Goal: Information Seeking & Learning: Learn about a topic

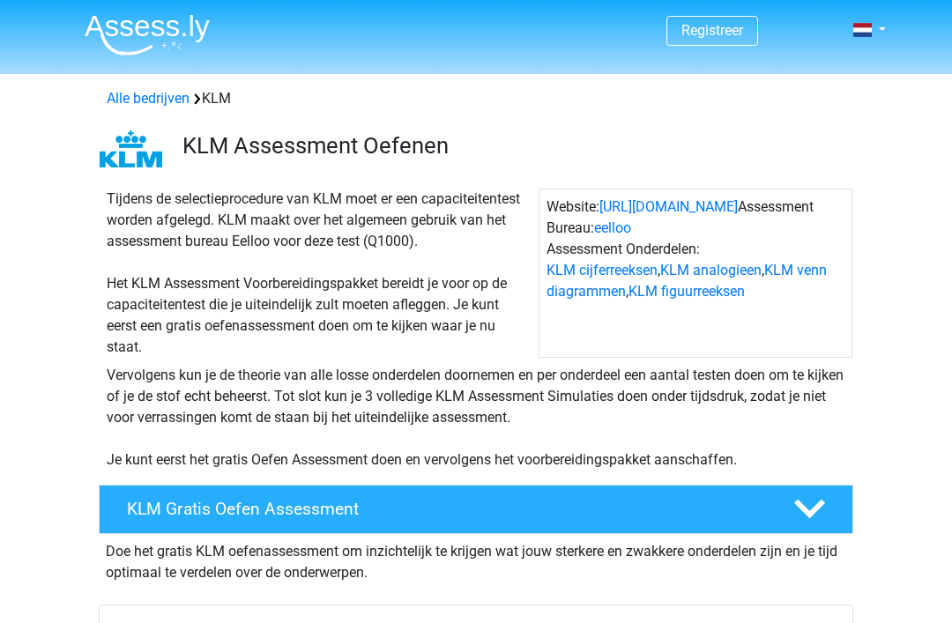
click at [336, 506] on h4 "KLM Gratis Oefen Assessment" at bounding box center [446, 509] width 638 height 20
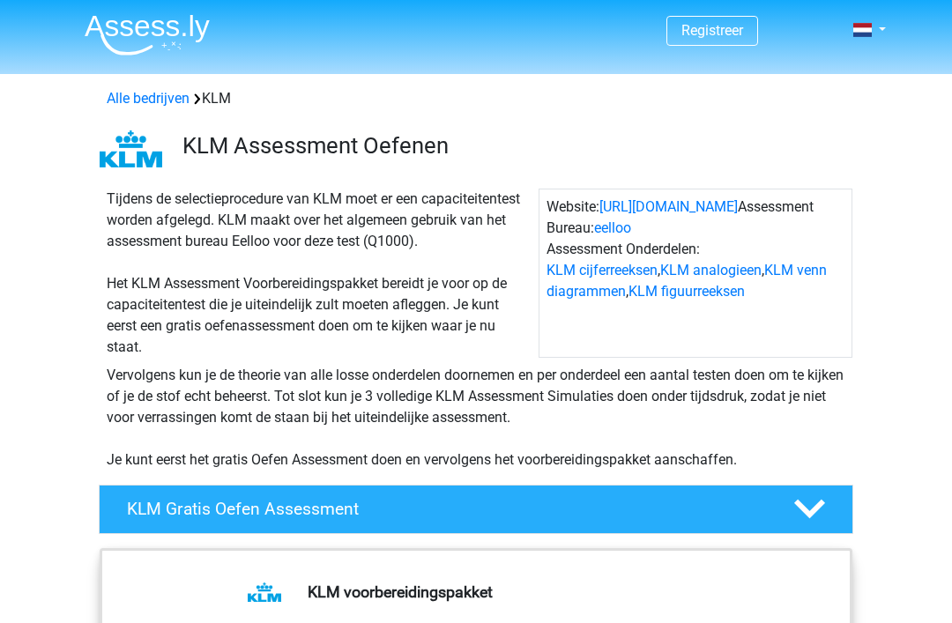
click at [279, 515] on h4 "KLM Gratis Oefen Assessment" at bounding box center [446, 509] width 638 height 20
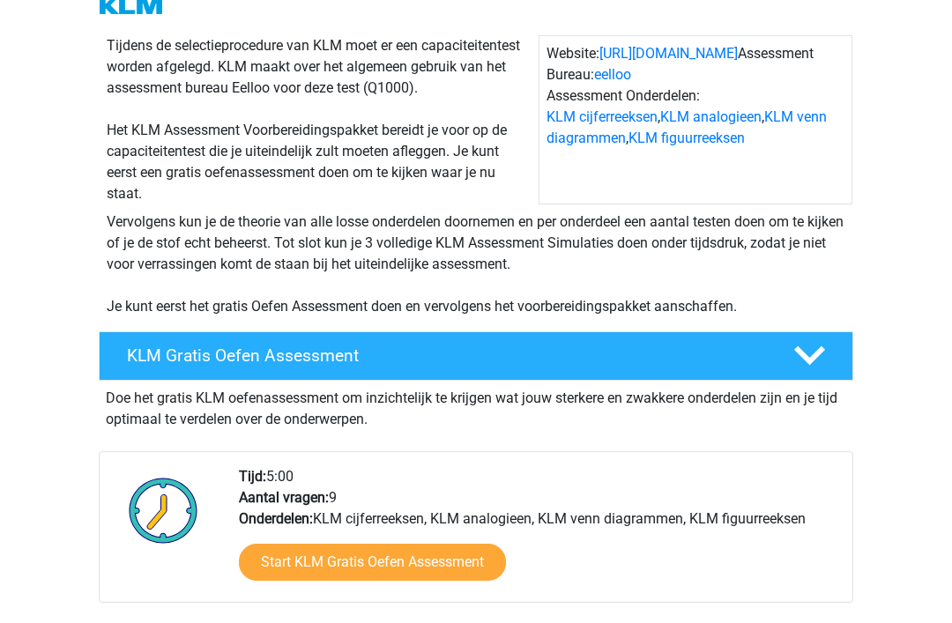
scroll to position [190, 0]
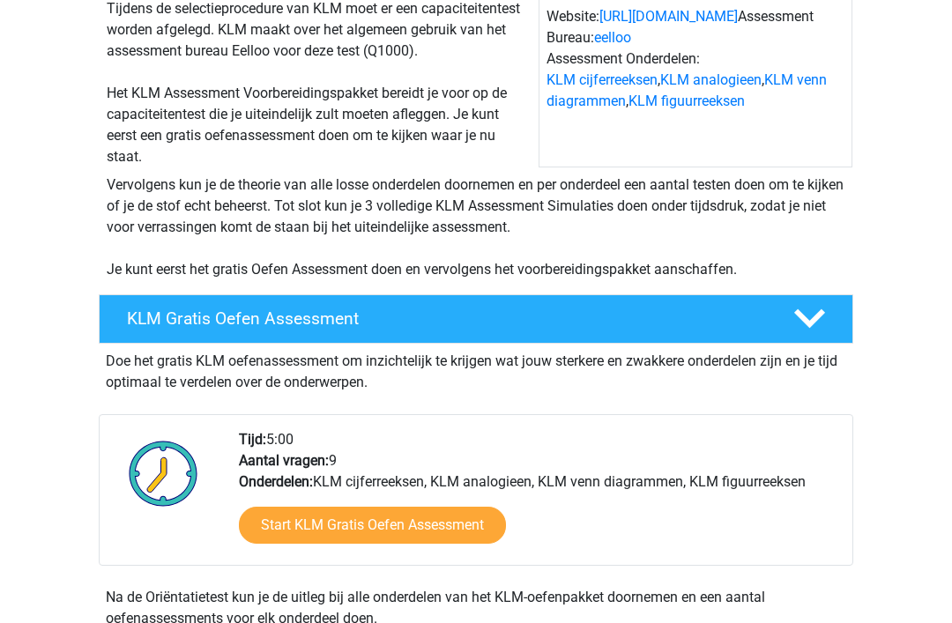
click at [343, 319] on h4 "KLM Gratis Oefen Assessment" at bounding box center [446, 319] width 638 height 20
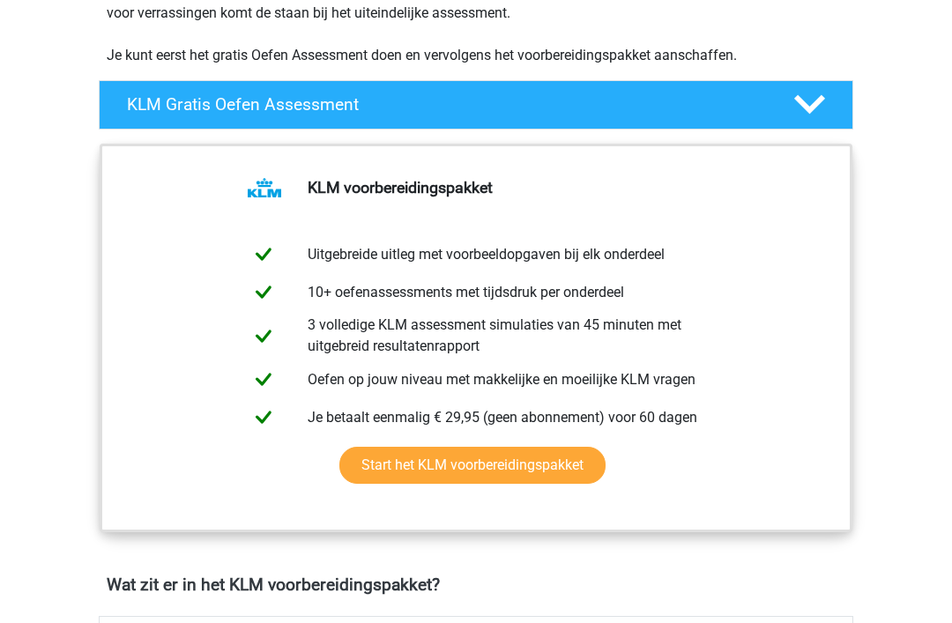
scroll to position [406, 0]
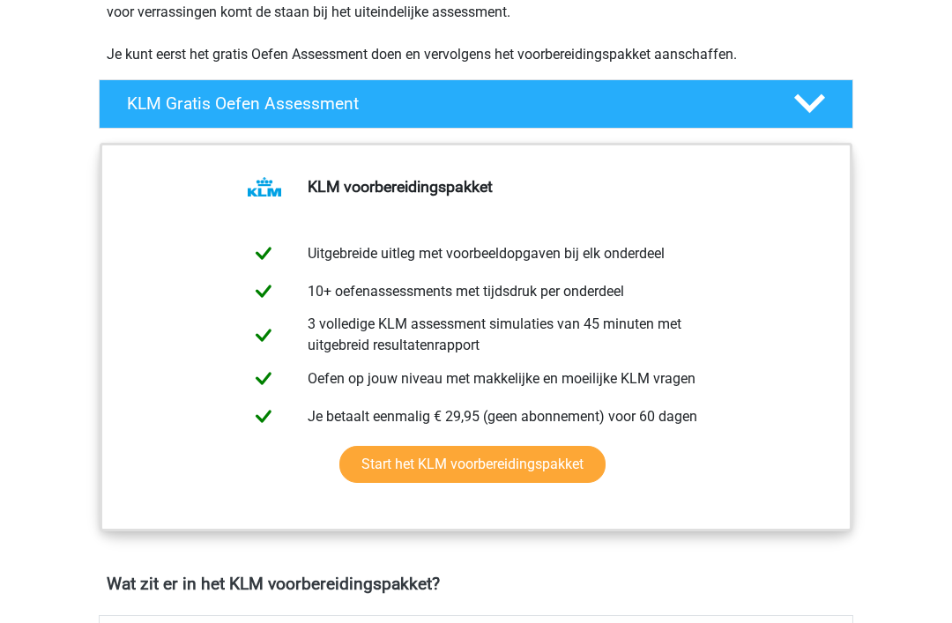
click at [528, 466] on link "Start het KLM voorbereidingspakket" at bounding box center [472, 464] width 266 height 37
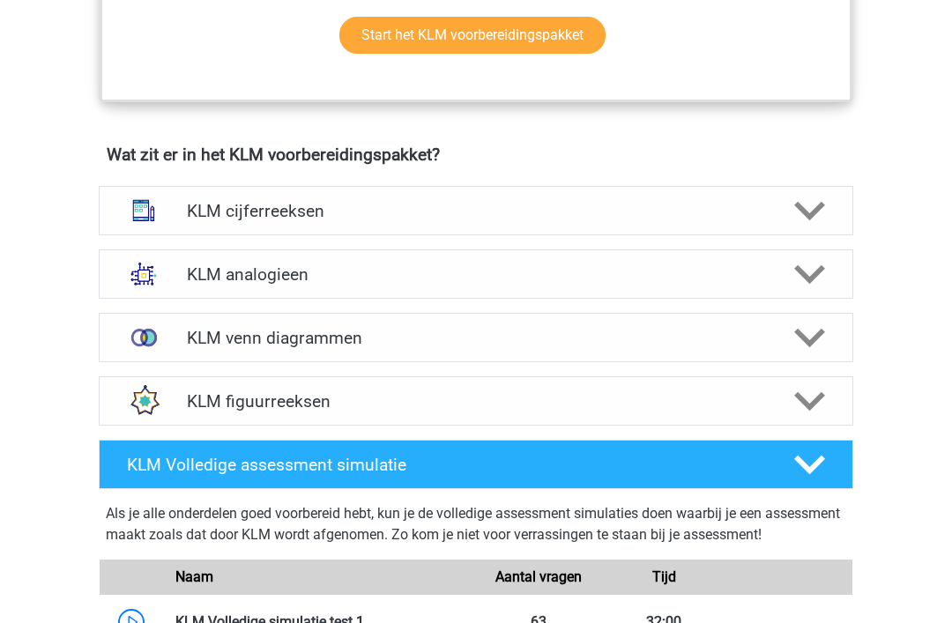
scroll to position [1124, 0]
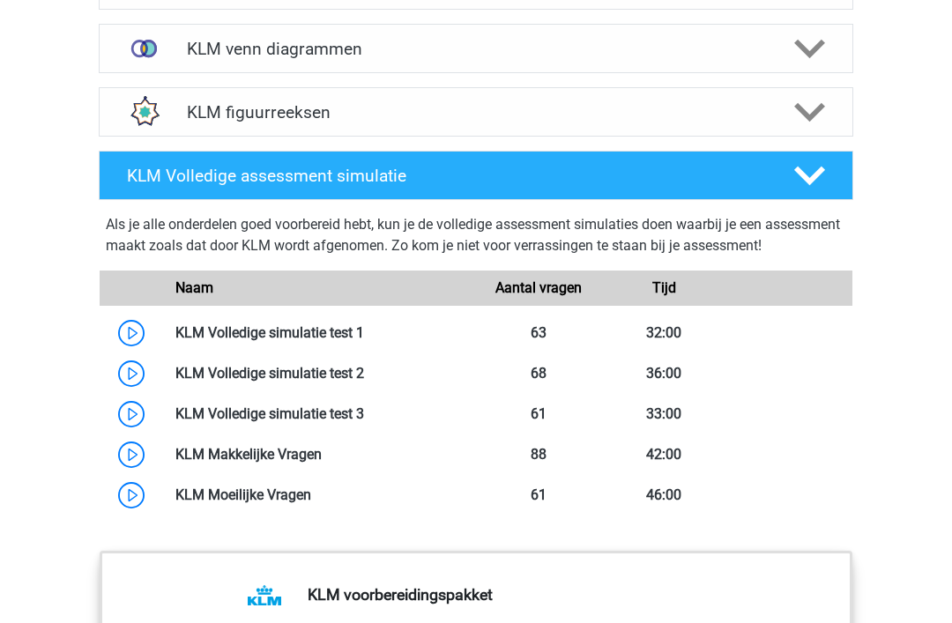
click at [364, 340] on link at bounding box center [364, 332] width 0 height 17
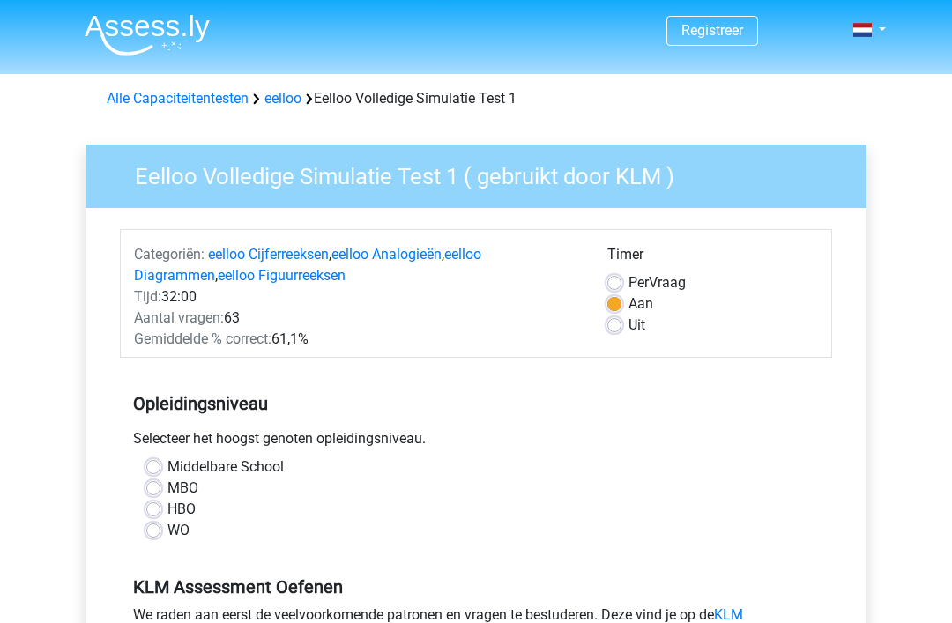
scroll to position [109, 0]
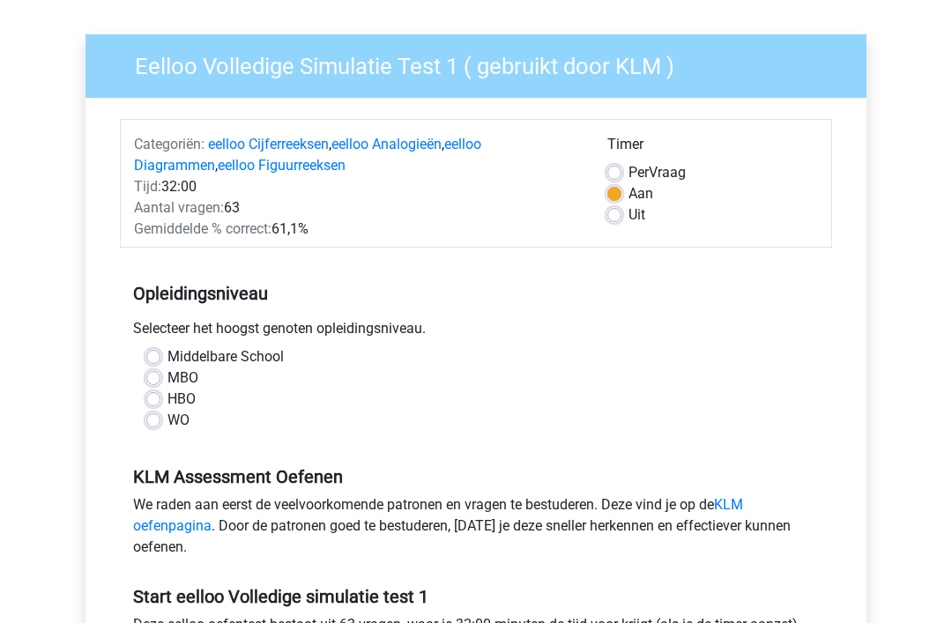
click at [190, 380] on label "MBO" at bounding box center [183, 379] width 31 height 21
click at [160, 380] on input "MBO" at bounding box center [153, 378] width 14 height 18
radio input "true"
click at [181, 394] on label "HBO" at bounding box center [182, 400] width 28 height 21
click at [160, 394] on input "HBO" at bounding box center [153, 399] width 14 height 18
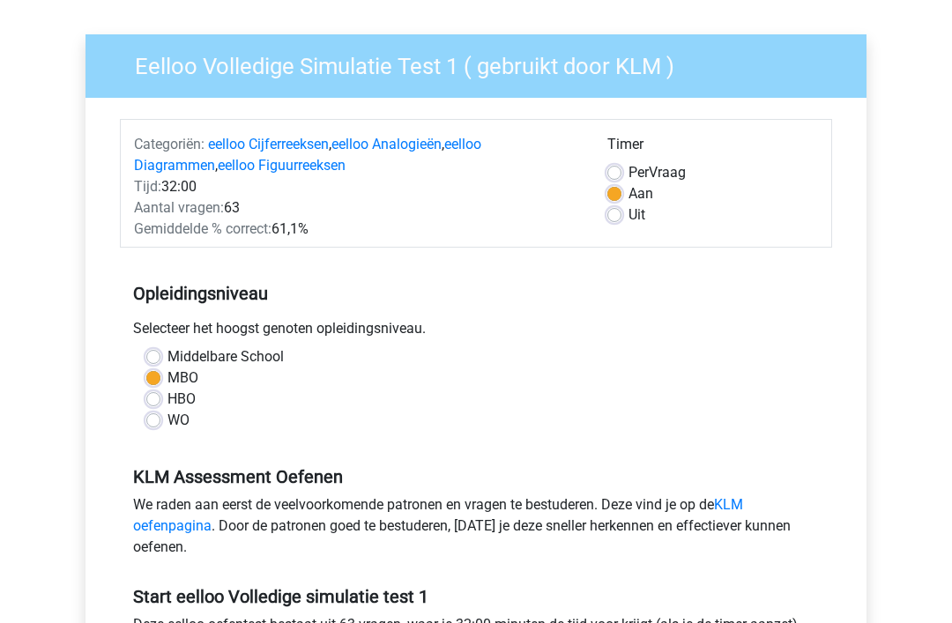
radio input "true"
click at [662, 178] on label "Per Vraag" at bounding box center [657, 173] width 57 height 21
click at [622, 178] on input "Per Vraag" at bounding box center [614, 172] width 14 height 18
radio input "true"
click at [630, 226] on label "Uit" at bounding box center [637, 215] width 17 height 21
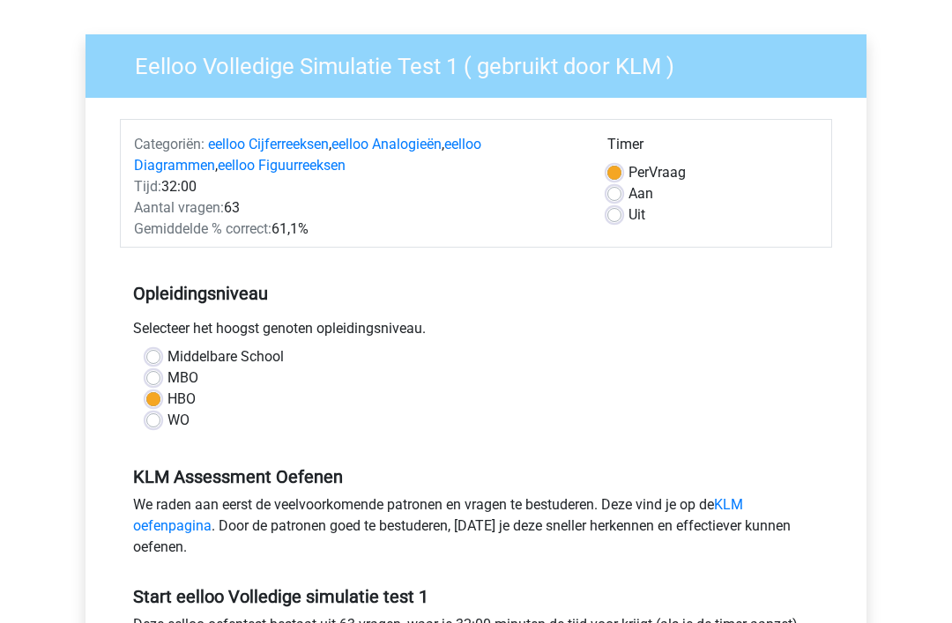
click at [622, 223] on input "Uit" at bounding box center [614, 214] width 14 height 18
radio input "true"
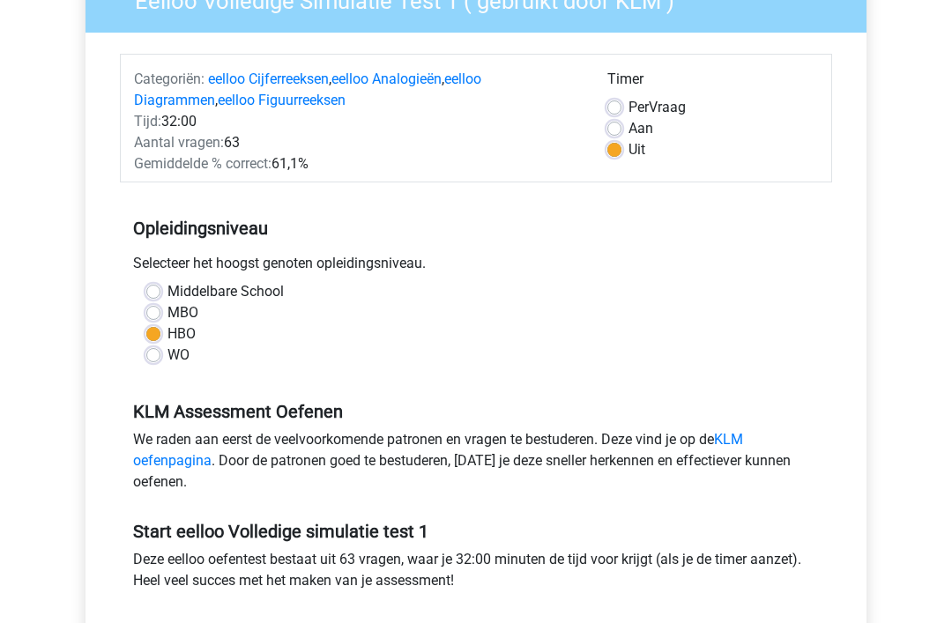
scroll to position [436, 0]
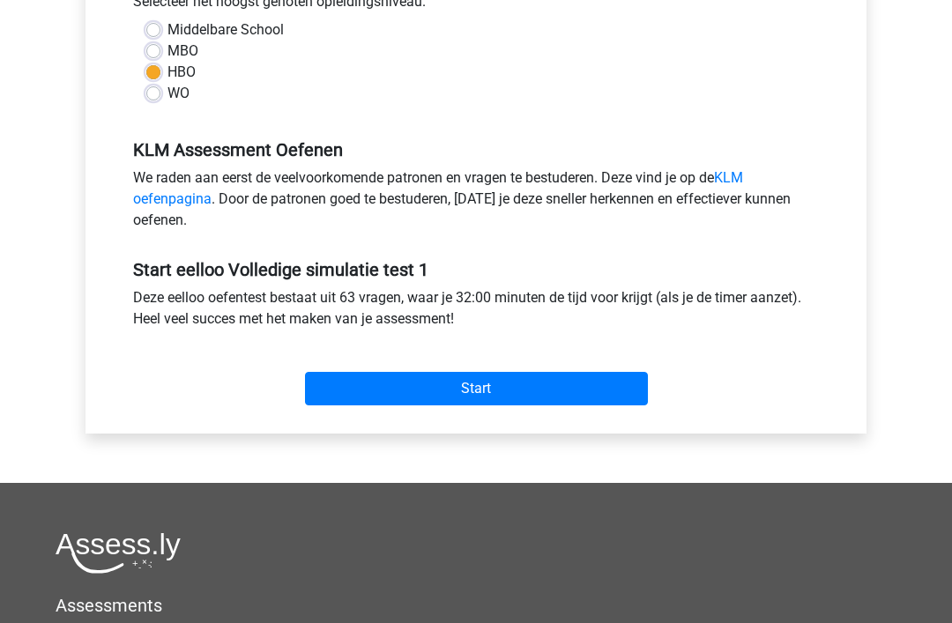
click at [499, 386] on input "Start" at bounding box center [476, 390] width 343 height 34
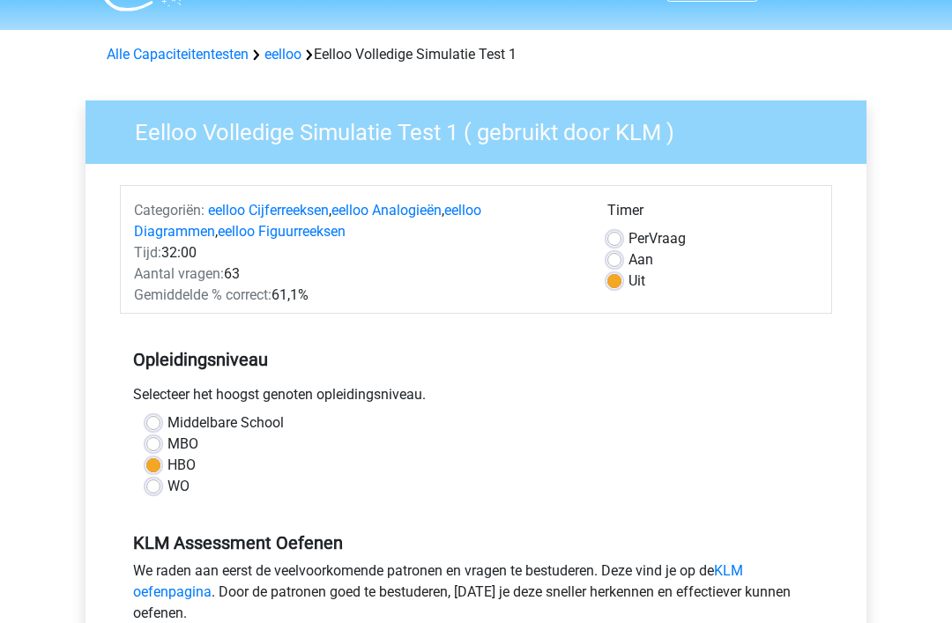
scroll to position [0, 0]
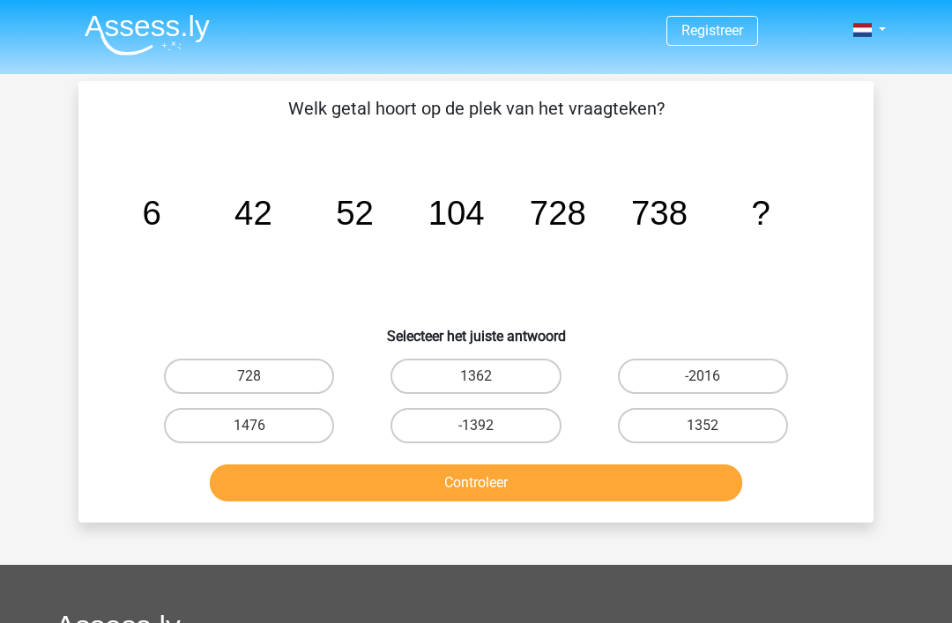
click at [290, 436] on label "1476" at bounding box center [249, 425] width 170 height 35
click at [261, 436] on input "1476" at bounding box center [254, 431] width 11 height 11
radio input "true"
click at [302, 486] on button "Controleer" at bounding box center [476, 483] width 533 height 37
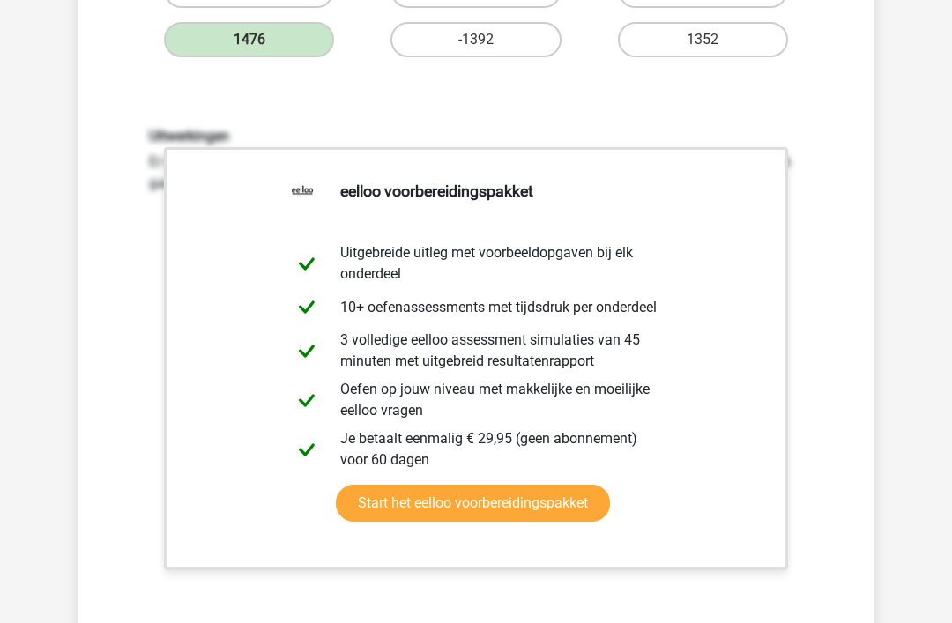
scroll to position [579, 0]
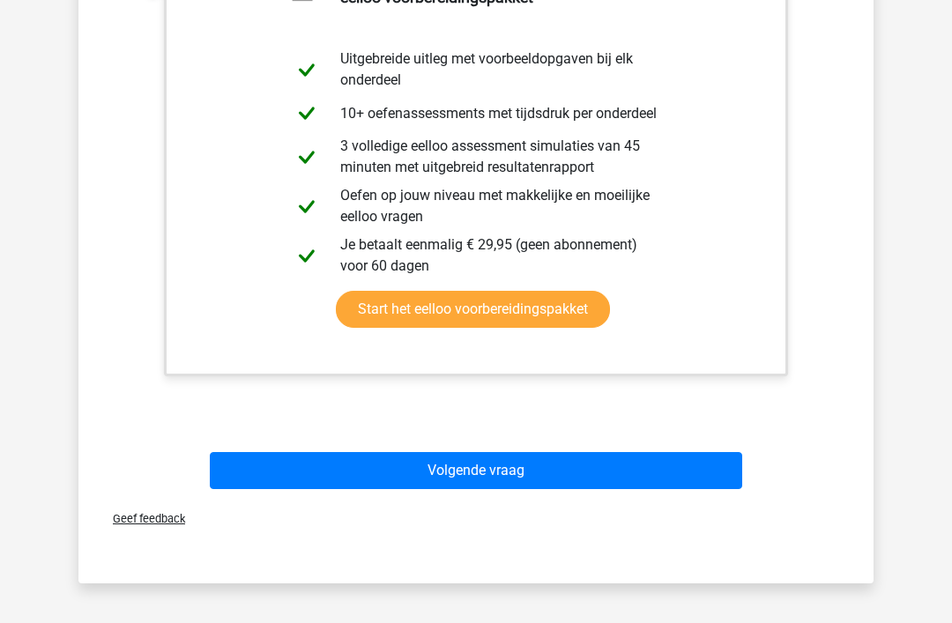
click at [432, 469] on button "Volgende vraag" at bounding box center [476, 471] width 533 height 37
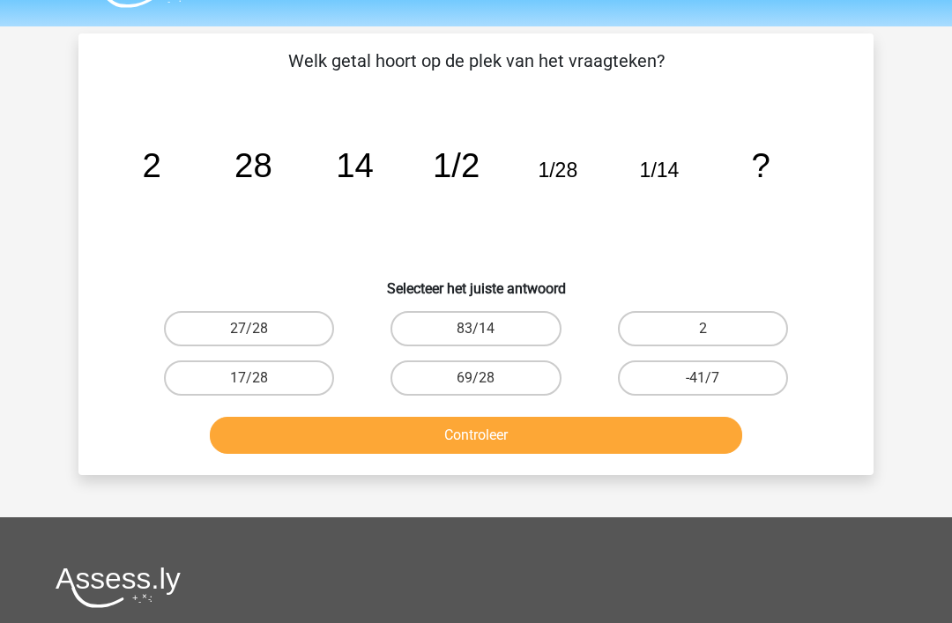
scroll to position [0, 0]
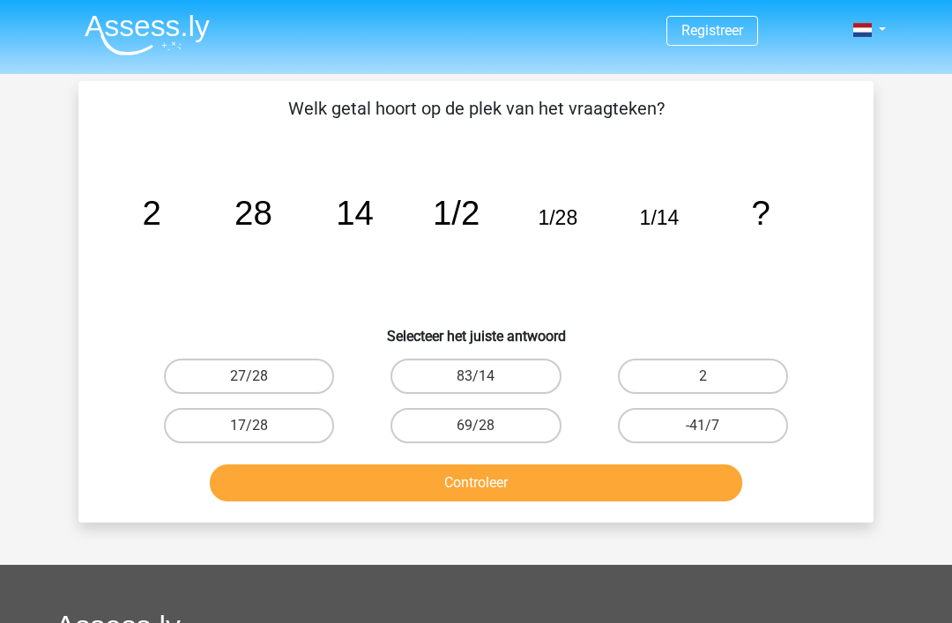
click at [695, 372] on label "2" at bounding box center [703, 376] width 170 height 35
click at [703, 376] on input "2" at bounding box center [708, 381] width 11 height 11
radio input "true"
click at [562, 500] on button "Controleer" at bounding box center [476, 483] width 533 height 37
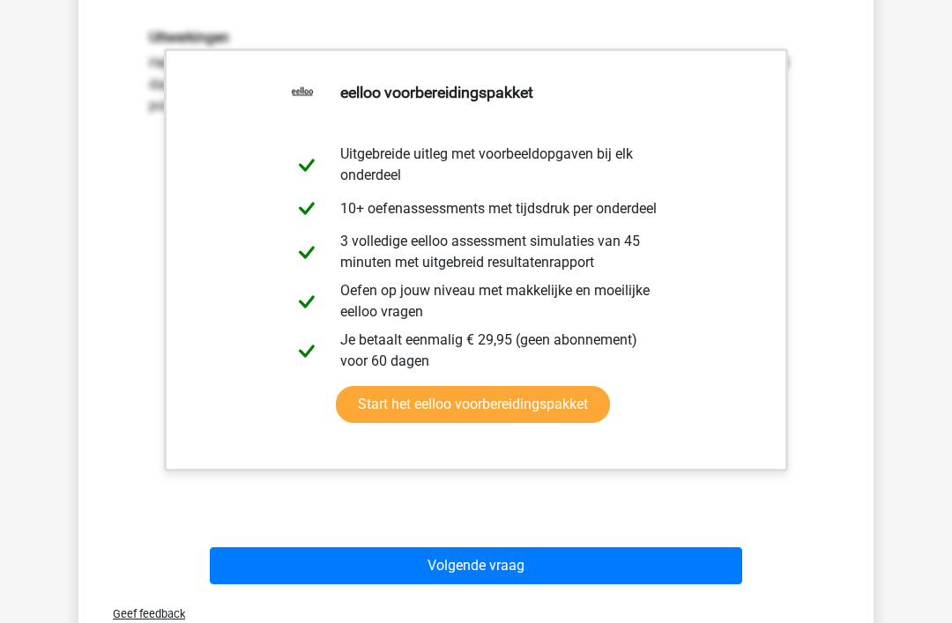
click at [407, 570] on button "Volgende vraag" at bounding box center [476, 566] width 533 height 37
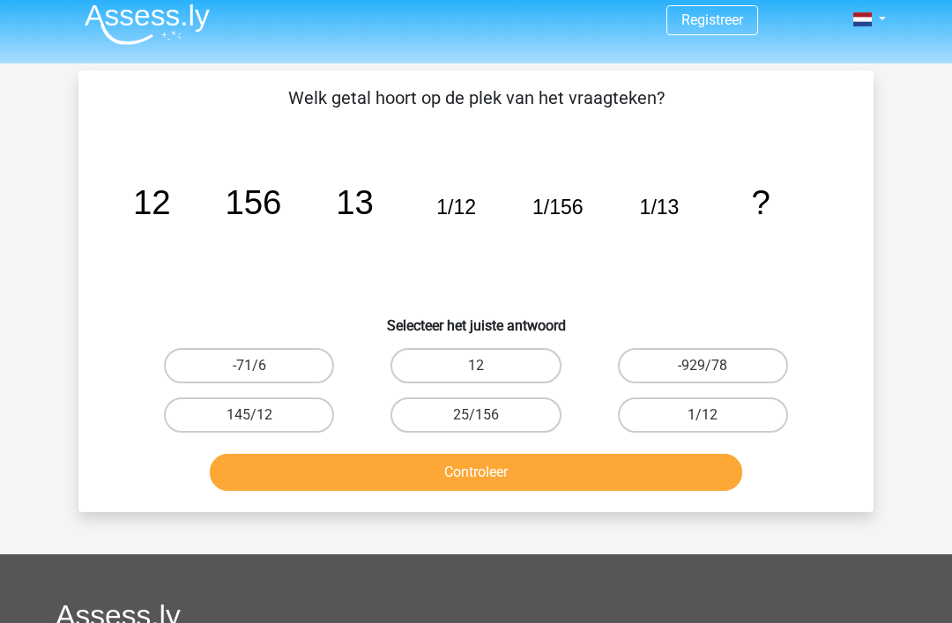
scroll to position [13, 0]
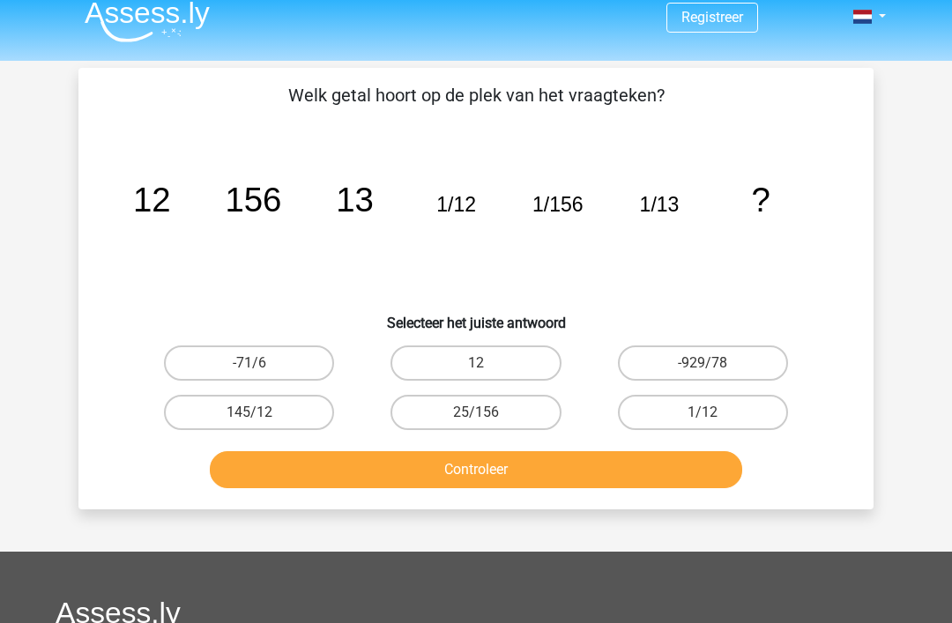
click at [532, 368] on label "12" at bounding box center [476, 363] width 170 height 35
click at [488, 368] on input "12" at bounding box center [481, 368] width 11 height 11
radio input "true"
click at [522, 467] on button "Controleer" at bounding box center [476, 469] width 533 height 37
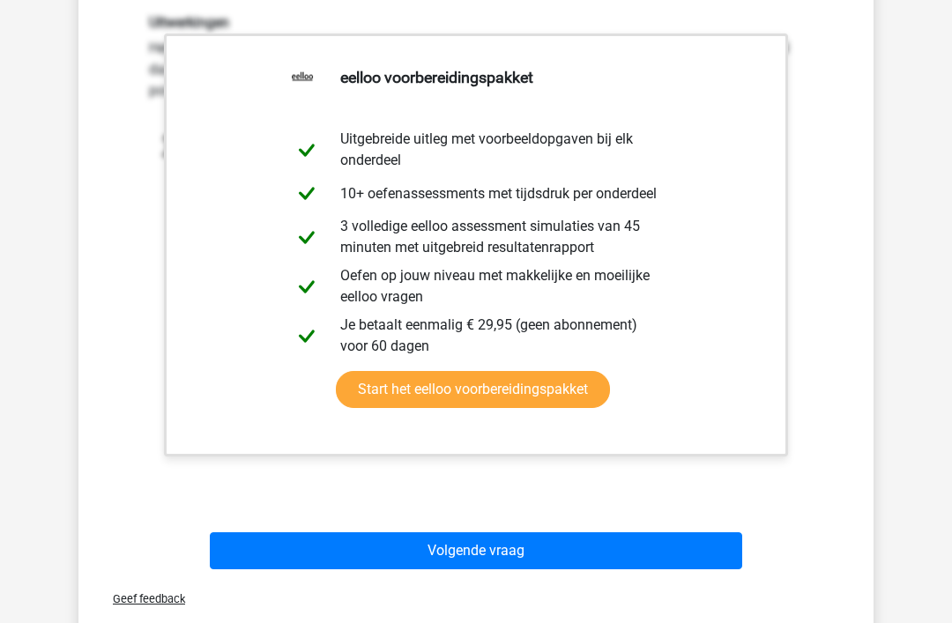
scroll to position [503, 0]
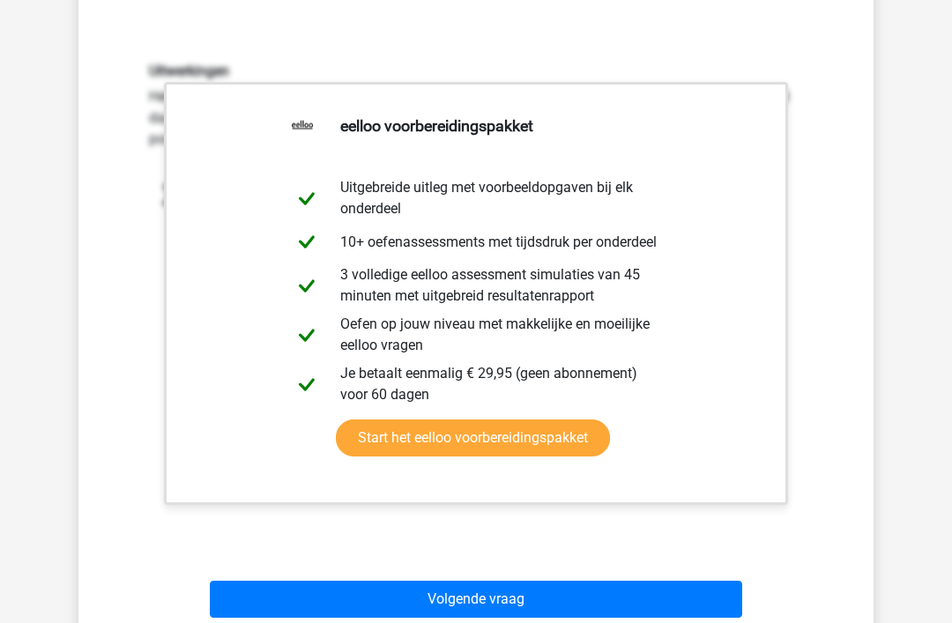
click at [498, 600] on button "Volgende vraag" at bounding box center [476, 599] width 533 height 37
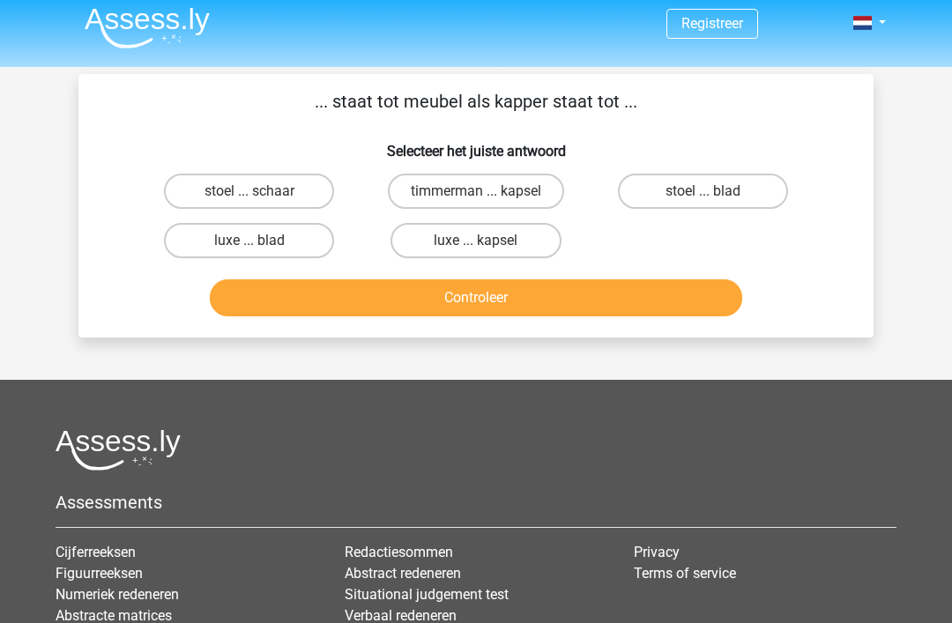
scroll to position [0, 0]
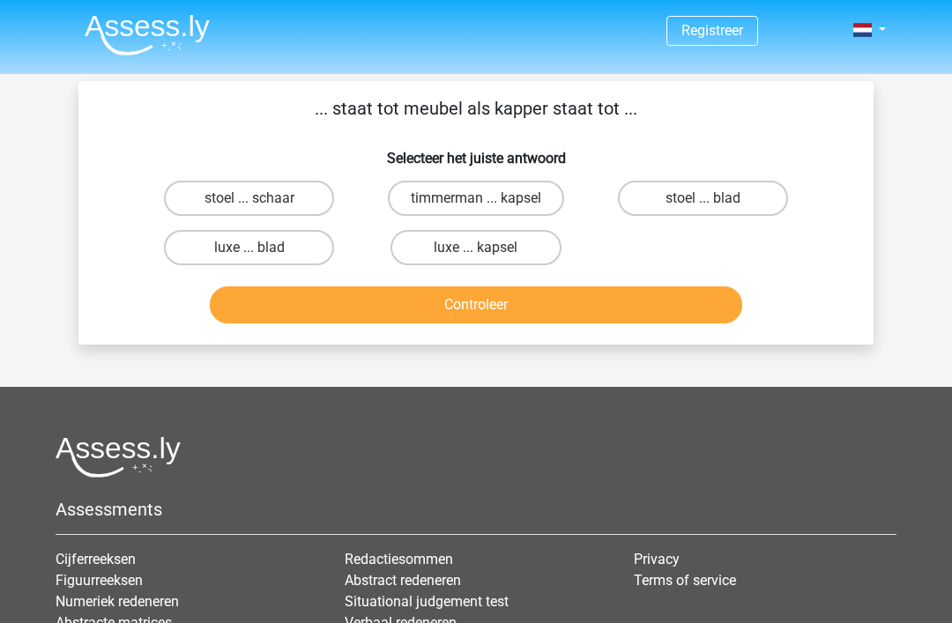
click at [522, 195] on label "timmerman ... kapsel" at bounding box center [476, 198] width 176 height 35
click at [488, 198] on input "timmerman ... kapsel" at bounding box center [481, 203] width 11 height 11
radio input "true"
click at [506, 299] on button "Controleer" at bounding box center [476, 305] width 533 height 37
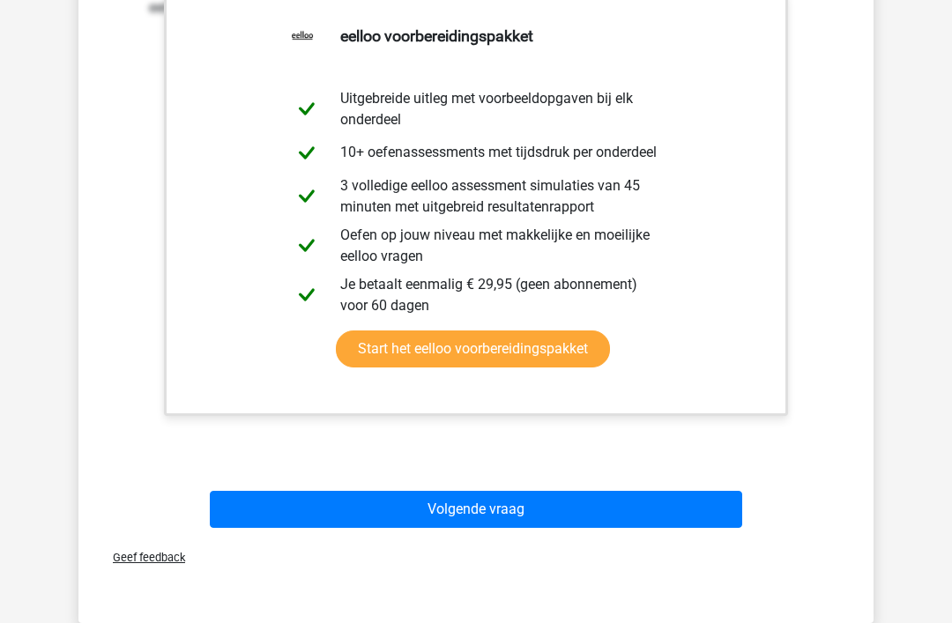
click at [491, 514] on button "Volgende vraag" at bounding box center [476, 510] width 533 height 37
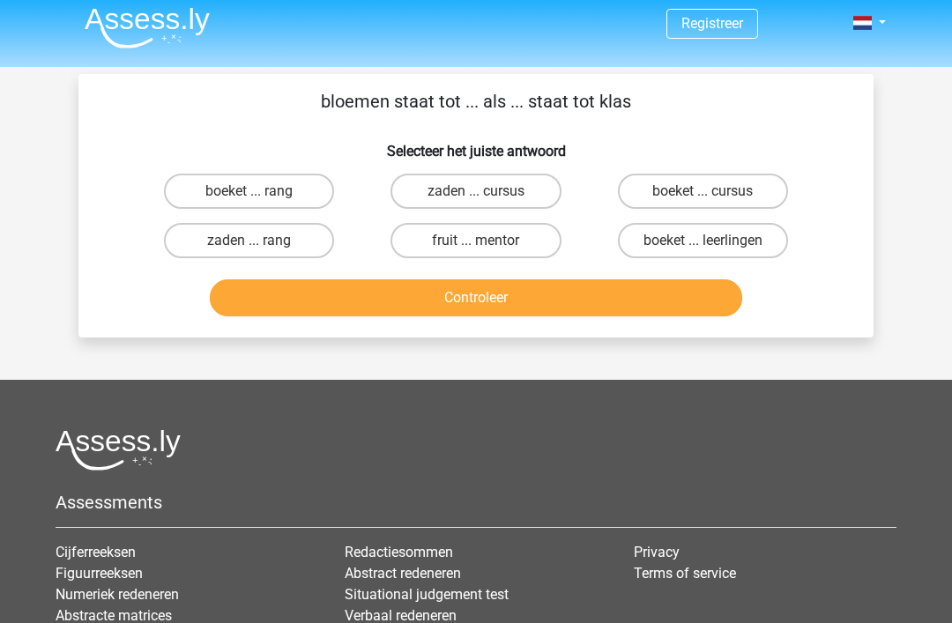
scroll to position [3, 0]
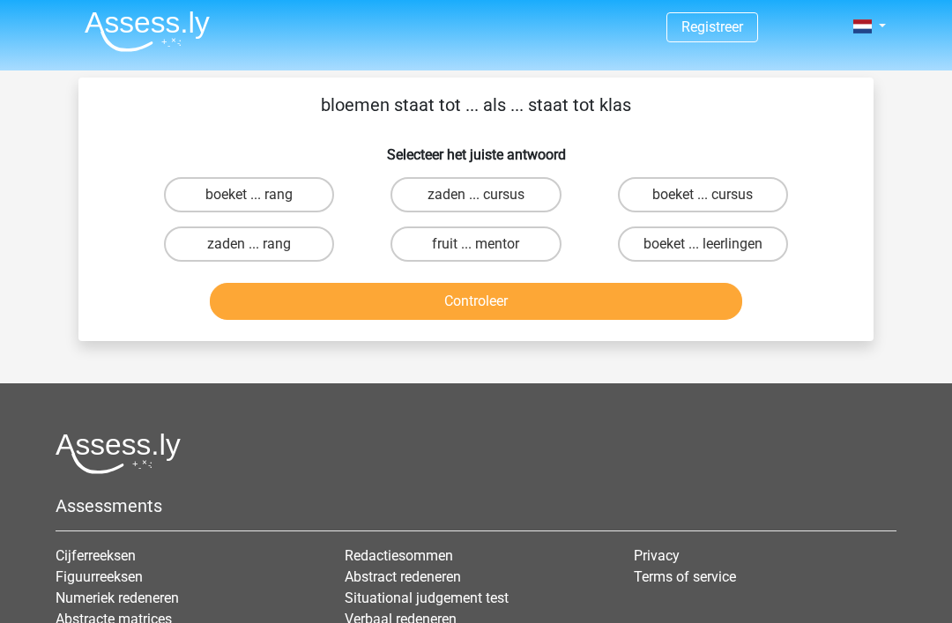
click at [724, 249] on label "boeket ... leerlingen" at bounding box center [703, 244] width 170 height 35
click at [714, 249] on input "boeket ... leerlingen" at bounding box center [708, 250] width 11 height 11
radio input "true"
click at [630, 317] on button "Controleer" at bounding box center [476, 301] width 533 height 37
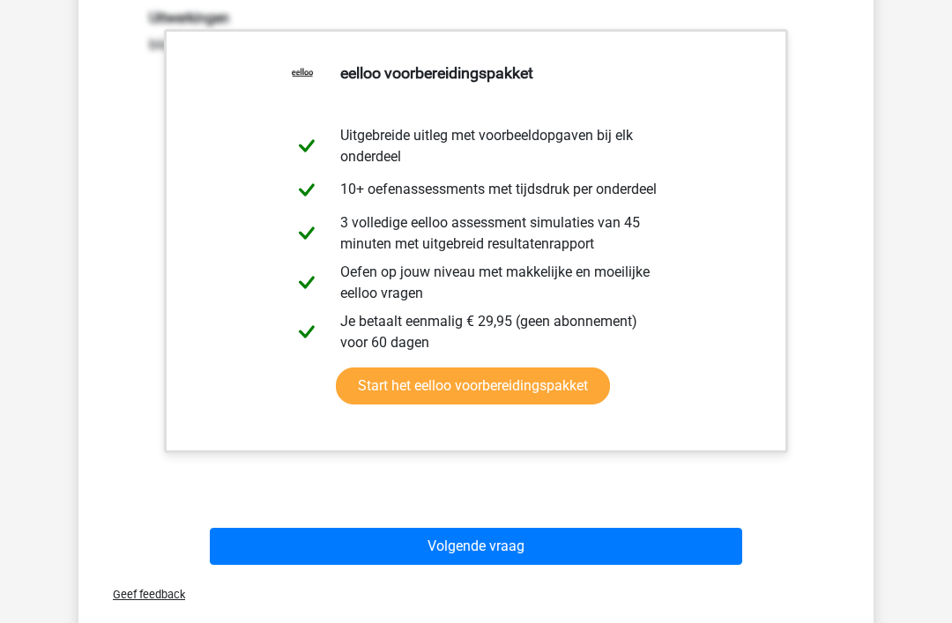
click at [502, 548] on button "Volgende vraag" at bounding box center [476, 547] width 533 height 37
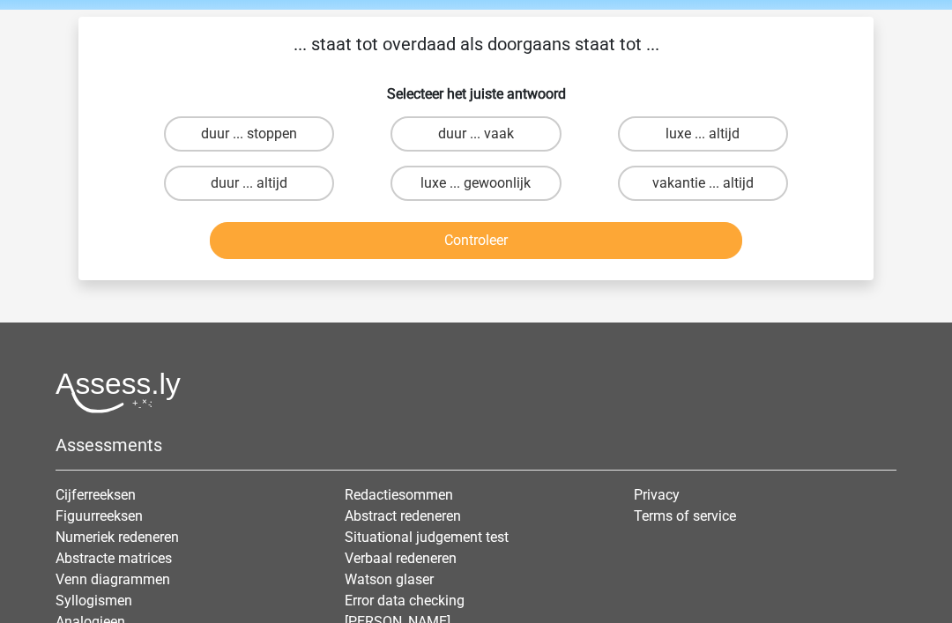
scroll to position [26, 0]
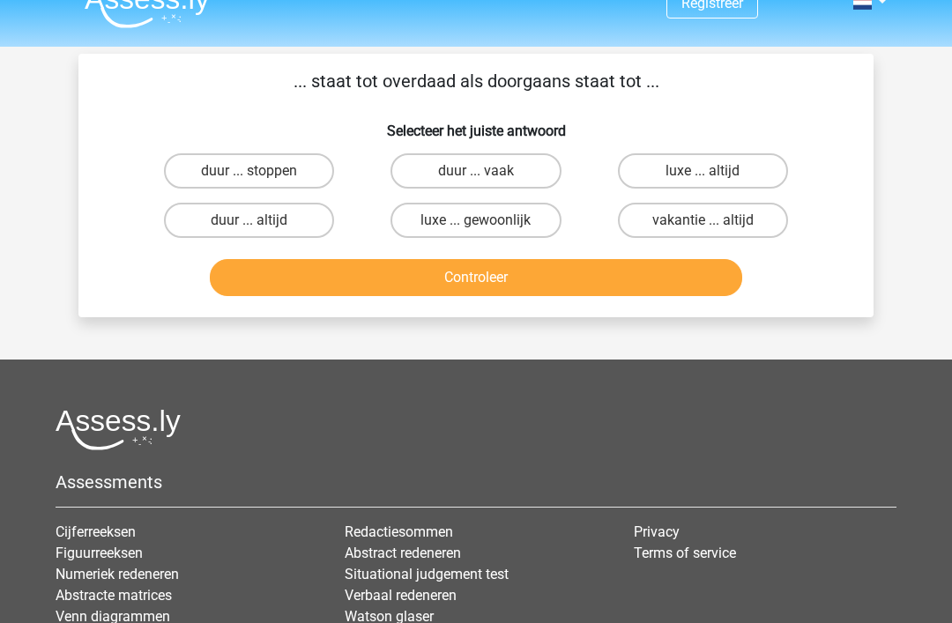
click at [731, 158] on label "luxe ... altijd" at bounding box center [703, 171] width 170 height 35
click at [714, 172] on input "luxe ... altijd" at bounding box center [708, 177] width 11 height 11
radio input "true"
click at [642, 278] on button "Controleer" at bounding box center [476, 277] width 533 height 37
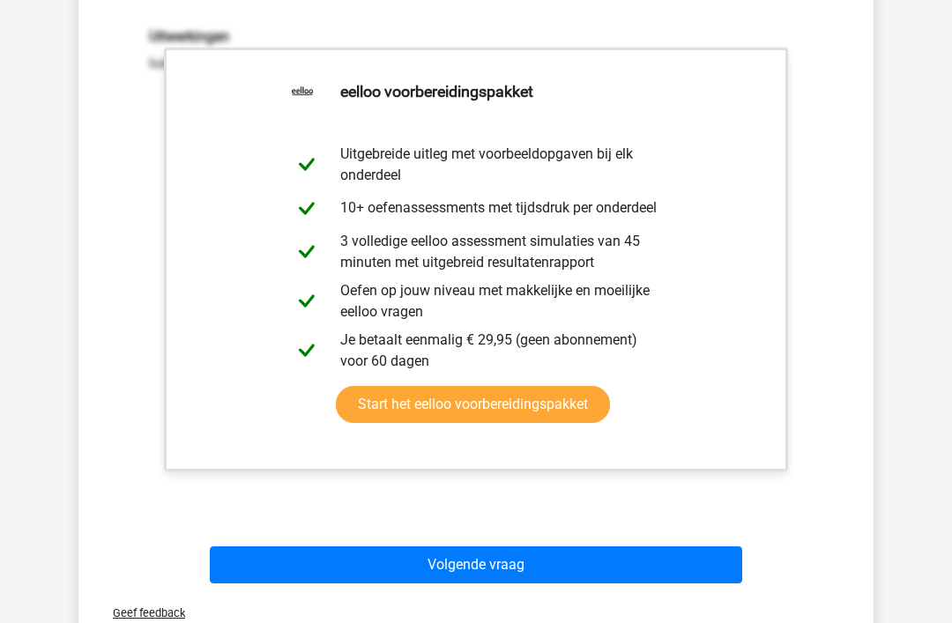
click at [498, 570] on button "Volgende vraag" at bounding box center [476, 565] width 533 height 37
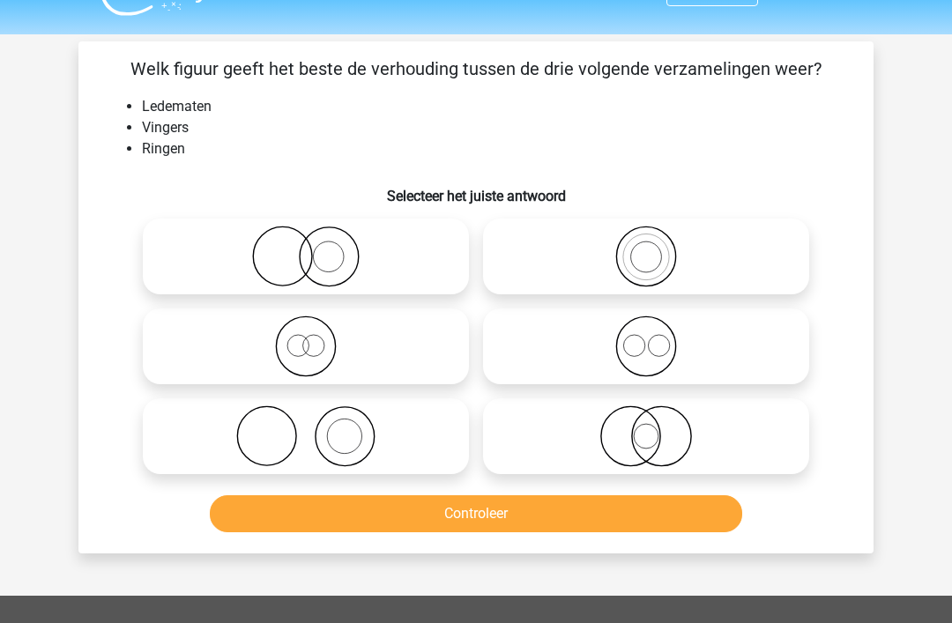
scroll to position [34, 0]
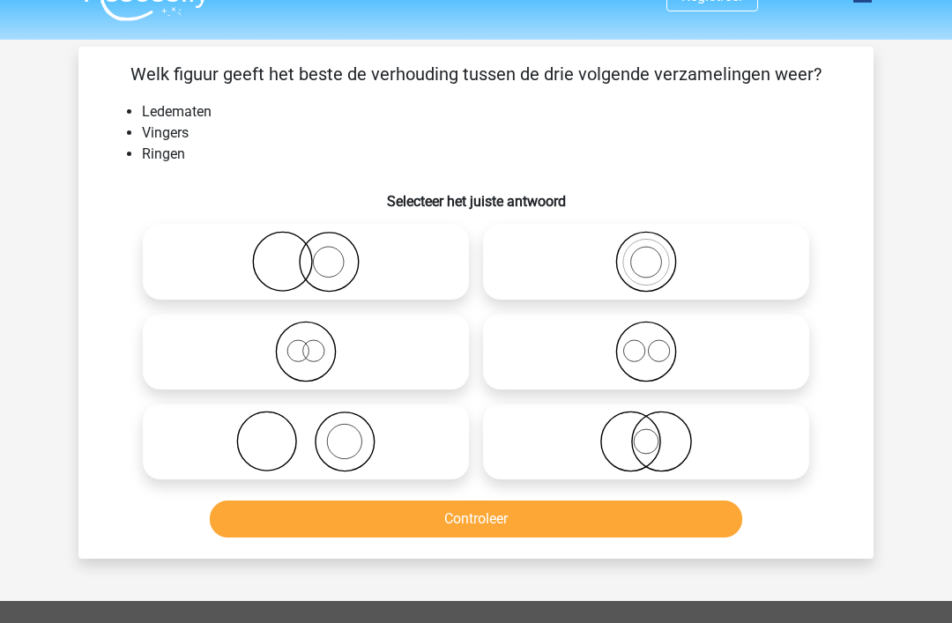
click at [383, 266] on icon at bounding box center [306, 262] width 312 height 62
click at [317, 253] on input "radio" at bounding box center [311, 247] width 11 height 11
radio input "true"
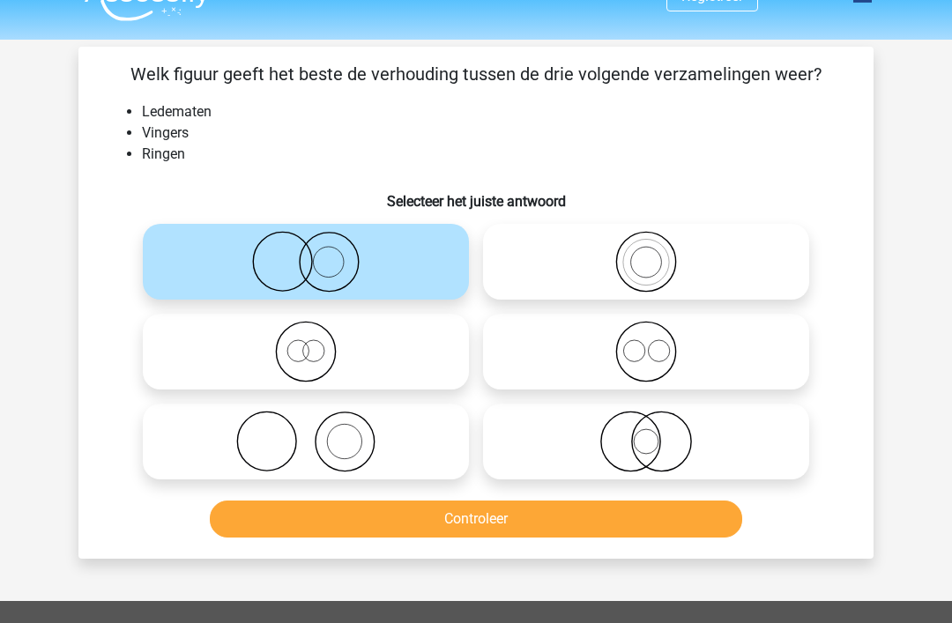
click at [488, 530] on button "Controleer" at bounding box center [476, 519] width 533 height 37
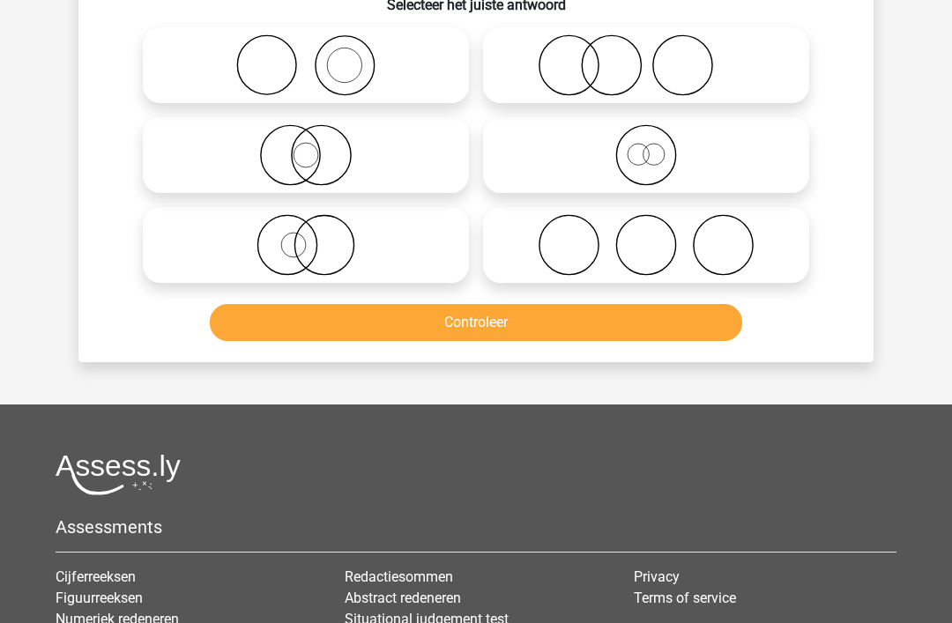
scroll to position [81, 0]
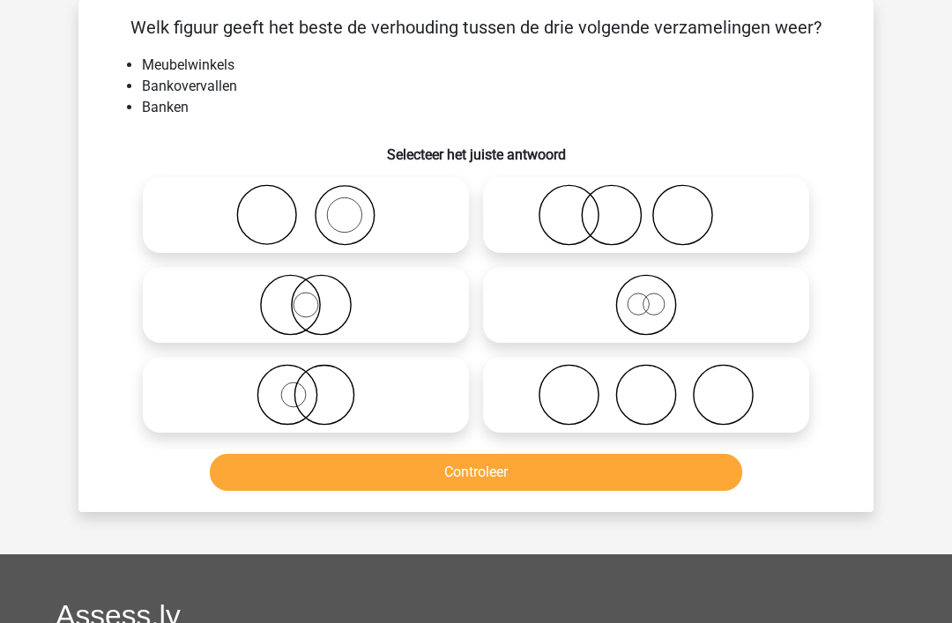
click at [711, 179] on label at bounding box center [646, 215] width 326 height 76
click at [658, 195] on input "radio" at bounding box center [651, 200] width 11 height 11
radio input "true"
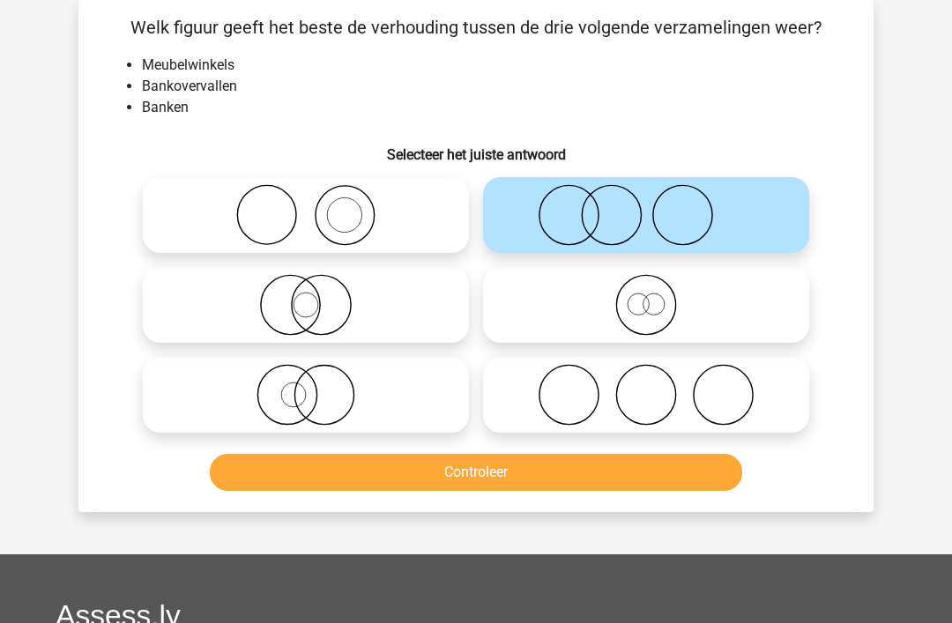
click at [418, 401] on icon at bounding box center [306, 395] width 312 height 62
click at [317, 386] on input "radio" at bounding box center [311, 380] width 11 height 11
radio input "true"
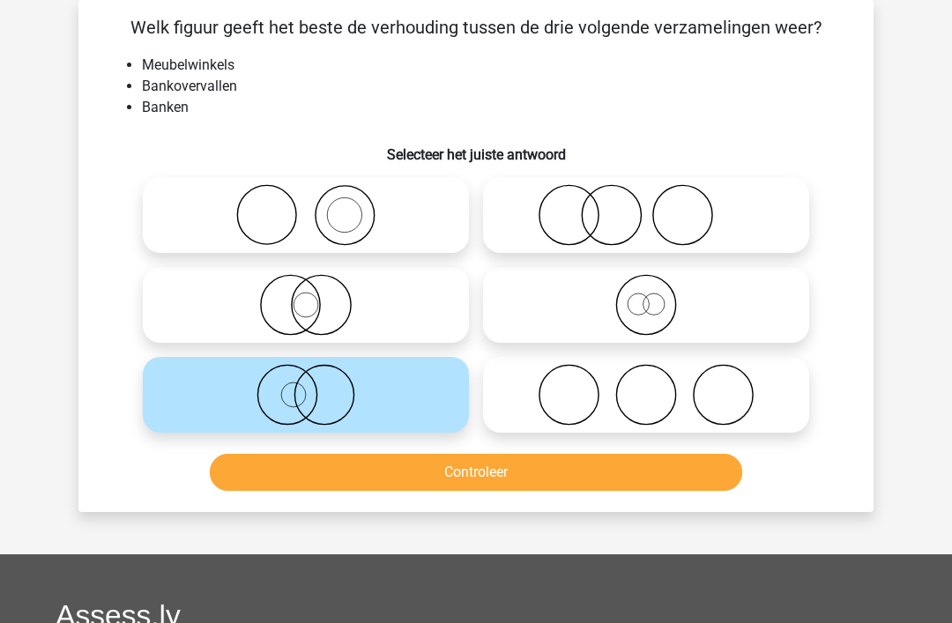
click at [654, 197] on input "radio" at bounding box center [651, 200] width 11 height 11
radio input "true"
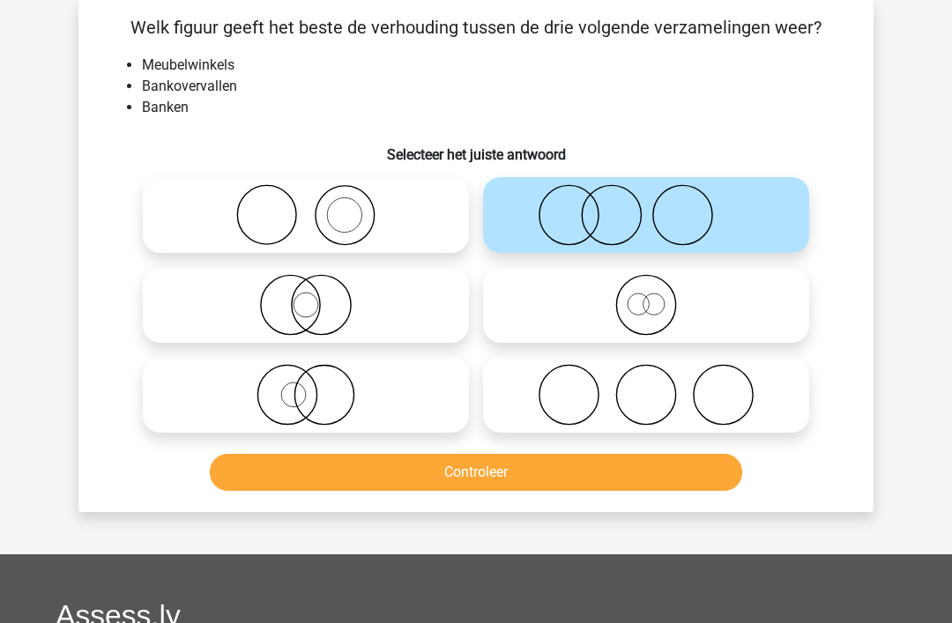
click at [520, 484] on button "Controleer" at bounding box center [476, 472] width 533 height 37
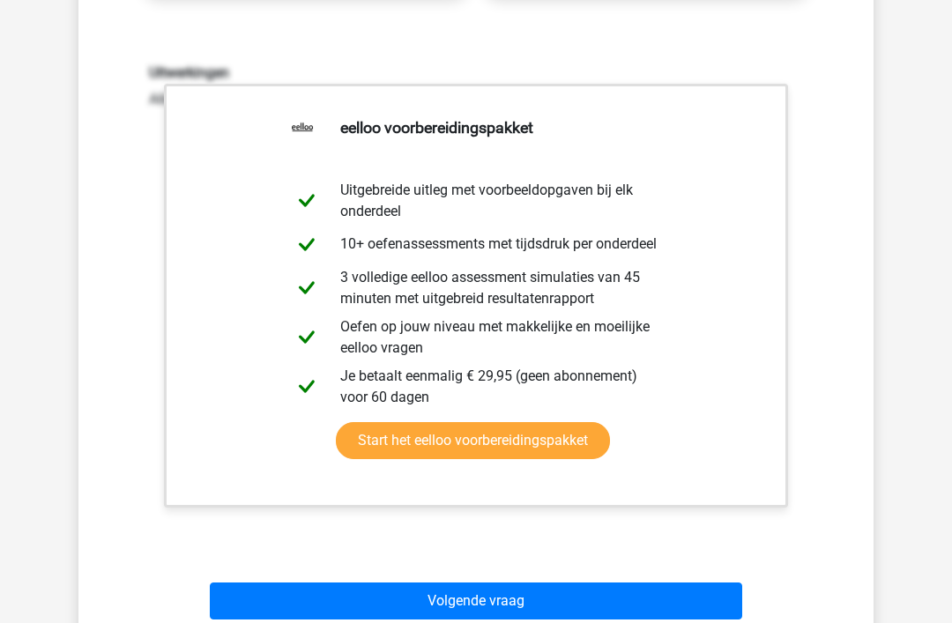
click at [482, 620] on button "Volgende vraag" at bounding box center [476, 602] width 533 height 37
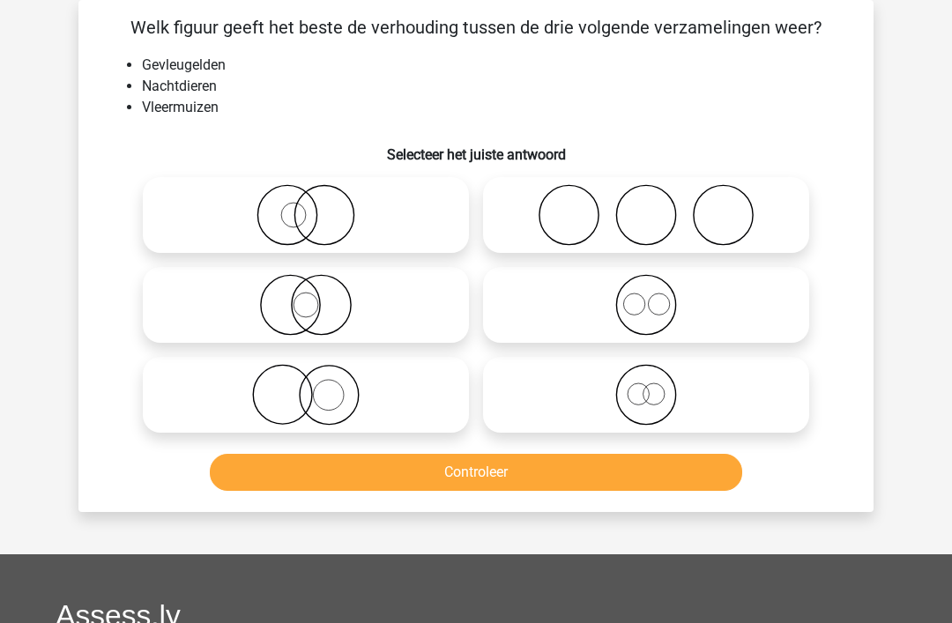
click at [623, 417] on icon at bounding box center [646, 395] width 312 height 62
click at [646, 386] on input "radio" at bounding box center [651, 380] width 11 height 11
radio input "true"
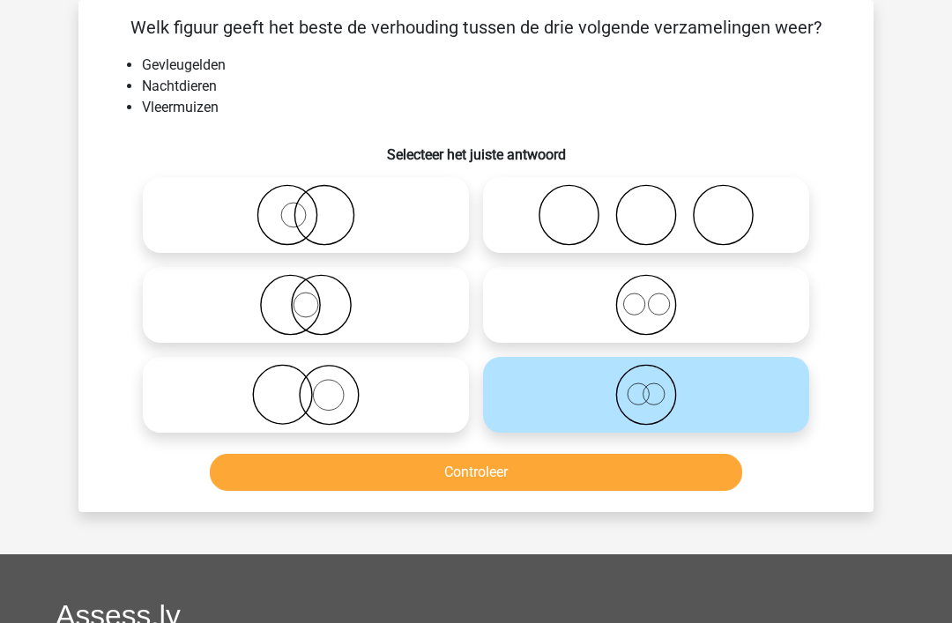
click at [586, 489] on button "Controleer" at bounding box center [476, 472] width 533 height 37
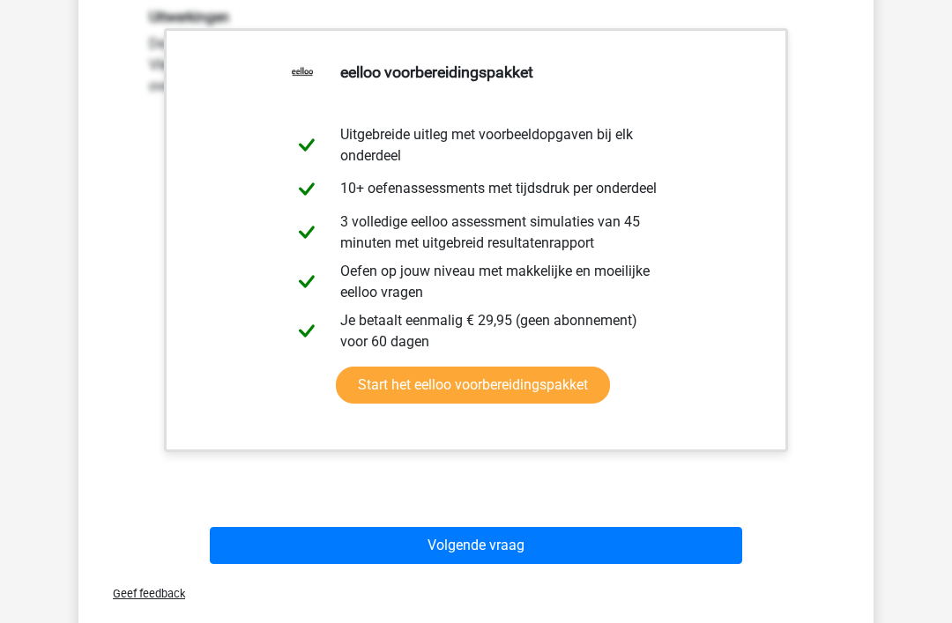
click at [485, 555] on button "Volgende vraag" at bounding box center [476, 546] width 533 height 37
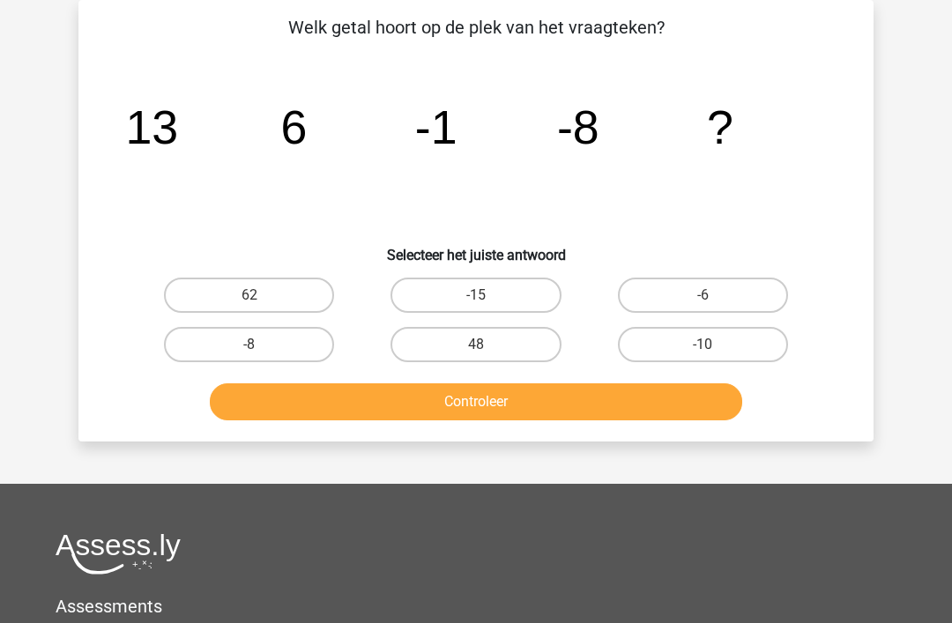
click at [518, 291] on label "-15" at bounding box center [476, 295] width 170 height 35
click at [488, 295] on input "-15" at bounding box center [481, 300] width 11 height 11
radio input "true"
click at [508, 410] on button "Controleer" at bounding box center [476, 402] width 533 height 37
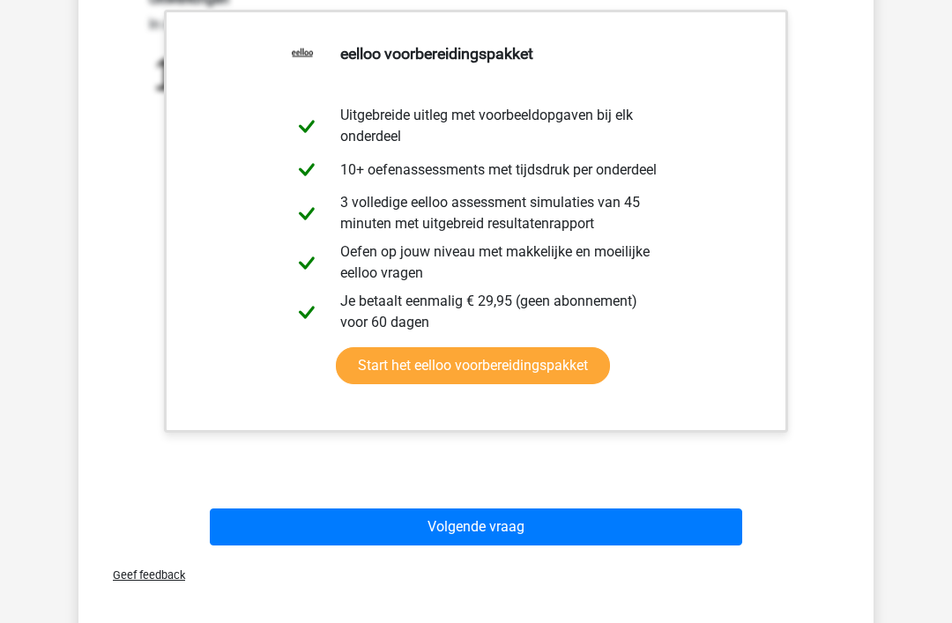
click at [478, 534] on button "Volgende vraag" at bounding box center [476, 527] width 533 height 37
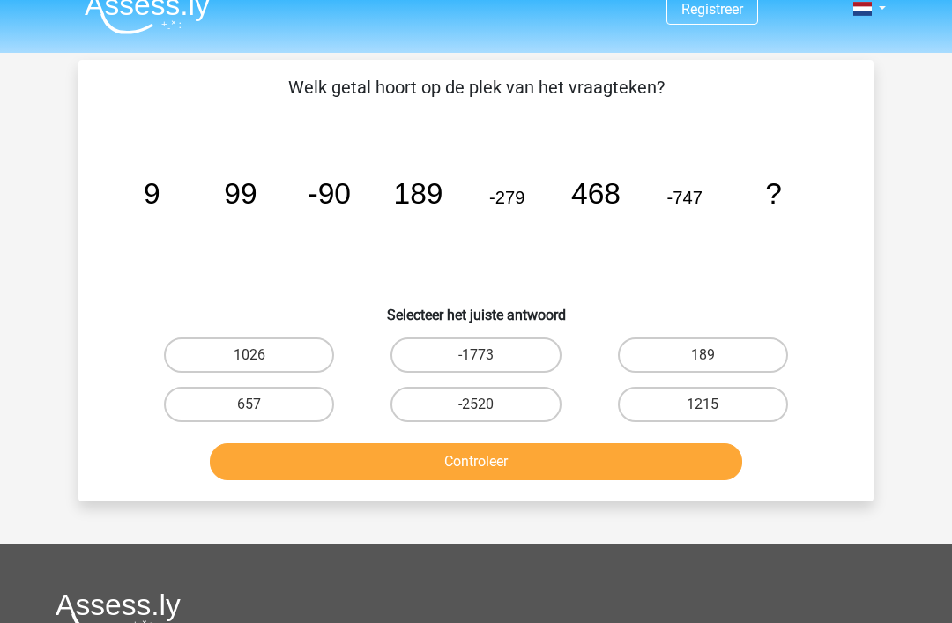
scroll to position [20, 0]
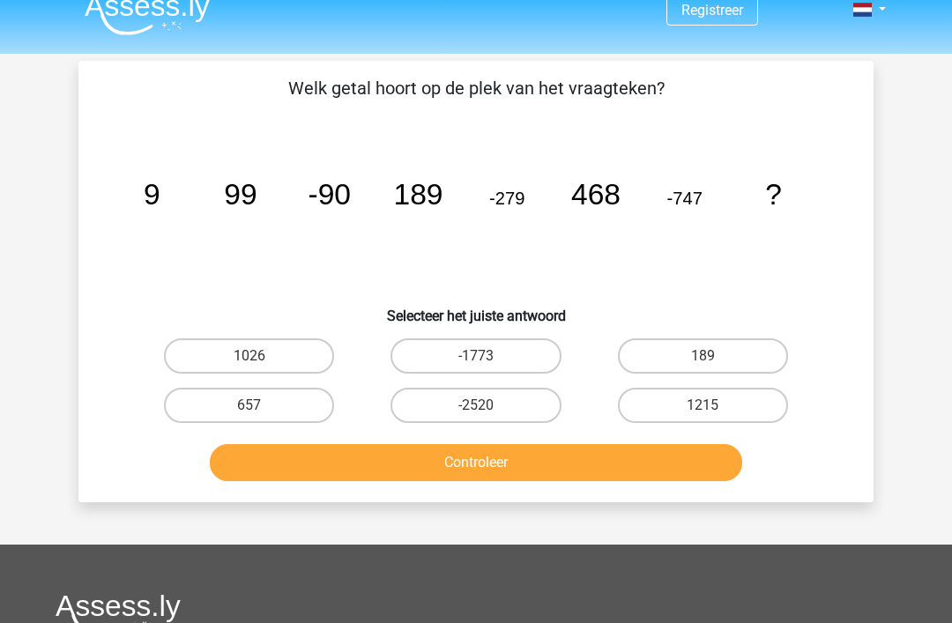
click at [311, 409] on label "657" at bounding box center [249, 405] width 170 height 35
click at [261, 409] on input "657" at bounding box center [254, 411] width 11 height 11
radio input "true"
click at [331, 480] on button "Controleer" at bounding box center [476, 462] width 533 height 37
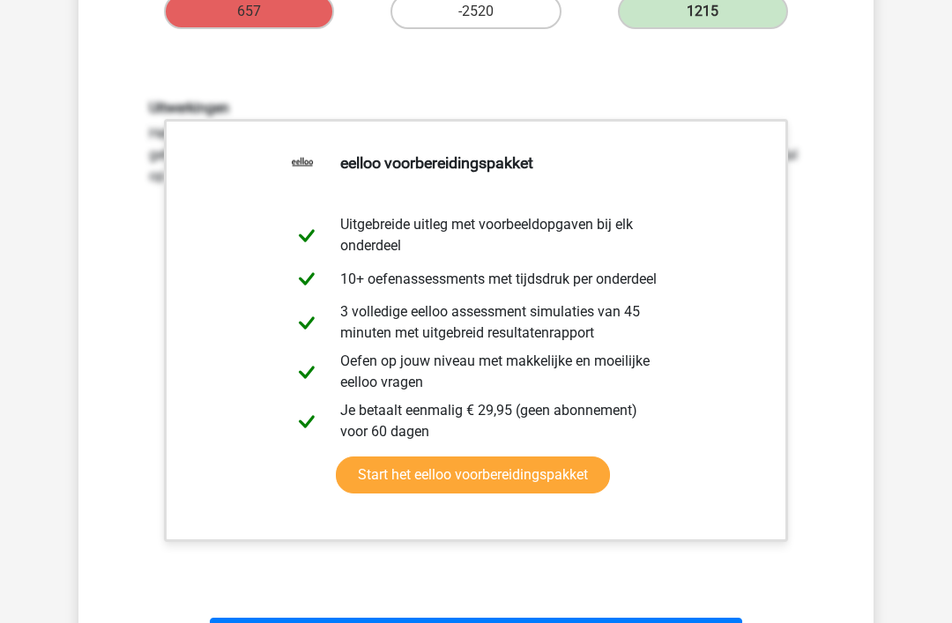
scroll to position [421, 0]
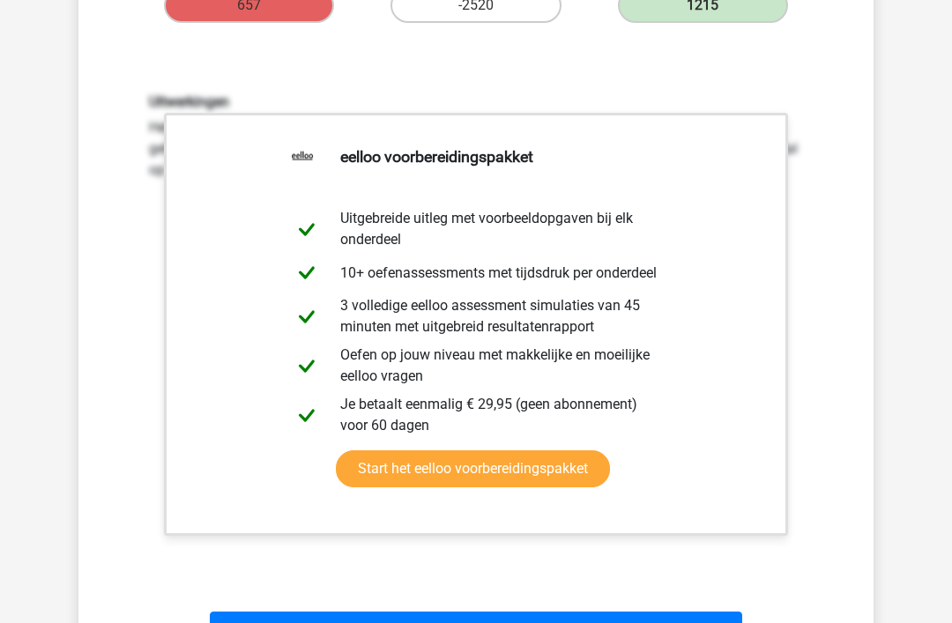
click at [449, 622] on button "Volgende vraag" at bounding box center [476, 630] width 533 height 37
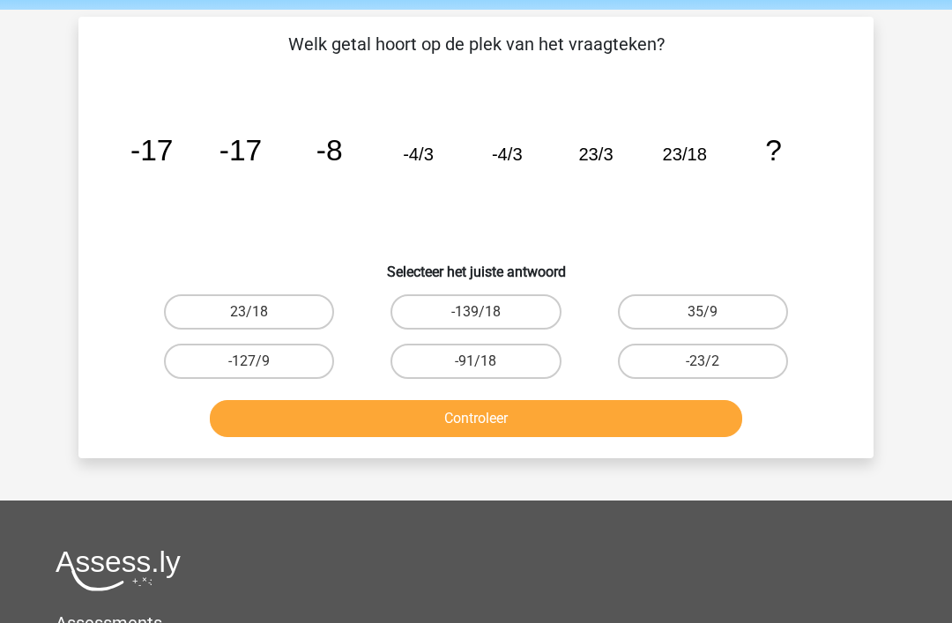
scroll to position [0, 0]
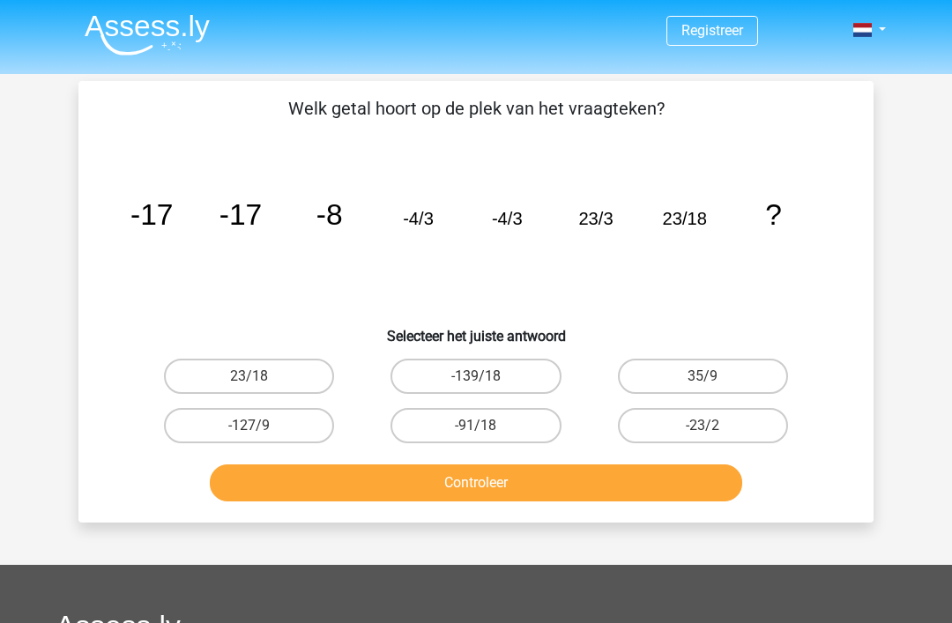
click at [300, 372] on label "23/18" at bounding box center [249, 376] width 170 height 35
click at [261, 376] on input "23/18" at bounding box center [254, 381] width 11 height 11
radio input "true"
click at [398, 497] on button "Controleer" at bounding box center [476, 483] width 533 height 37
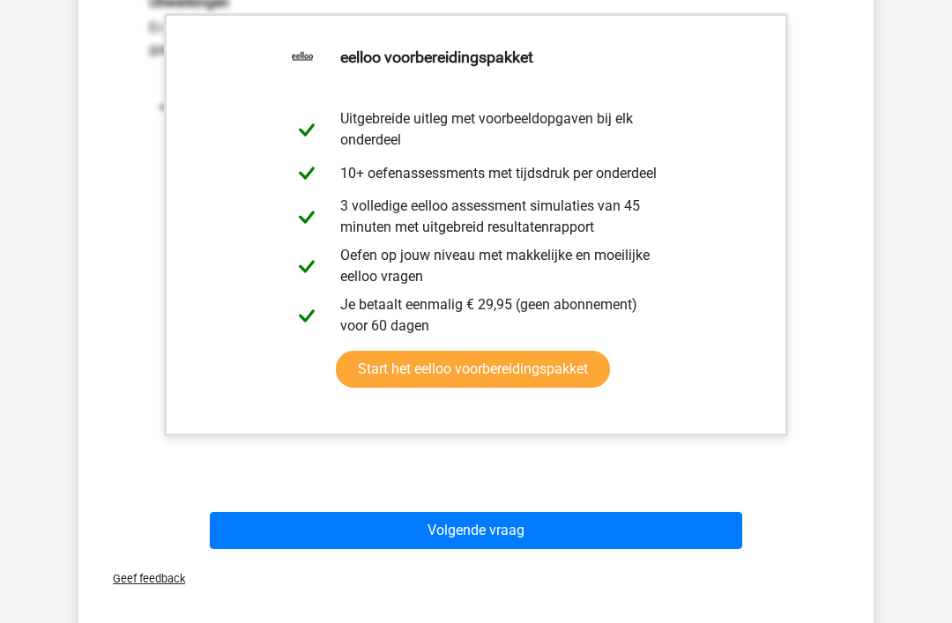
click at [439, 529] on button "Volgende vraag" at bounding box center [476, 531] width 533 height 37
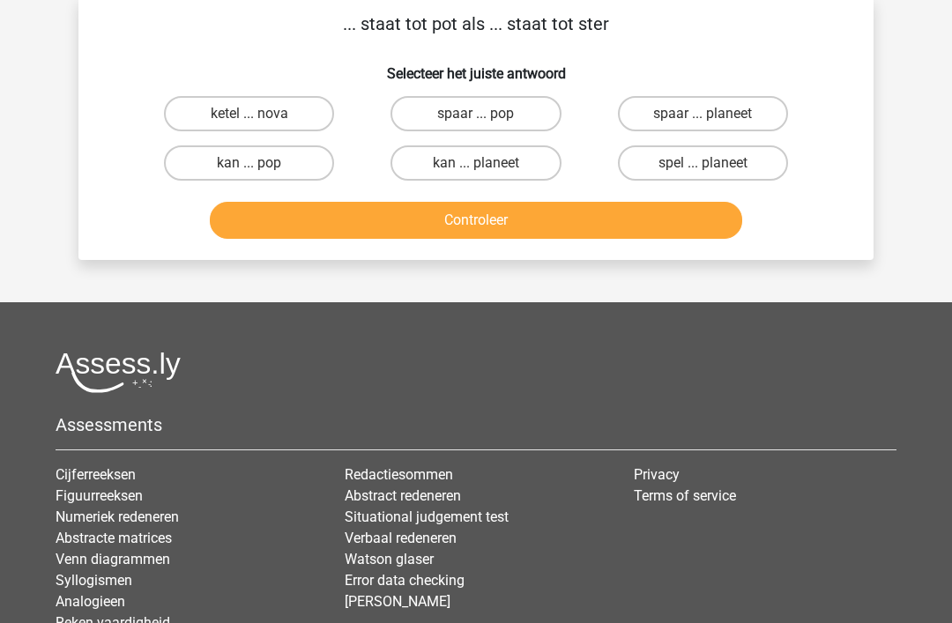
scroll to position [81, 0]
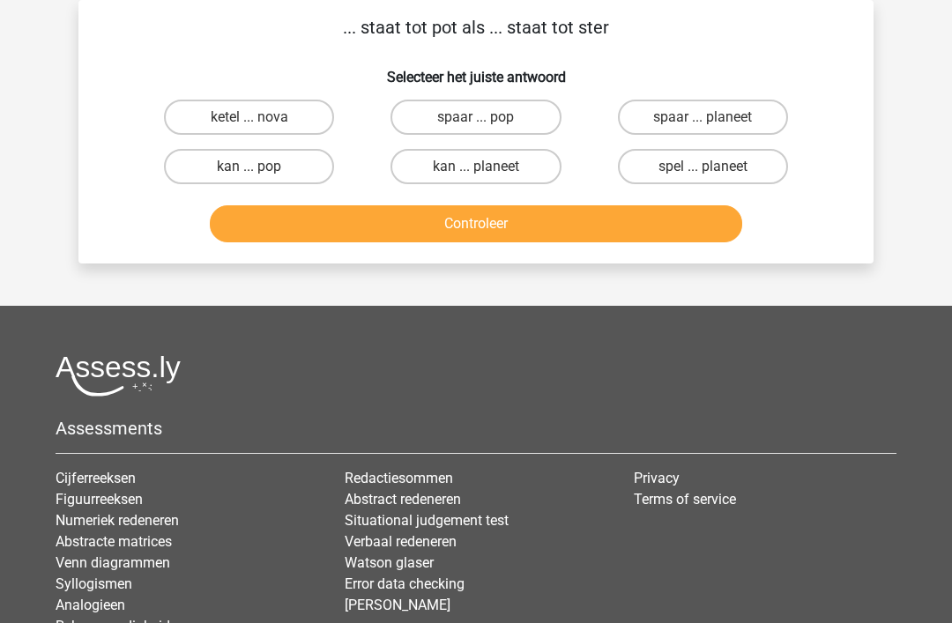
click at [286, 117] on label "ketel ... nova" at bounding box center [249, 117] width 170 height 35
click at [261, 117] on input "ketel ... nova" at bounding box center [254, 122] width 11 height 11
radio input "true"
click at [352, 214] on button "Controleer" at bounding box center [476, 223] width 533 height 37
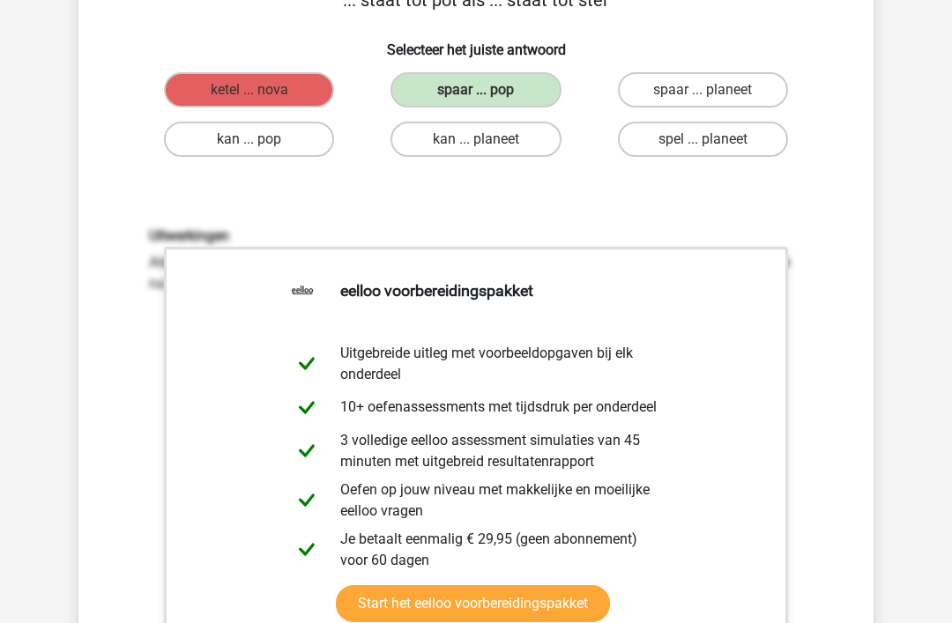
scroll to position [104, 0]
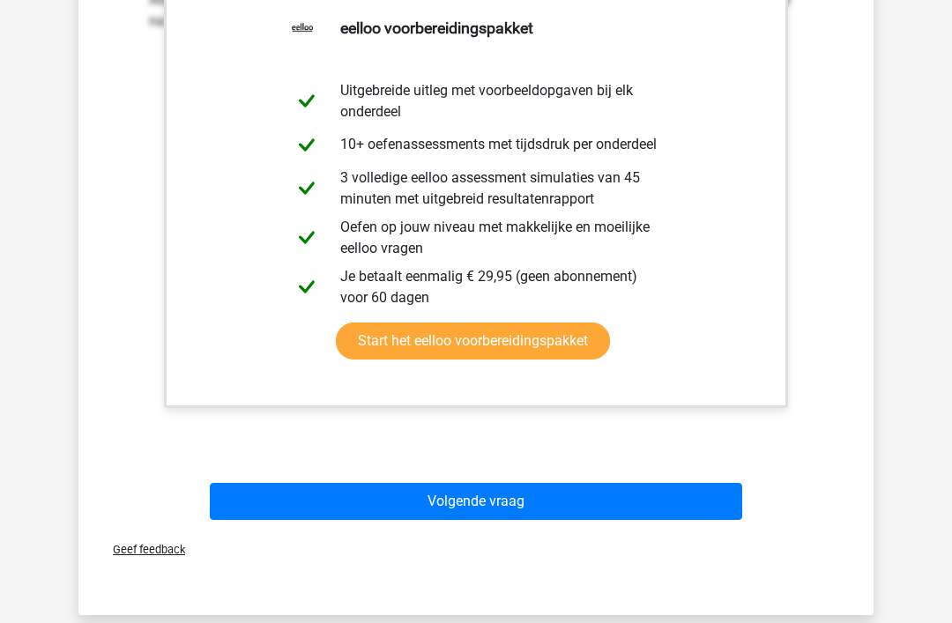
click at [335, 485] on button "Volgende vraag" at bounding box center [476, 501] width 533 height 37
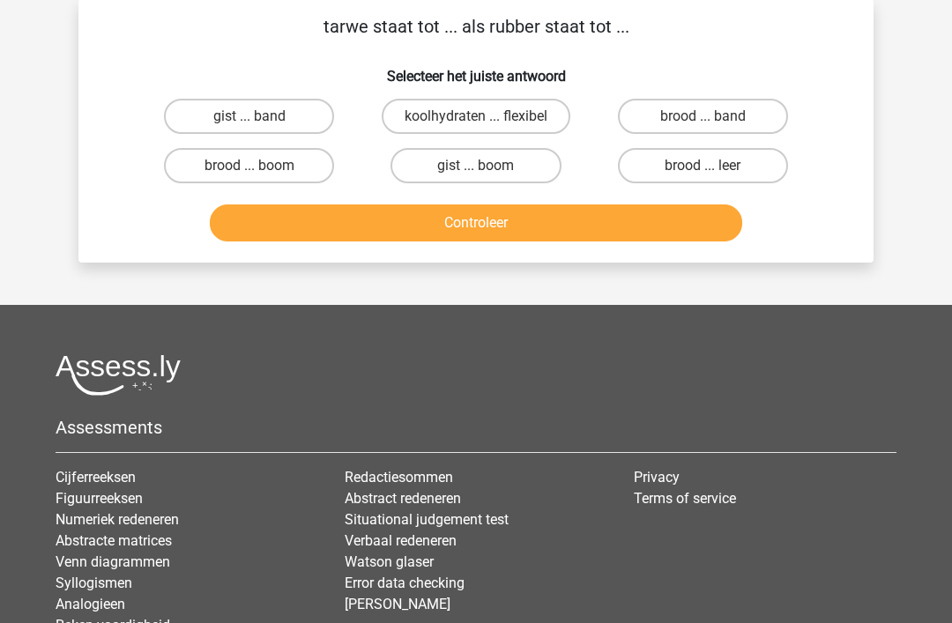
scroll to position [81, 0]
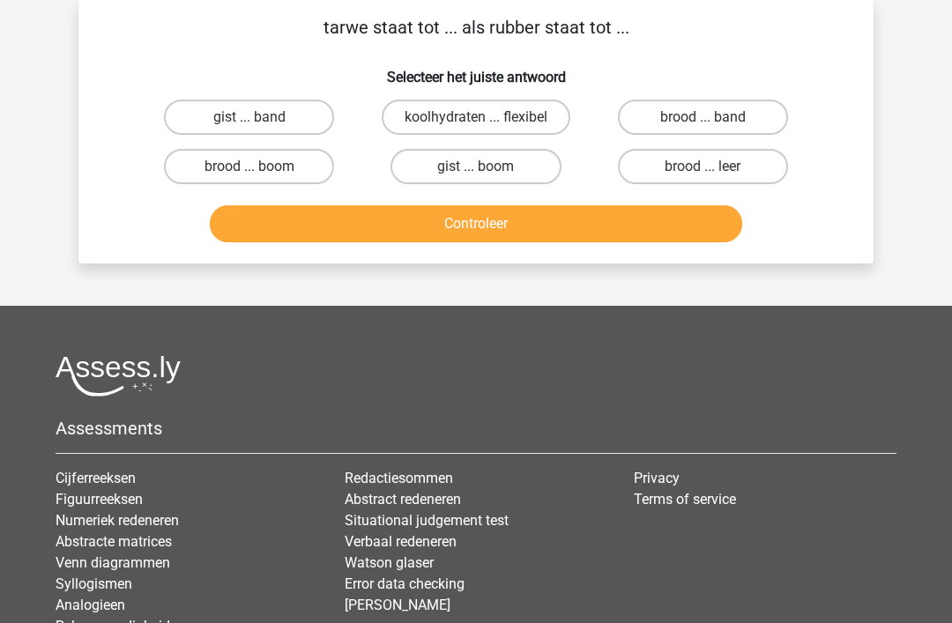
click at [270, 175] on label "brood ... boom" at bounding box center [249, 166] width 170 height 35
click at [261, 175] on input "brood ... boom" at bounding box center [254, 172] width 11 height 11
radio input "true"
click at [690, 120] on label "brood ... band" at bounding box center [703, 117] width 170 height 35
click at [703, 120] on input "brood ... band" at bounding box center [708, 122] width 11 height 11
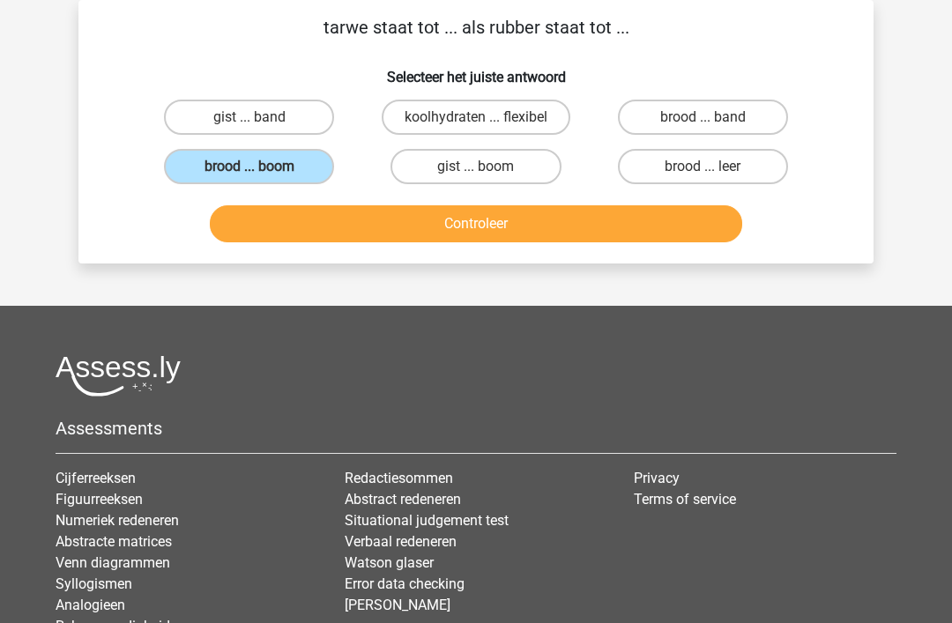
radio input "true"
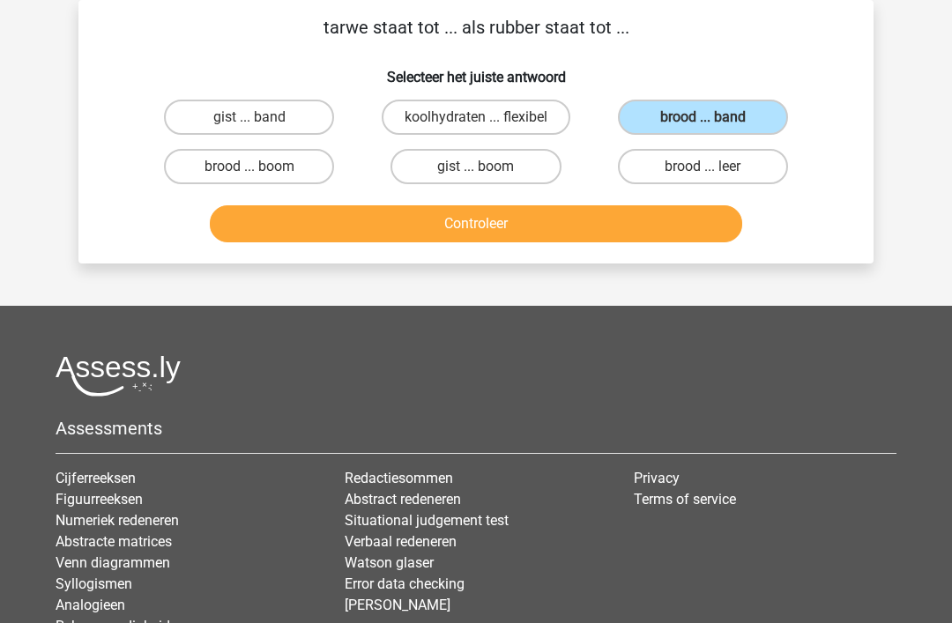
click at [518, 232] on button "Controleer" at bounding box center [476, 223] width 533 height 37
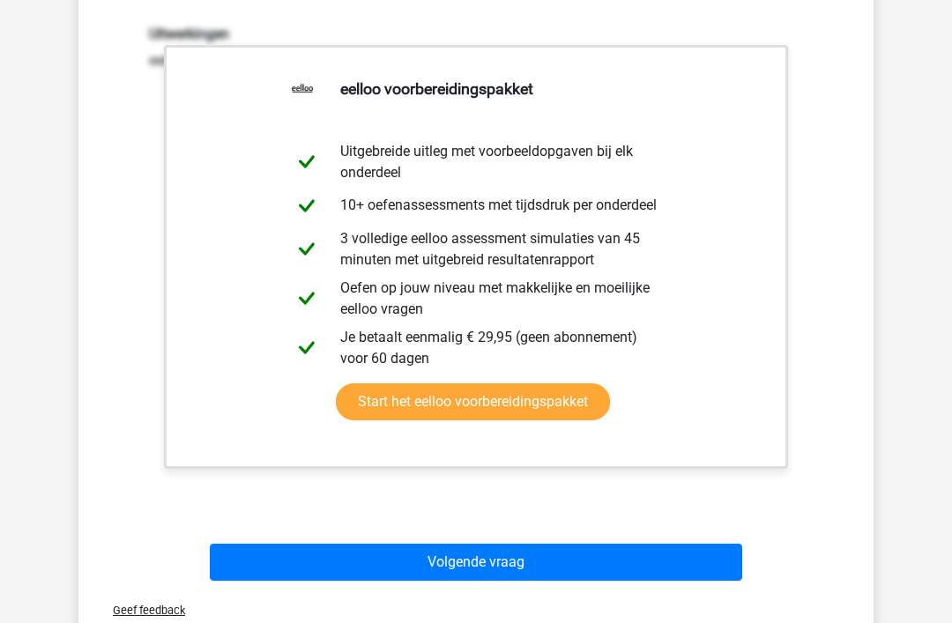
click at [348, 544] on button "Volgende vraag" at bounding box center [476, 562] width 533 height 37
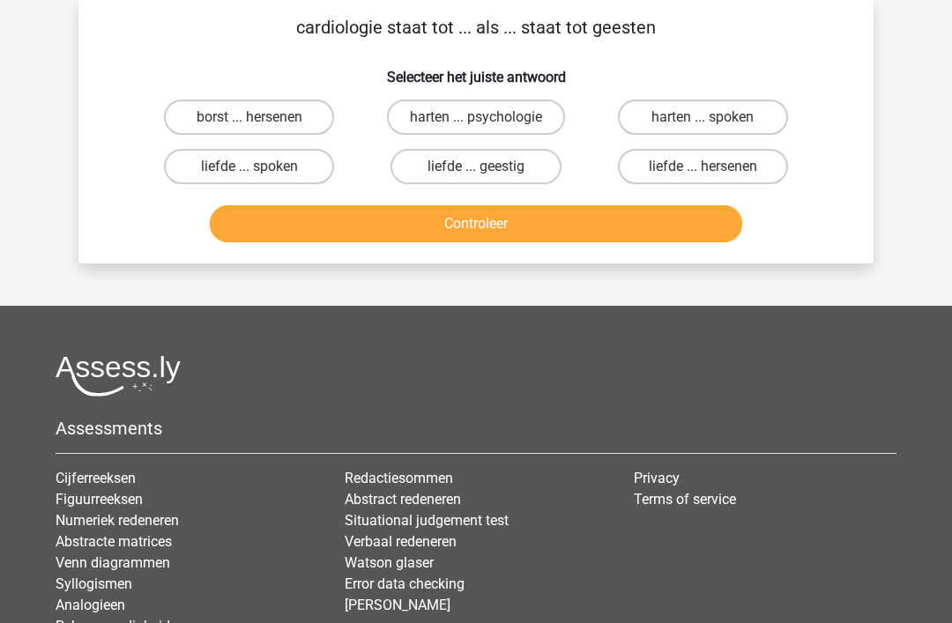
click at [506, 116] on label "harten ... psychologie" at bounding box center [476, 117] width 178 height 35
click at [488, 117] on input "harten ... psychologie" at bounding box center [481, 122] width 11 height 11
radio input "true"
click at [413, 231] on button "Controleer" at bounding box center [476, 223] width 533 height 37
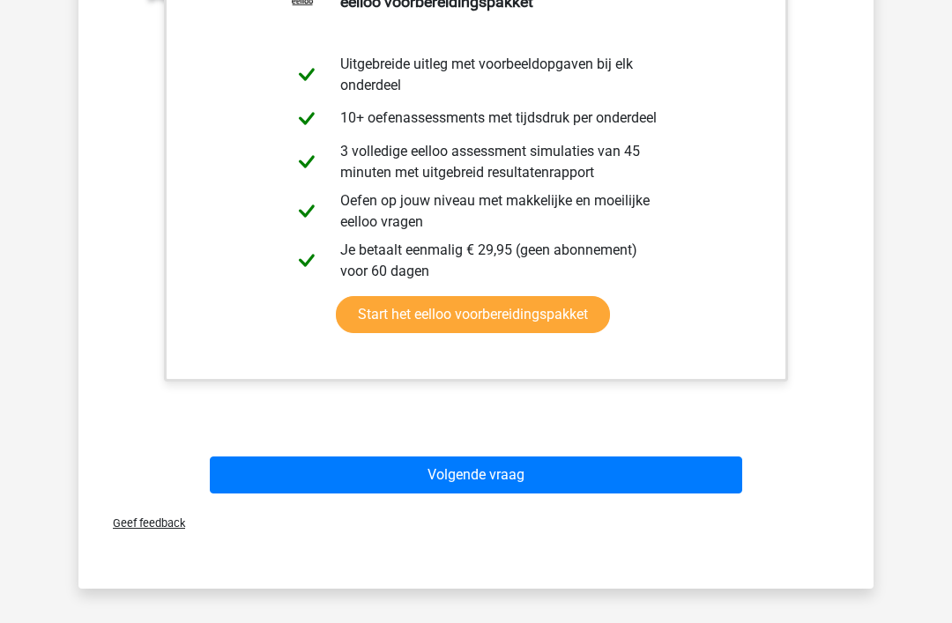
click at [319, 480] on button "Volgende vraag" at bounding box center [476, 475] width 533 height 37
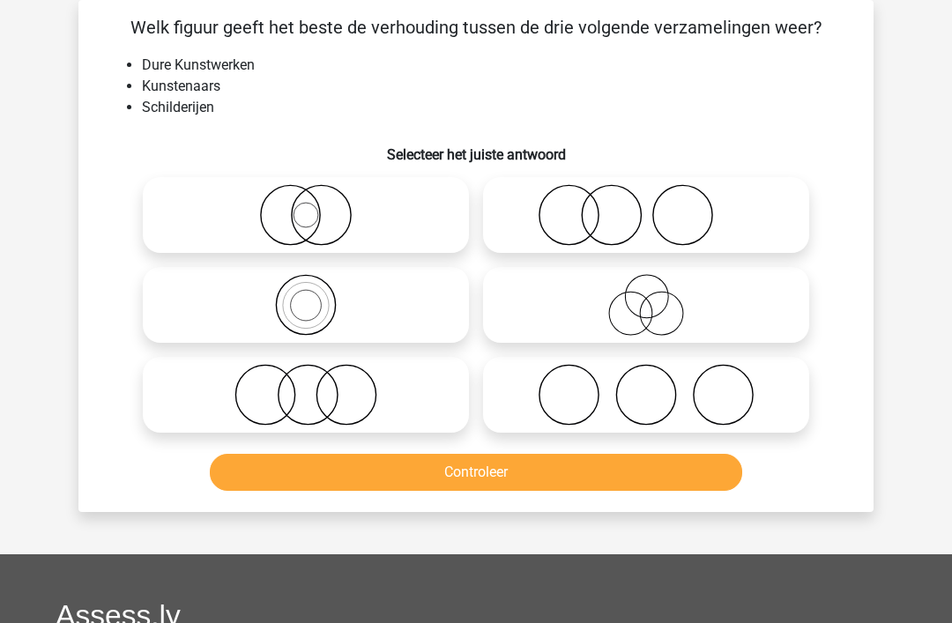
click at [309, 385] on input "radio" at bounding box center [311, 380] width 11 height 11
radio input "true"
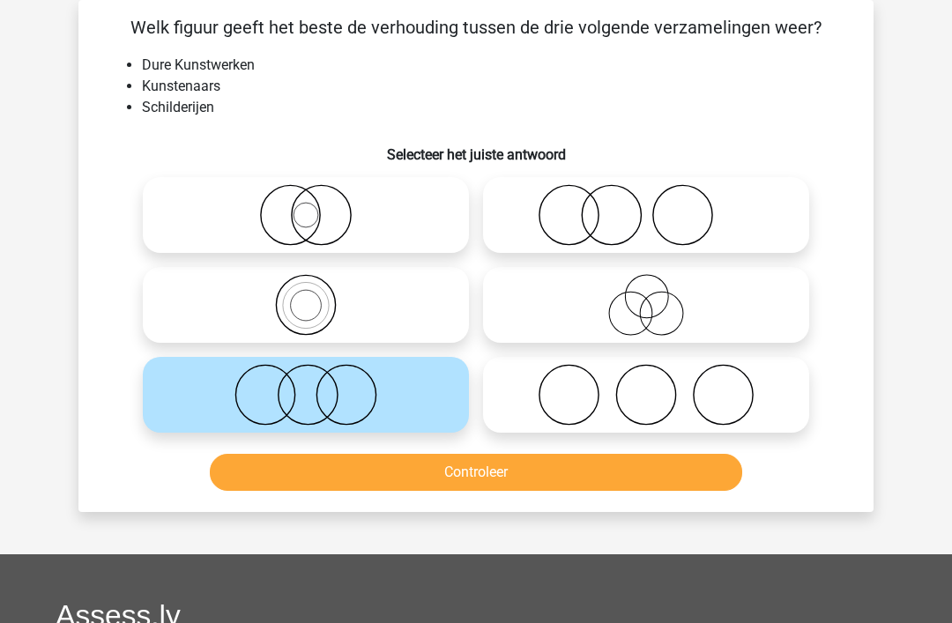
click at [299, 489] on button "Controleer" at bounding box center [476, 472] width 533 height 37
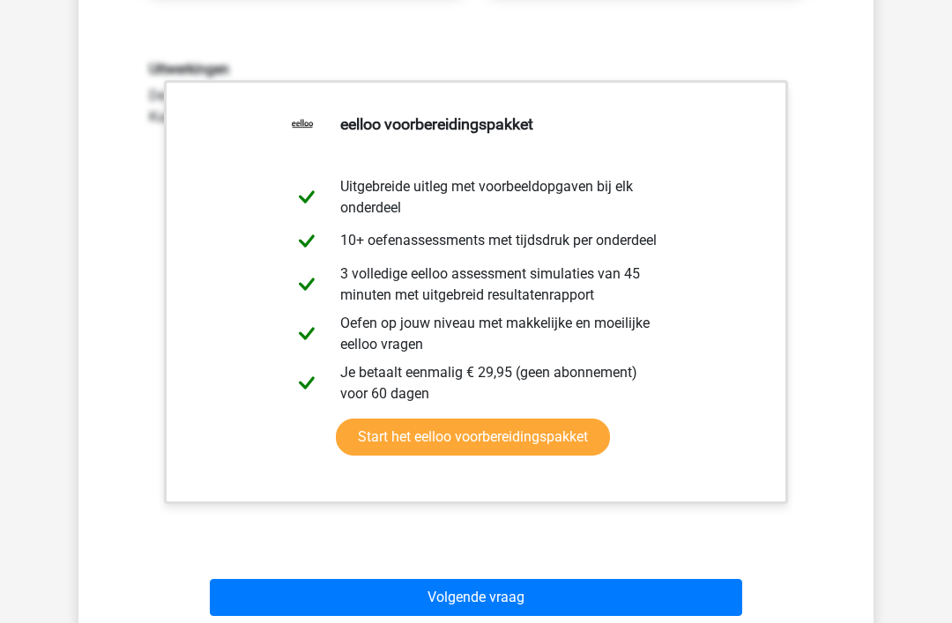
click at [281, 590] on button "Volgende vraag" at bounding box center [476, 597] width 533 height 37
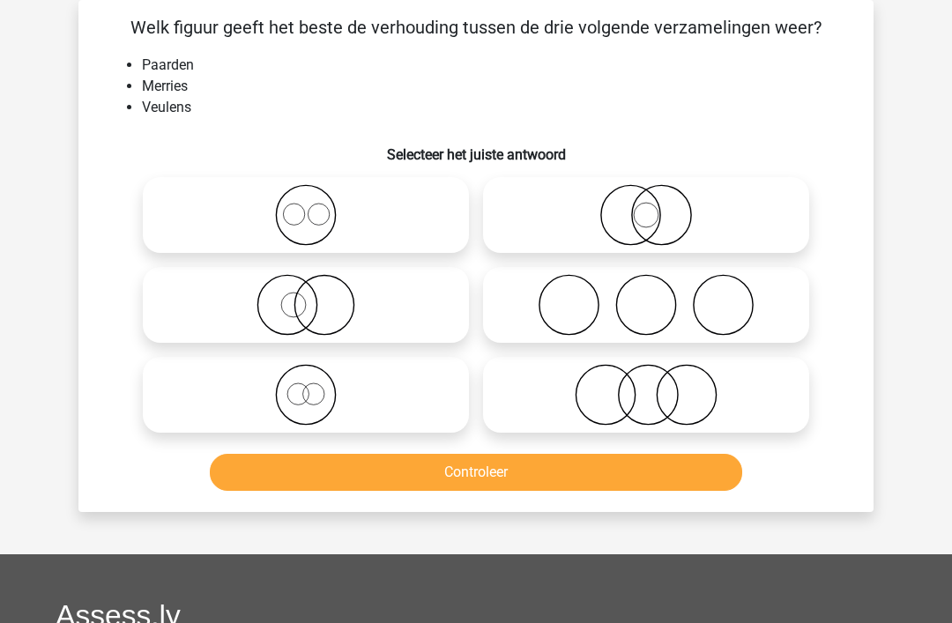
click at [294, 424] on icon at bounding box center [306, 395] width 312 height 62
click at [306, 386] on input "radio" at bounding box center [311, 380] width 11 height 11
radio input "true"
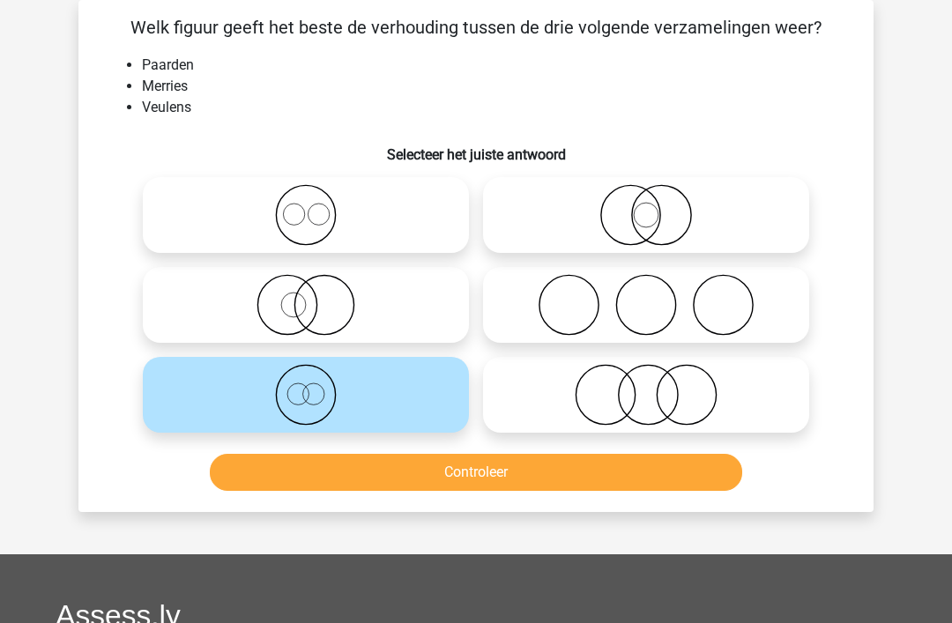
click at [284, 482] on button "Controleer" at bounding box center [476, 472] width 533 height 37
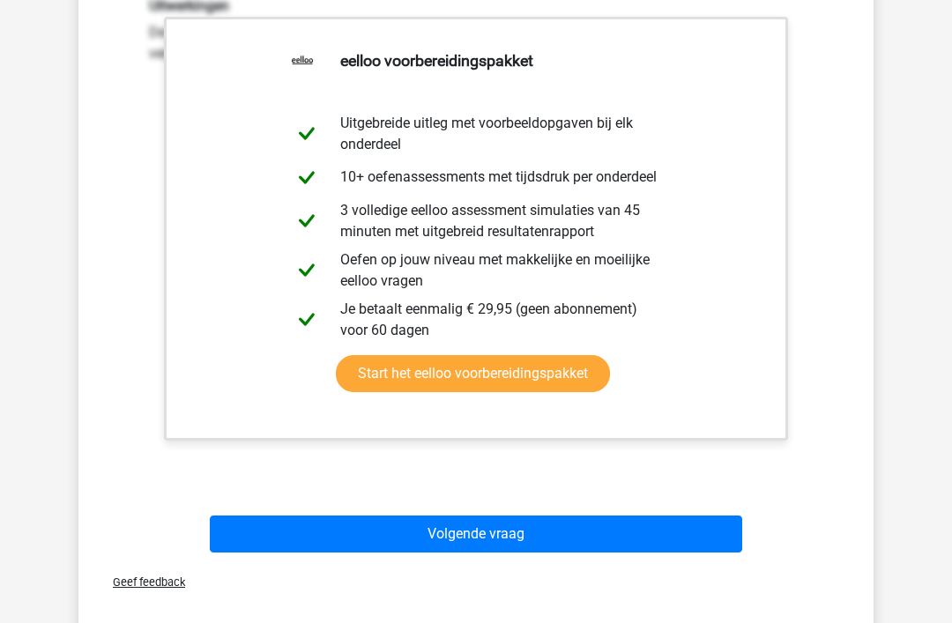
click at [425, 542] on button "Volgende vraag" at bounding box center [476, 535] width 533 height 37
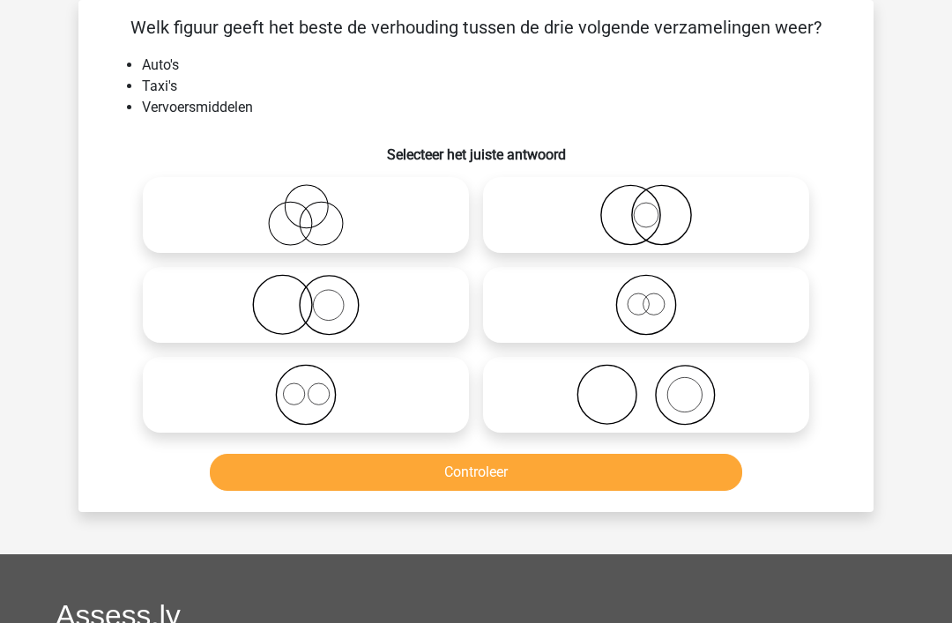
click at [591, 302] on icon at bounding box center [646, 305] width 312 height 62
click at [646, 296] on input "radio" at bounding box center [651, 290] width 11 height 11
radio input "true"
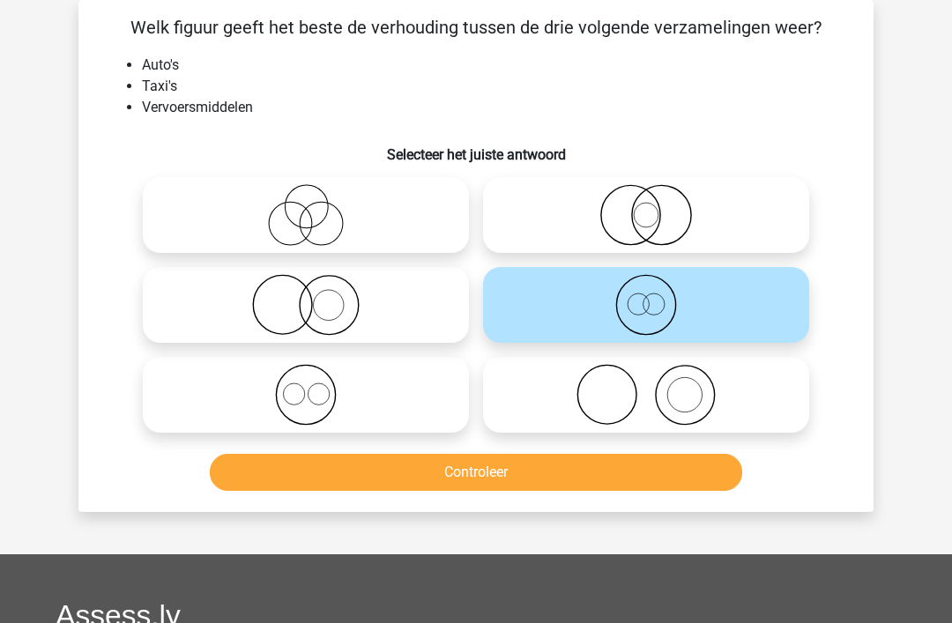
click at [446, 473] on button "Controleer" at bounding box center [476, 472] width 533 height 37
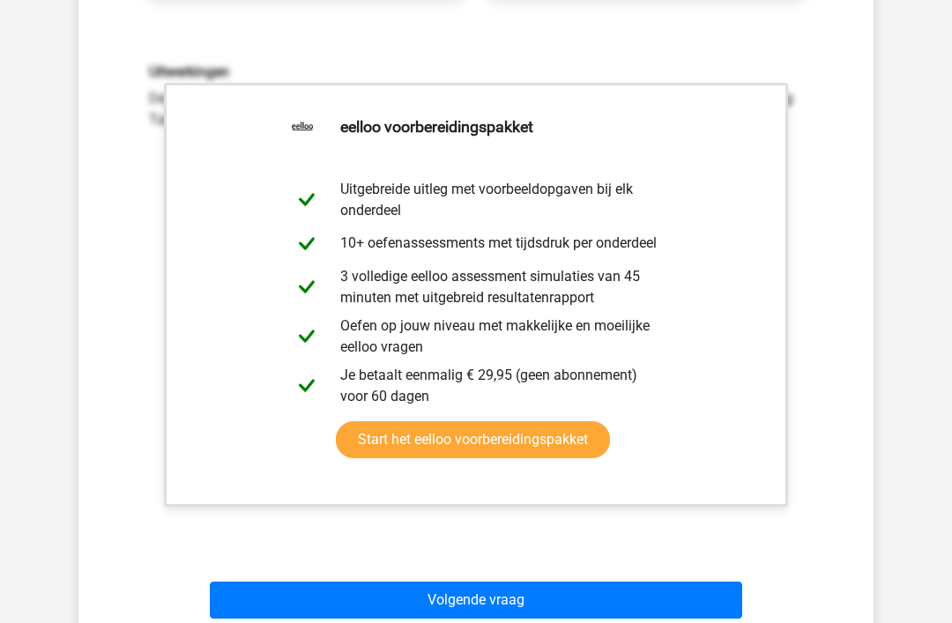
click at [404, 600] on button "Volgende vraag" at bounding box center [476, 600] width 533 height 37
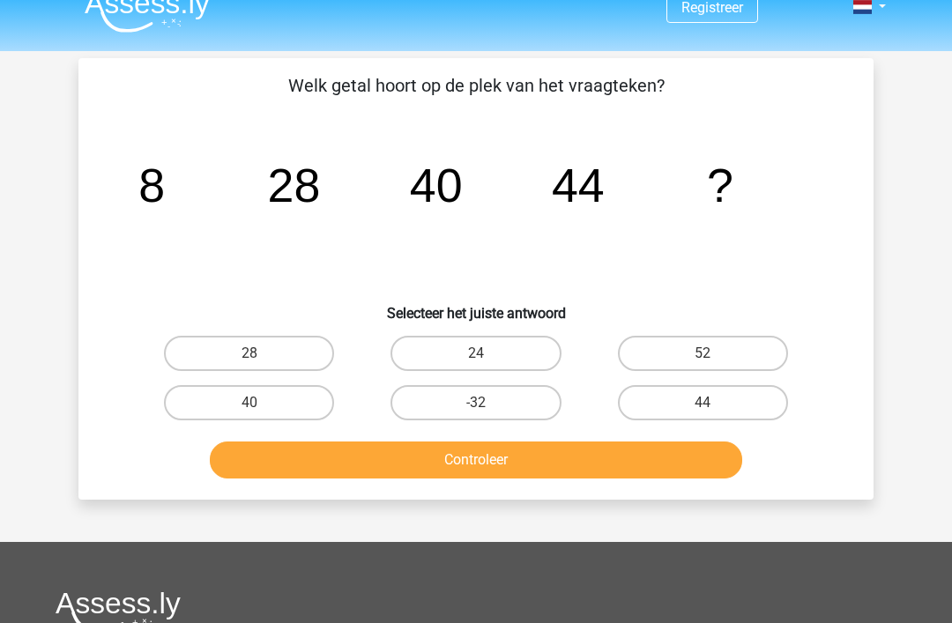
scroll to position [22, 0]
click at [759, 352] on label "52" at bounding box center [703, 354] width 170 height 35
click at [714, 354] on input "52" at bounding box center [708, 359] width 11 height 11
radio input "true"
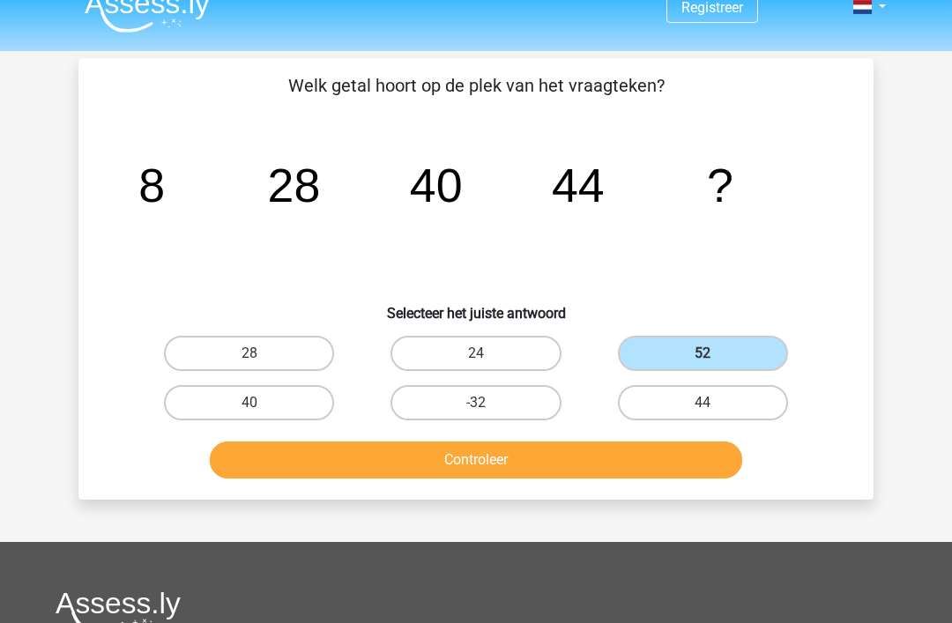
click at [664, 448] on button "Controleer" at bounding box center [476, 460] width 533 height 37
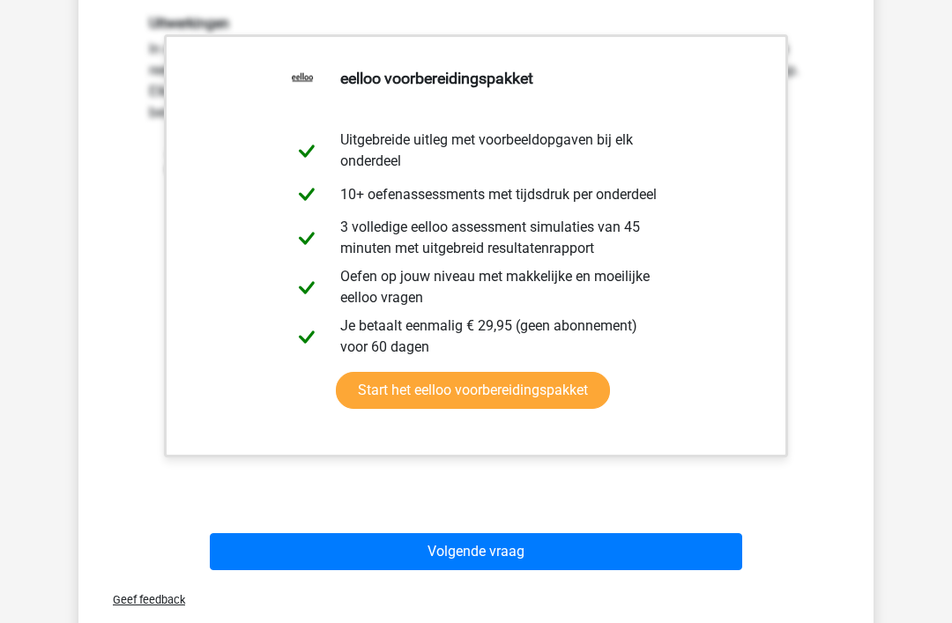
click at [482, 568] on button "Volgende vraag" at bounding box center [476, 551] width 533 height 37
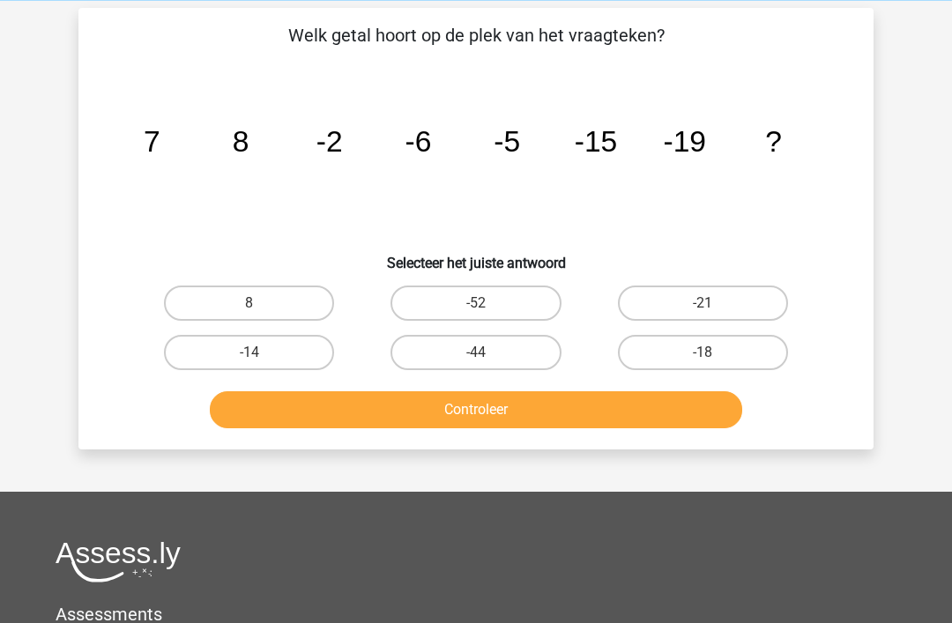
scroll to position [70, 0]
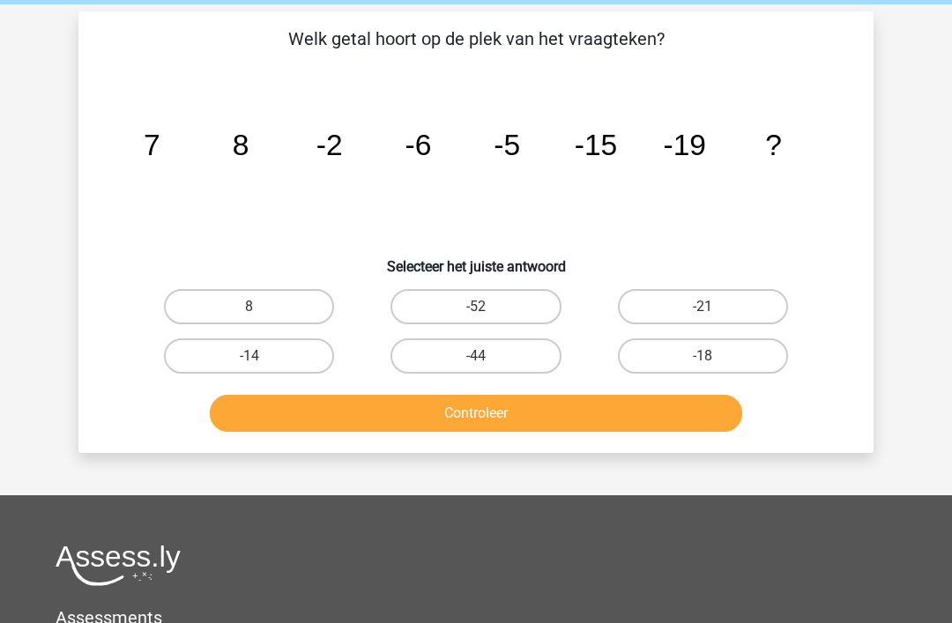
click at [294, 355] on label "-14" at bounding box center [249, 356] width 170 height 35
click at [261, 356] on input "-14" at bounding box center [254, 361] width 11 height 11
radio input "true"
click at [316, 413] on button "Controleer" at bounding box center [476, 413] width 533 height 37
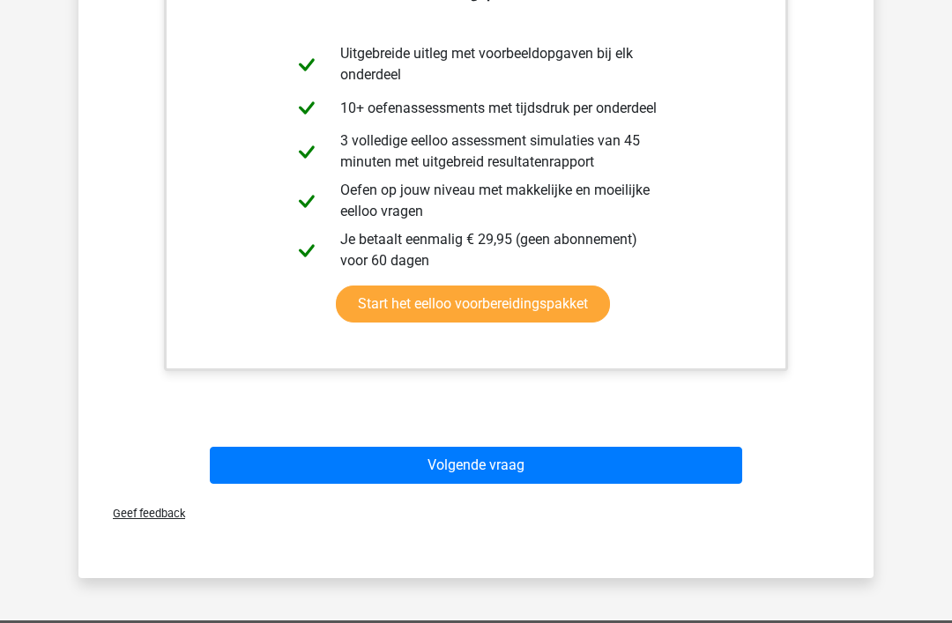
click at [433, 483] on button "Volgende vraag" at bounding box center [476, 466] width 533 height 37
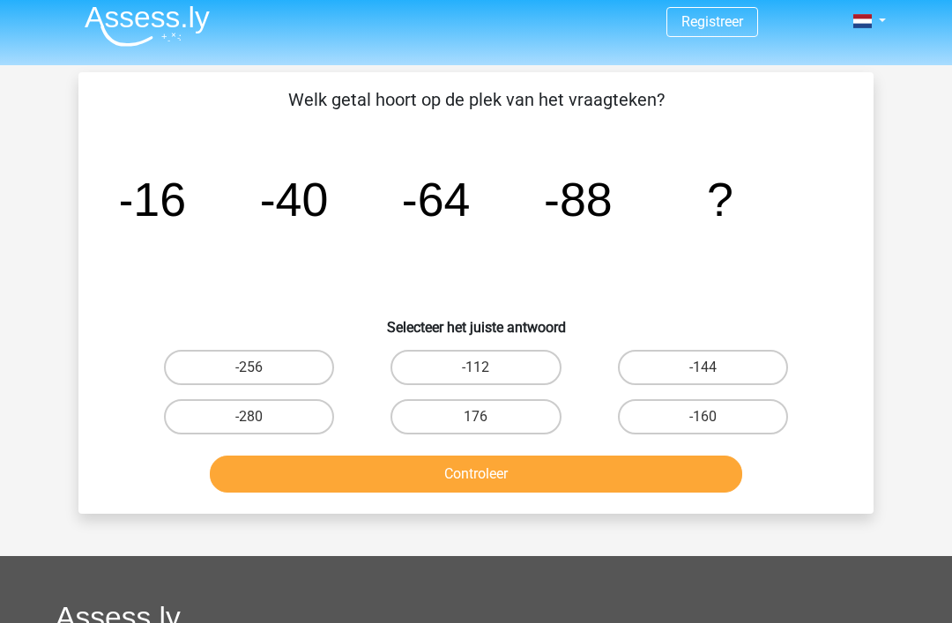
scroll to position [0, 0]
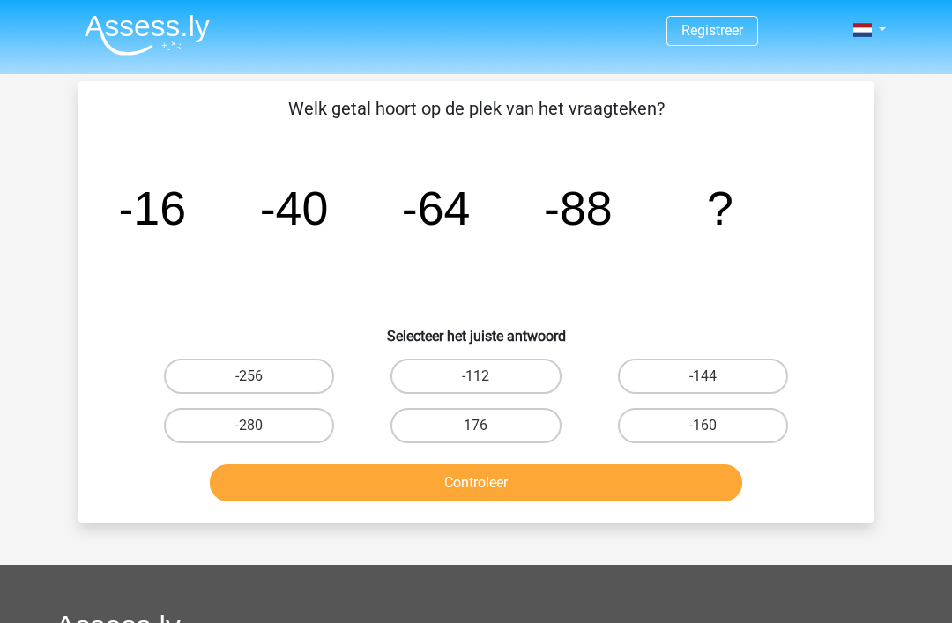
click at [451, 376] on label "-112" at bounding box center [476, 376] width 170 height 35
click at [476, 376] on input "-112" at bounding box center [481, 381] width 11 height 11
radio input "true"
click at [424, 466] on button "Controleer" at bounding box center [476, 483] width 533 height 37
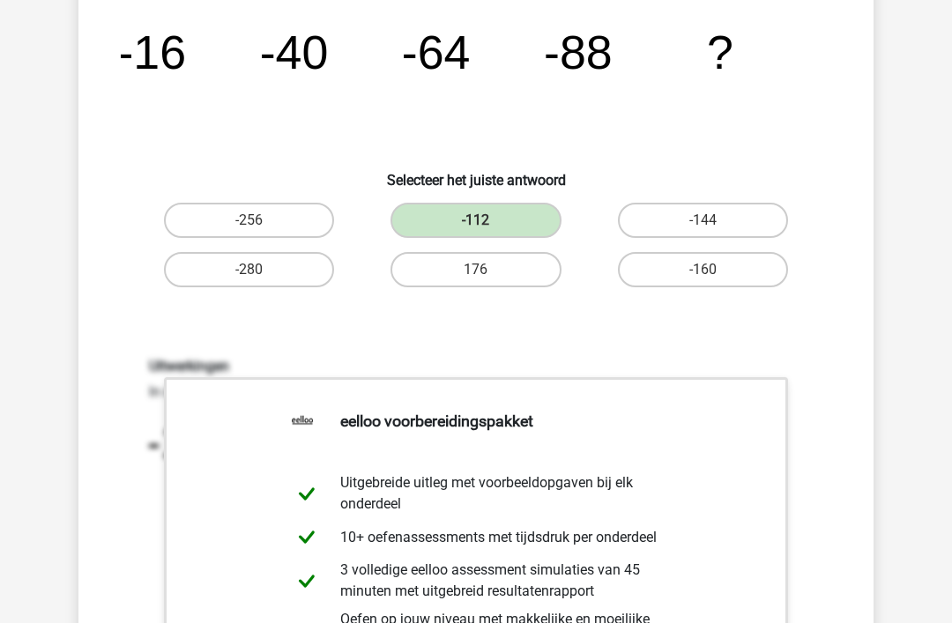
scroll to position [259, 0]
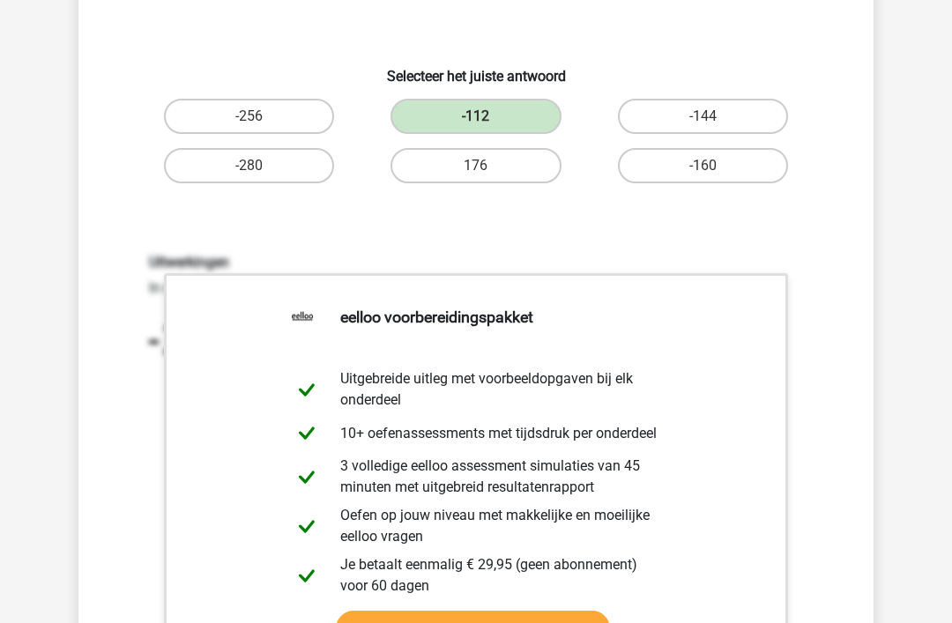
click at [510, 622] on link "Start het eelloo voorbereidingspakket" at bounding box center [473, 630] width 274 height 37
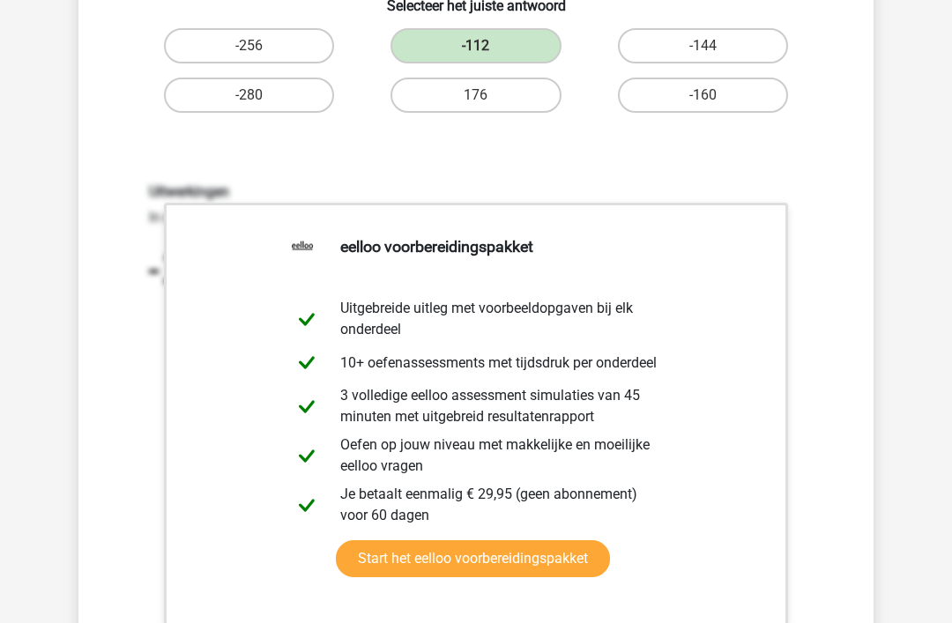
scroll to position [337, 0]
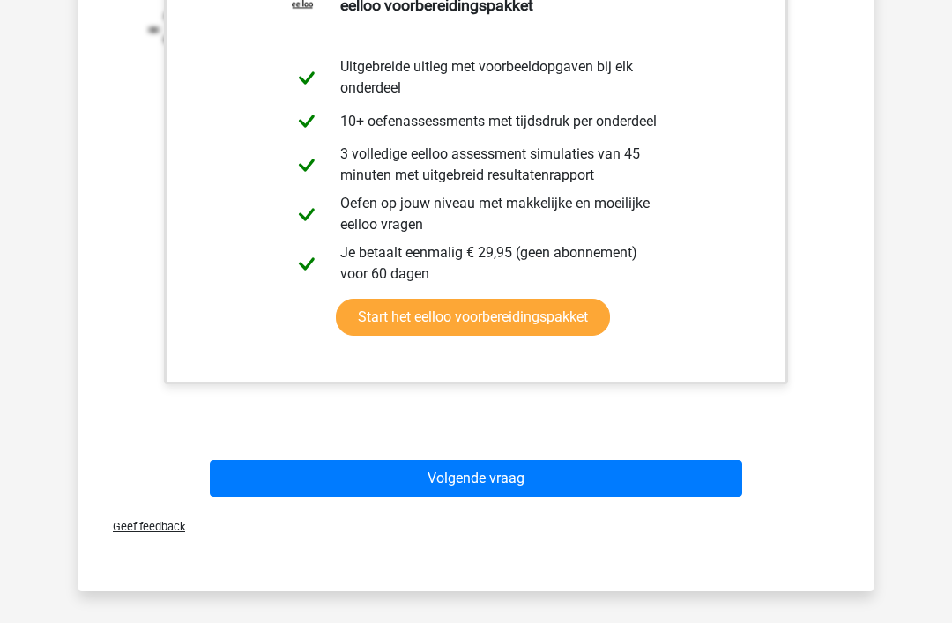
click at [625, 489] on button "Volgende vraag" at bounding box center [476, 478] width 533 height 37
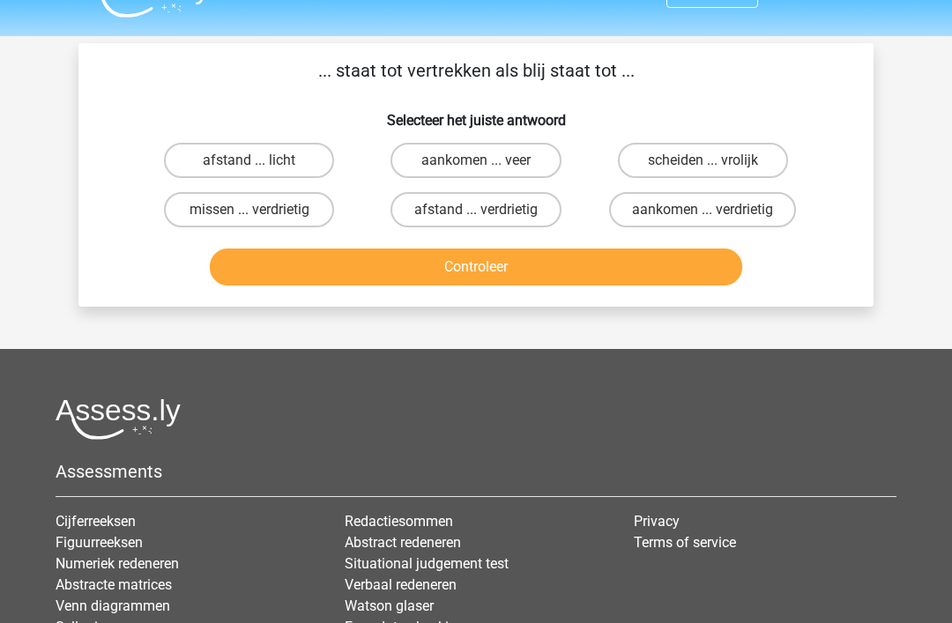
scroll to position [26, 0]
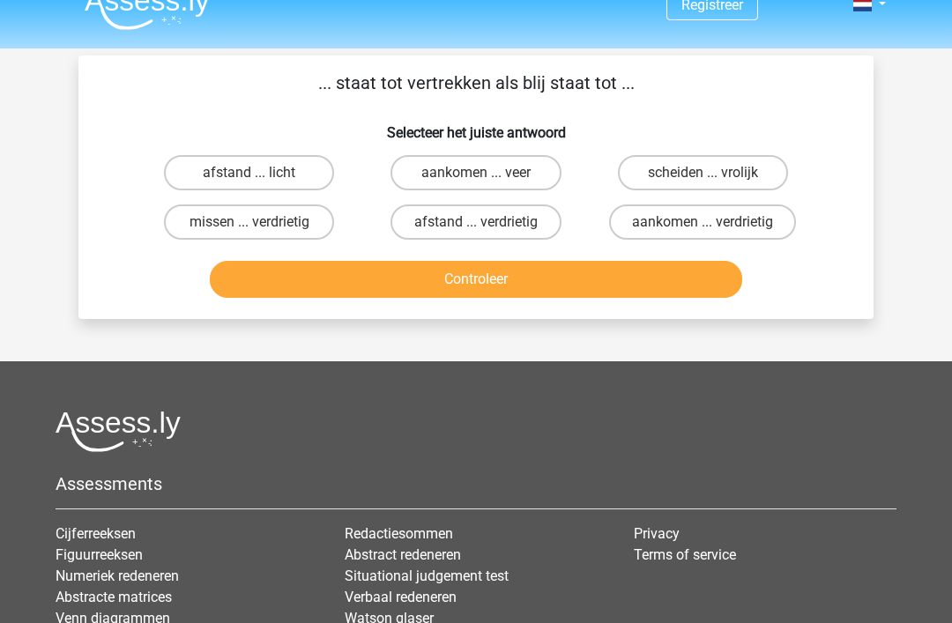
click at [710, 168] on label "scheiden ... vrolijk" at bounding box center [703, 172] width 170 height 35
click at [710, 173] on input "scheiden ... vrolijk" at bounding box center [708, 178] width 11 height 11
radio input "true"
click at [616, 273] on button "Controleer" at bounding box center [476, 279] width 533 height 37
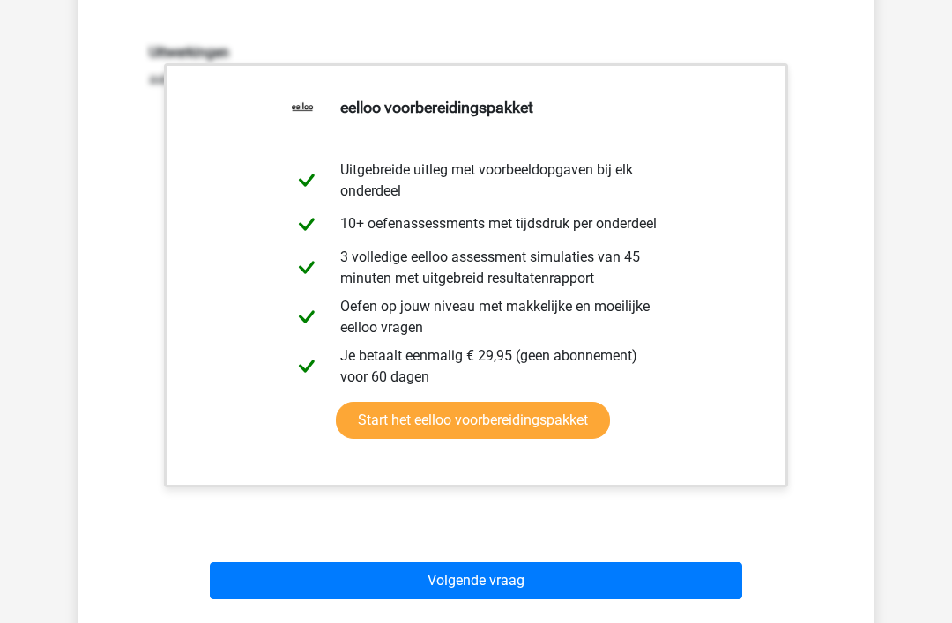
scroll to position [343, 0]
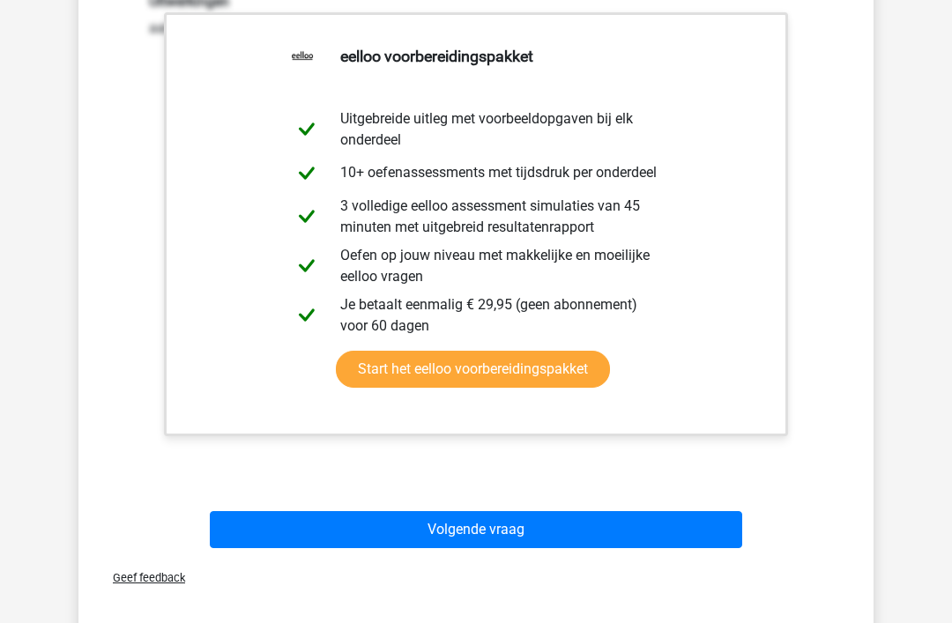
click at [577, 562] on div "Geef feedback" at bounding box center [476, 577] width 781 height 45
click at [577, 535] on button "Volgende vraag" at bounding box center [476, 529] width 533 height 37
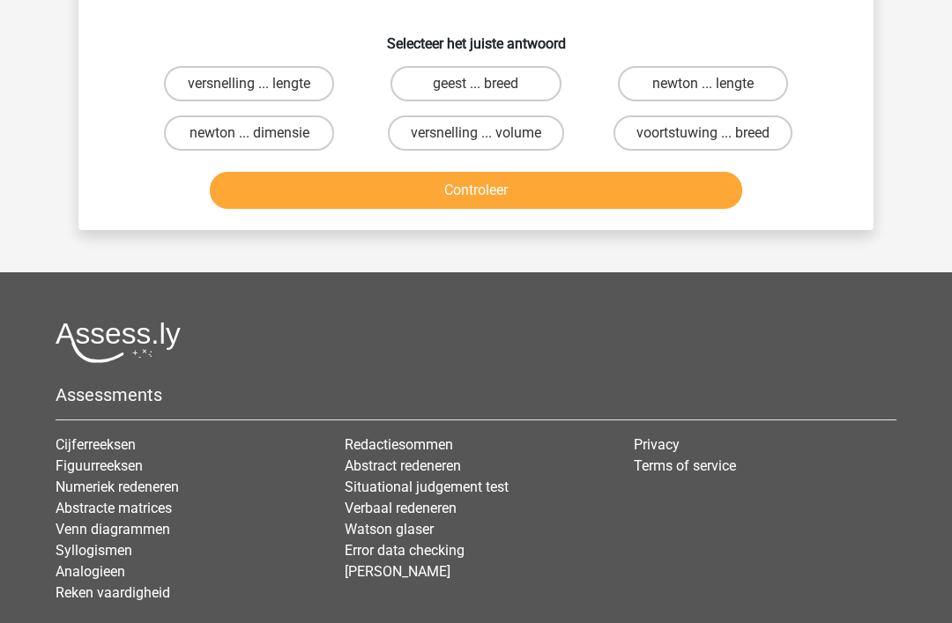
scroll to position [81, 0]
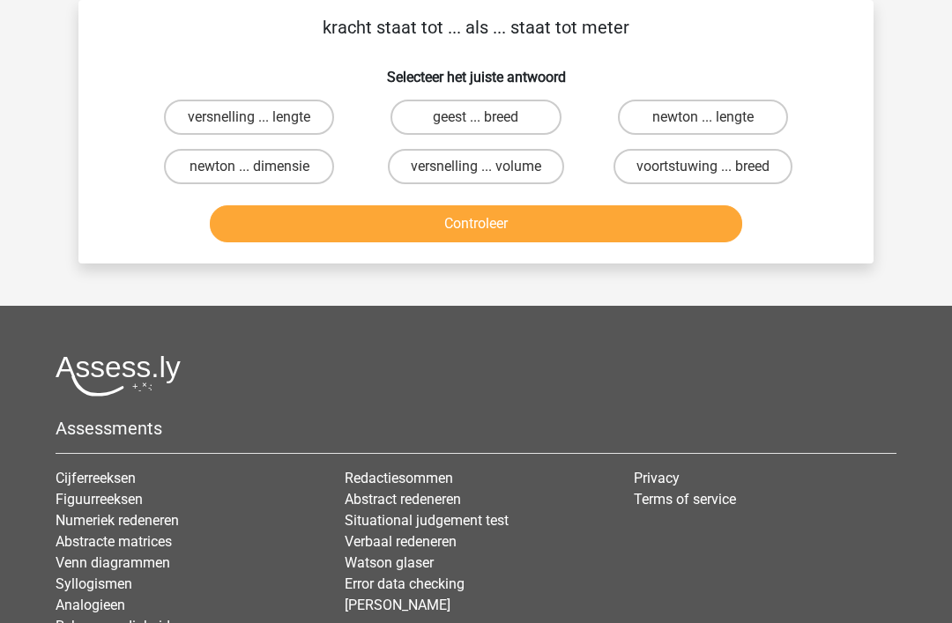
click at [779, 102] on label "newton ... lengte" at bounding box center [703, 117] width 170 height 35
click at [714, 117] on input "newton ... lengte" at bounding box center [708, 122] width 11 height 11
radio input "true"
click at [671, 230] on button "Controleer" at bounding box center [476, 223] width 533 height 37
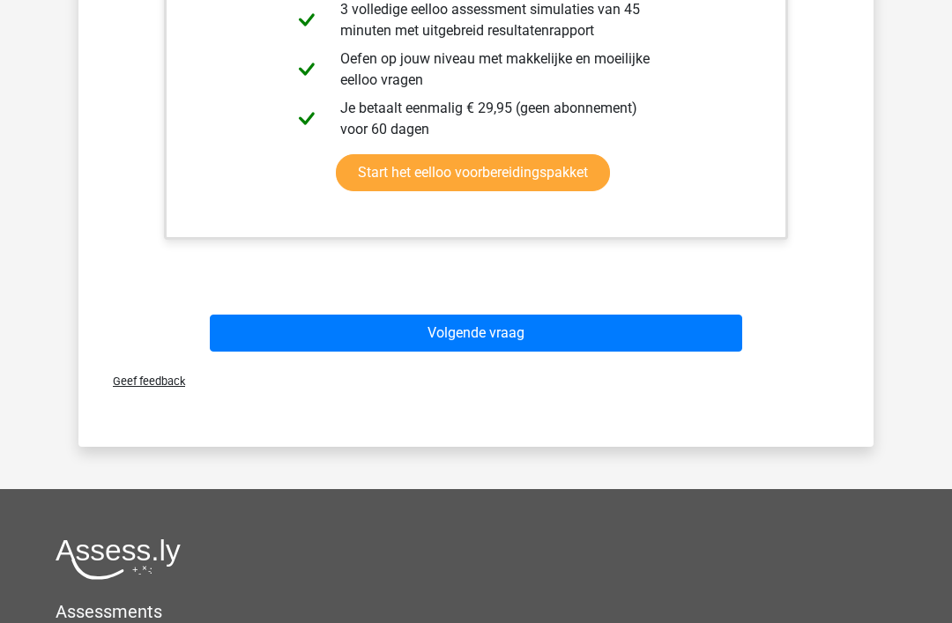
click at [626, 347] on button "Volgende vraag" at bounding box center [476, 333] width 533 height 37
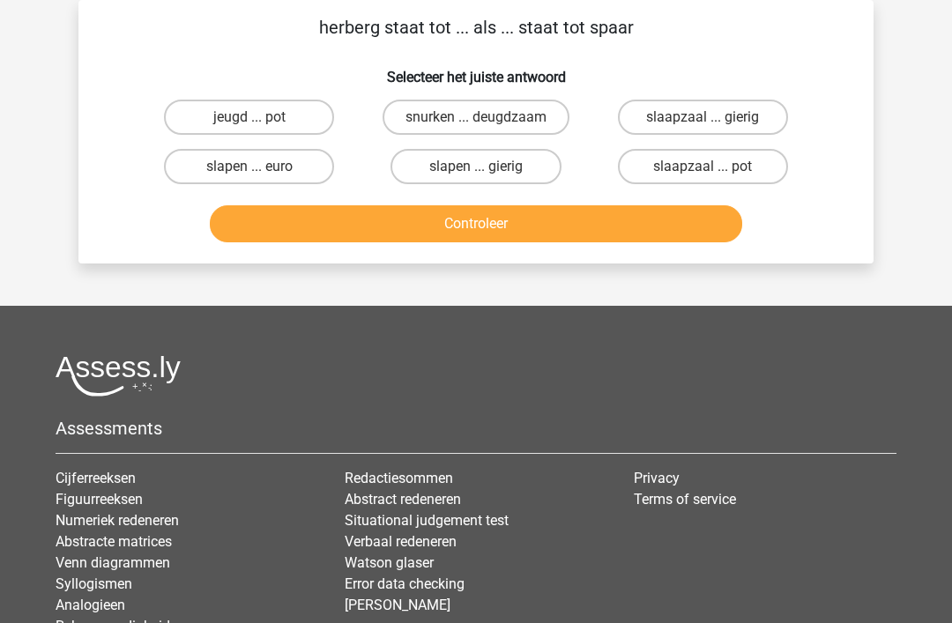
click at [515, 181] on label "slapen ... gierig" at bounding box center [476, 166] width 170 height 35
click at [488, 178] on input "slapen ... gierig" at bounding box center [481, 172] width 11 height 11
radio input "true"
click at [495, 225] on button "Controleer" at bounding box center [476, 223] width 533 height 37
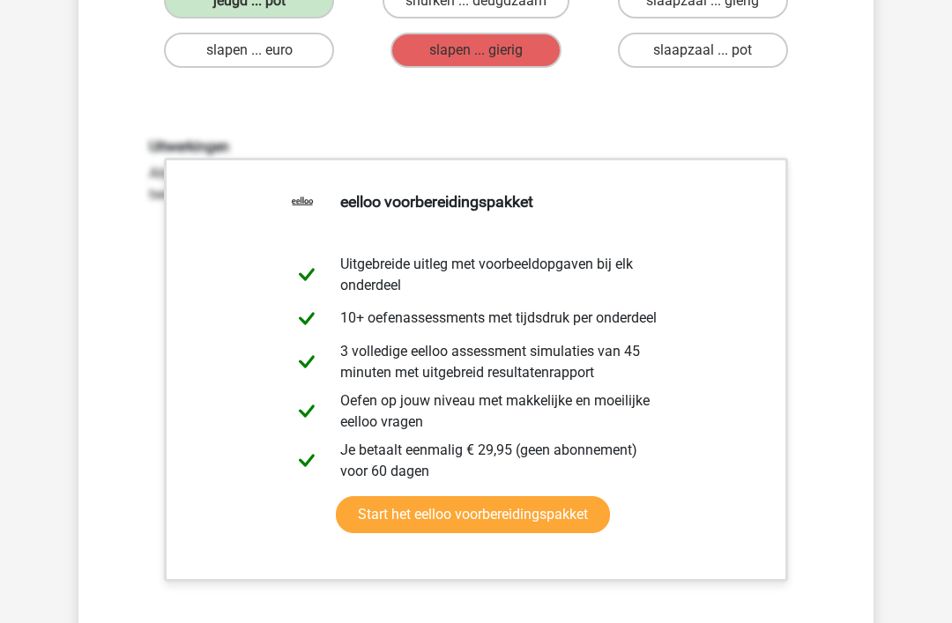
scroll to position [349, 0]
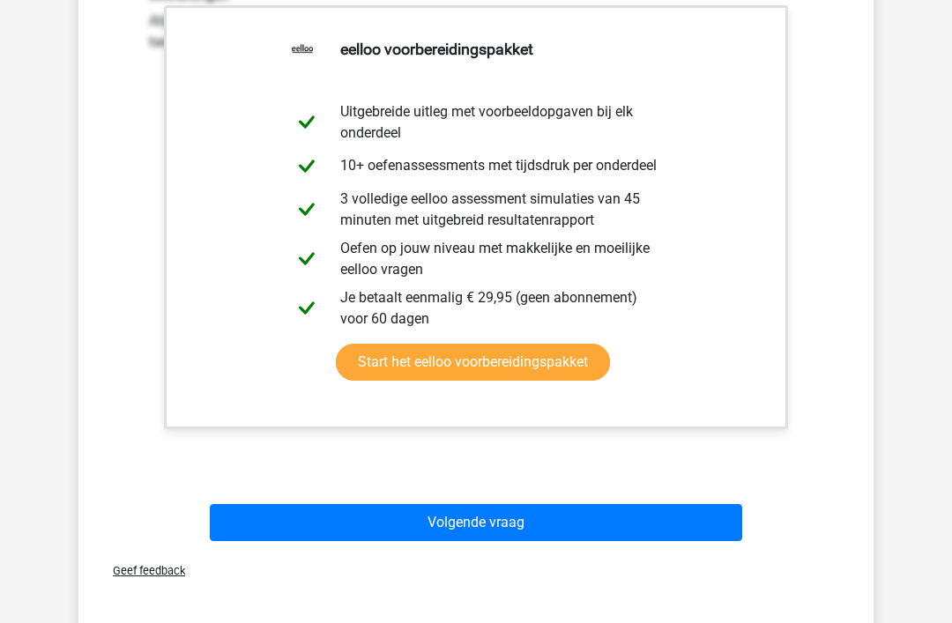
click at [373, 553] on div "Geef feedback" at bounding box center [476, 571] width 781 height 45
click at [423, 525] on button "Volgende vraag" at bounding box center [476, 523] width 533 height 37
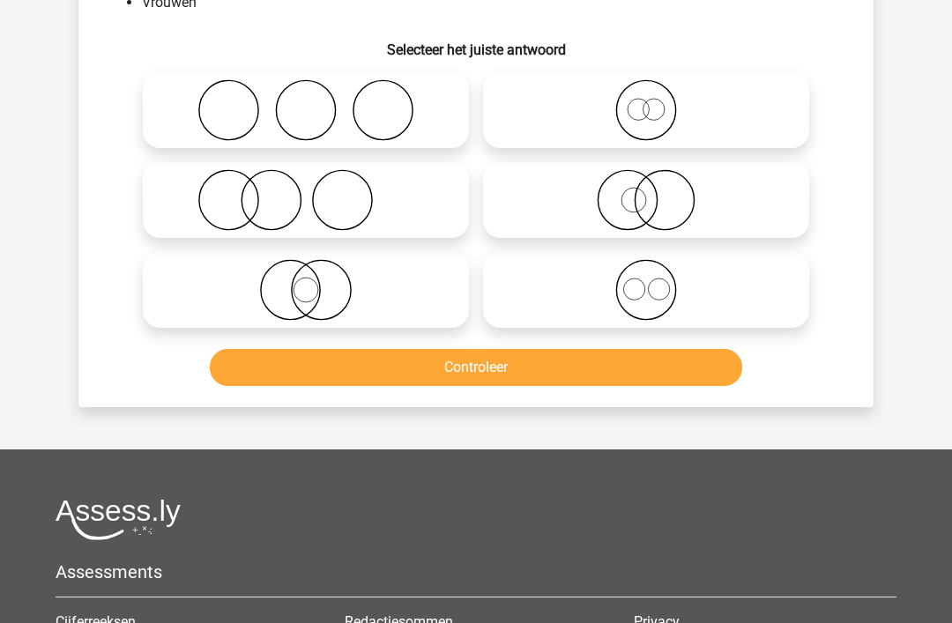
scroll to position [81, 0]
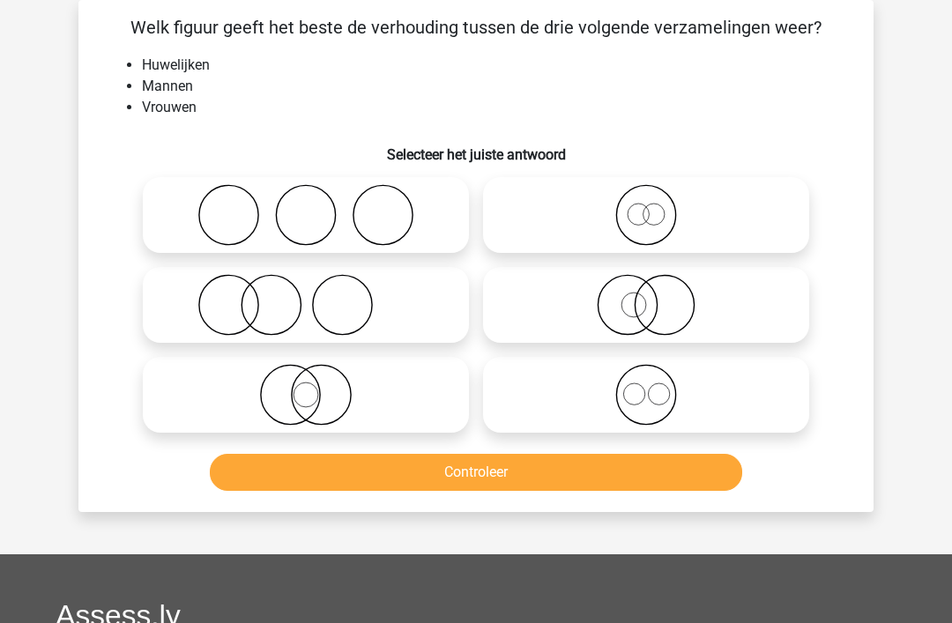
click at [394, 289] on icon at bounding box center [306, 305] width 312 height 62
click at [317, 289] on input "radio" at bounding box center [311, 290] width 11 height 11
radio input "true"
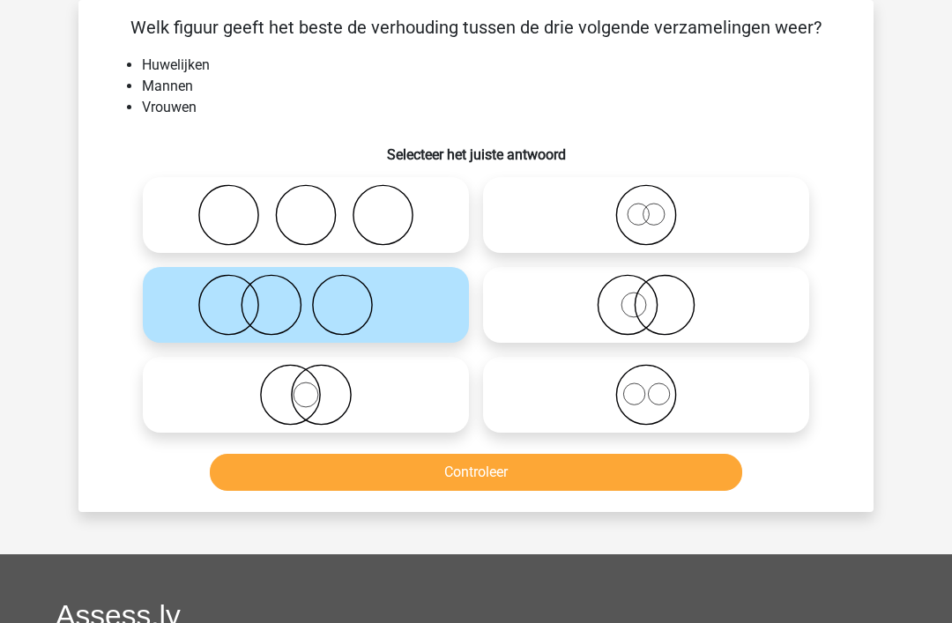
click at [611, 408] on icon at bounding box center [646, 395] width 312 height 62
click at [646, 386] on input "radio" at bounding box center [651, 380] width 11 height 11
radio input "true"
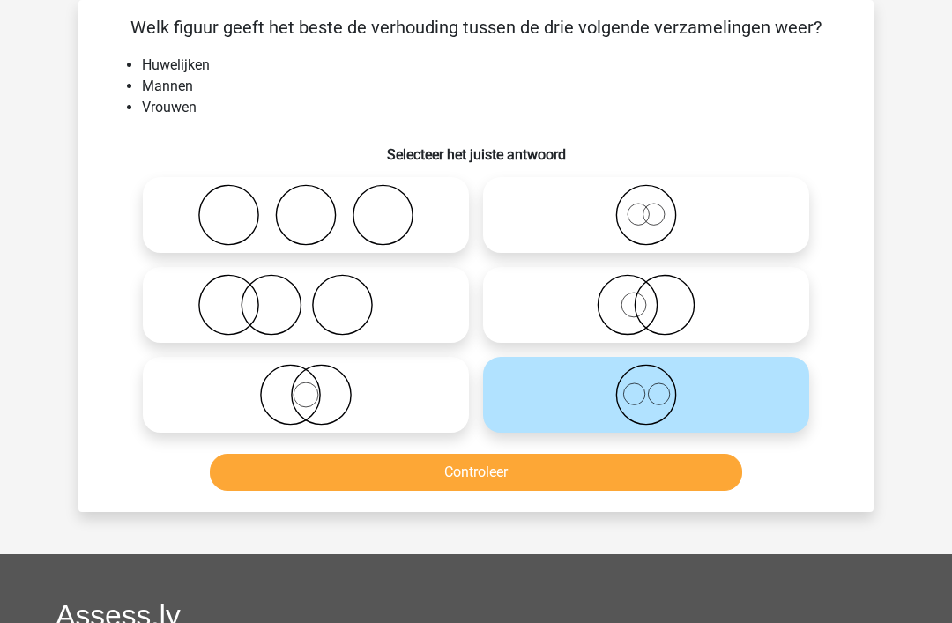
click at [428, 307] on icon at bounding box center [306, 305] width 312 height 62
click at [317, 296] on input "radio" at bounding box center [311, 290] width 11 height 11
radio input "true"
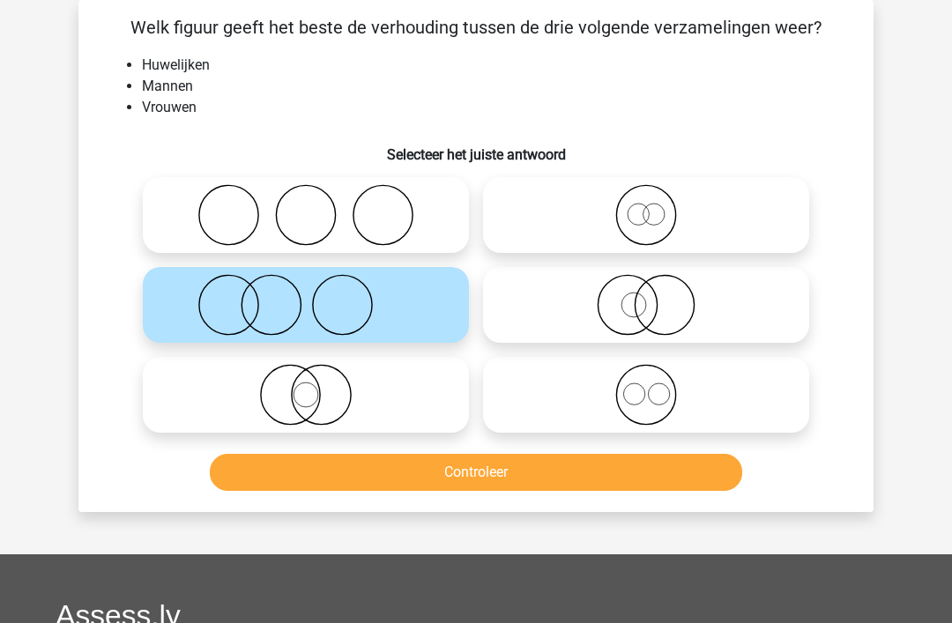
click at [413, 487] on button "Controleer" at bounding box center [476, 472] width 533 height 37
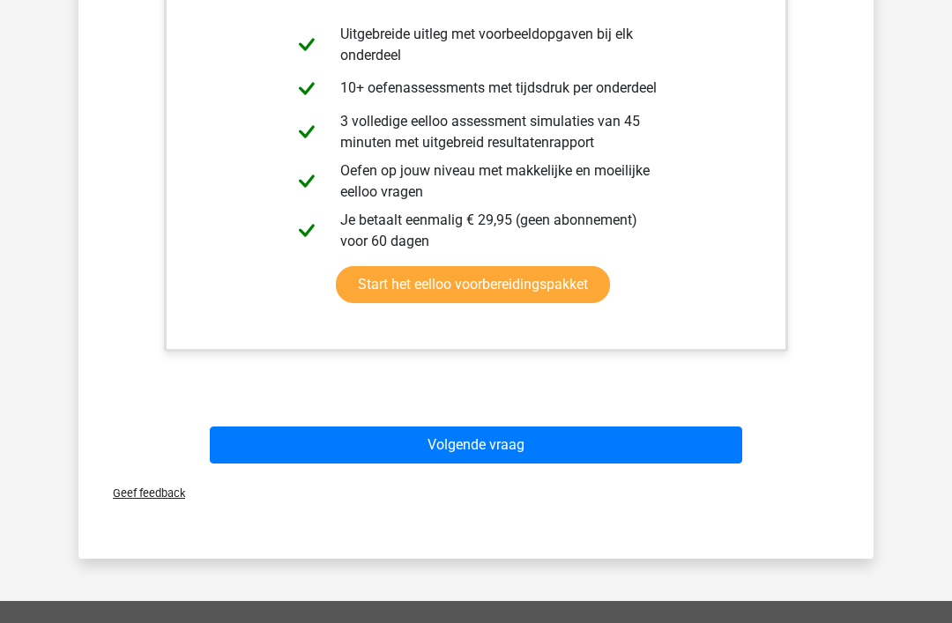
click at [424, 435] on button "Volgende vraag" at bounding box center [476, 445] width 533 height 37
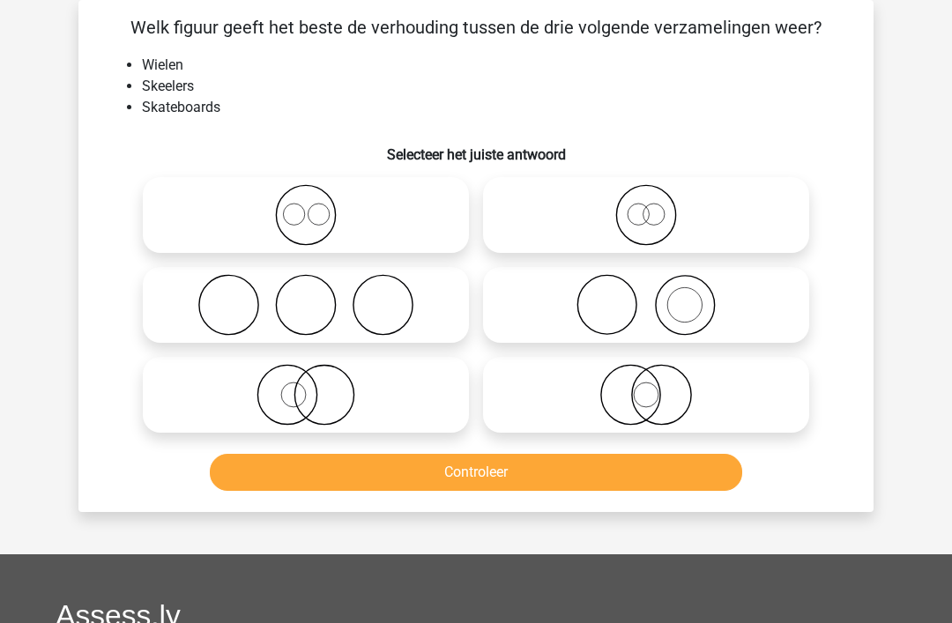
click at [622, 220] on icon at bounding box center [646, 215] width 312 height 62
click at [646, 206] on input "radio" at bounding box center [651, 200] width 11 height 11
radio input "true"
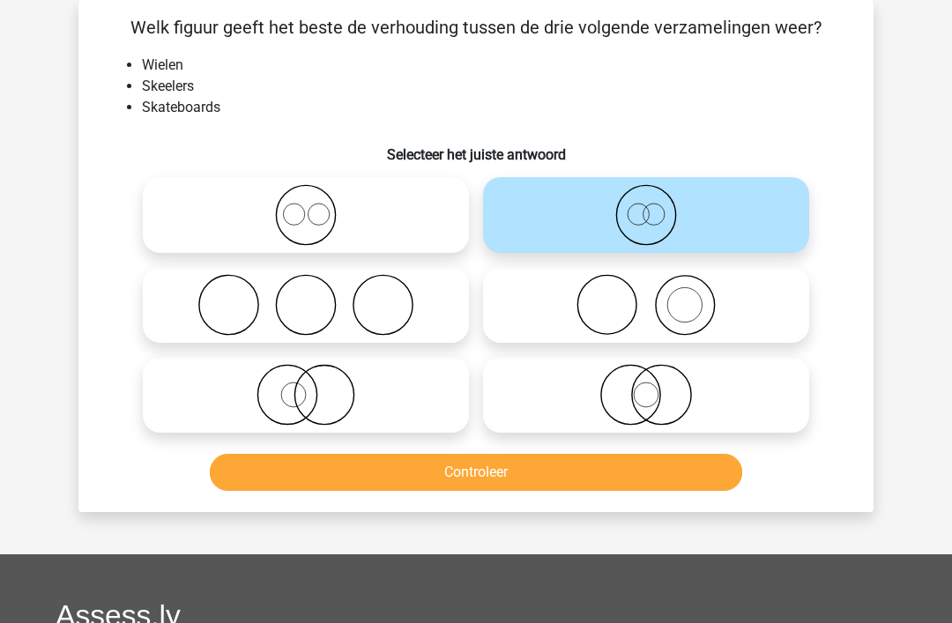
click at [488, 465] on button "Controleer" at bounding box center [476, 472] width 533 height 37
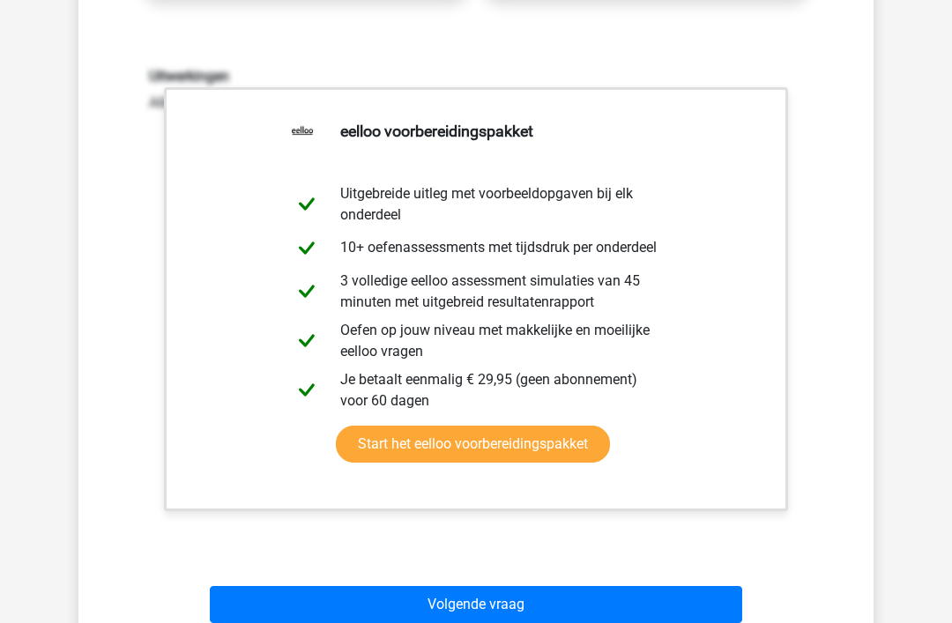
click at [441, 600] on button "Volgende vraag" at bounding box center [476, 604] width 533 height 37
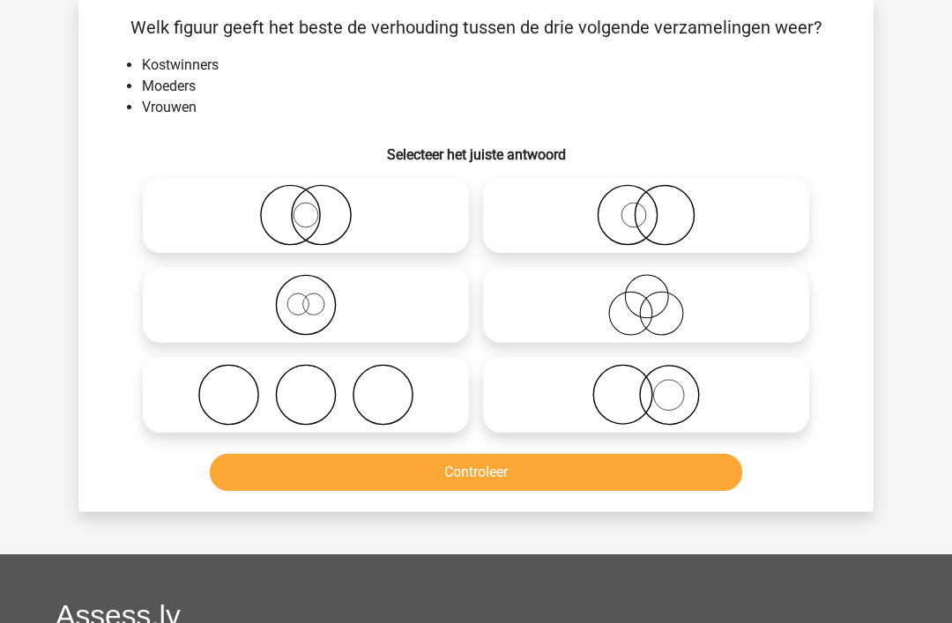
click at [584, 395] on icon at bounding box center [646, 395] width 312 height 62
click at [646, 386] on input "radio" at bounding box center [651, 380] width 11 height 11
radio input "true"
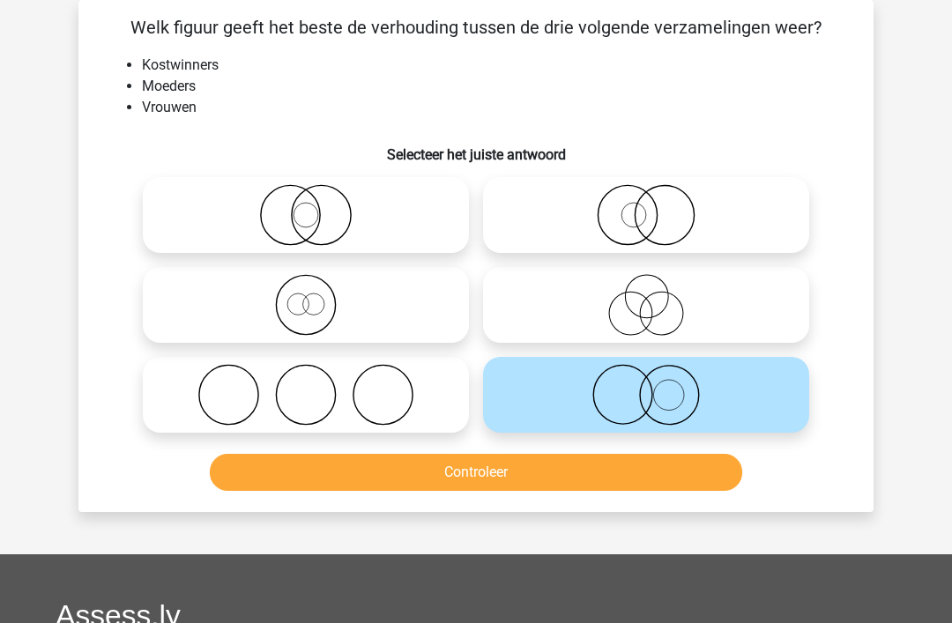
click at [615, 215] on icon at bounding box center [646, 215] width 312 height 62
click at [646, 206] on input "radio" at bounding box center [651, 200] width 11 height 11
radio input "true"
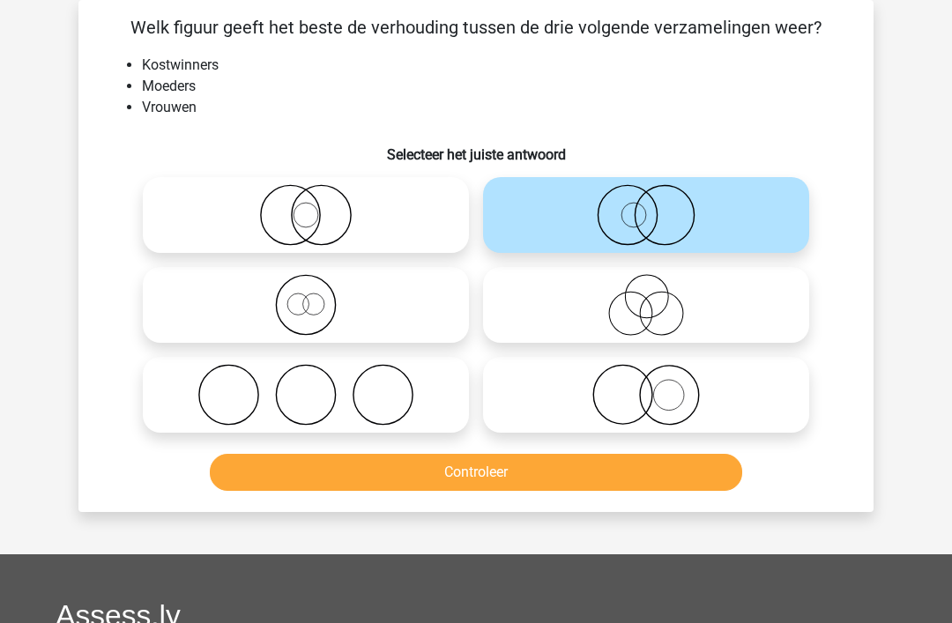
click at [463, 486] on button "Controleer" at bounding box center [476, 472] width 533 height 37
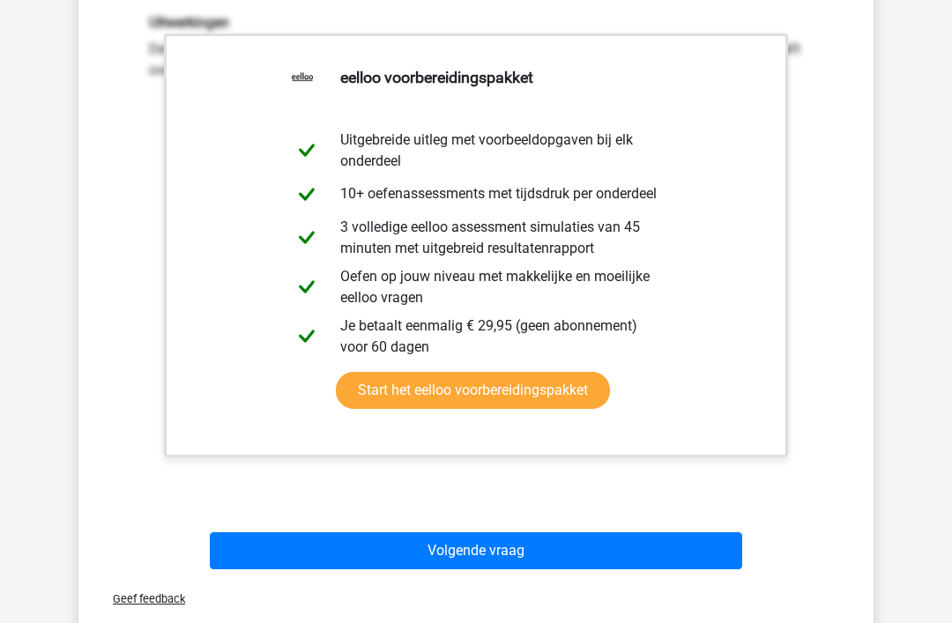
click at [407, 568] on button "Volgende vraag" at bounding box center [476, 551] width 533 height 37
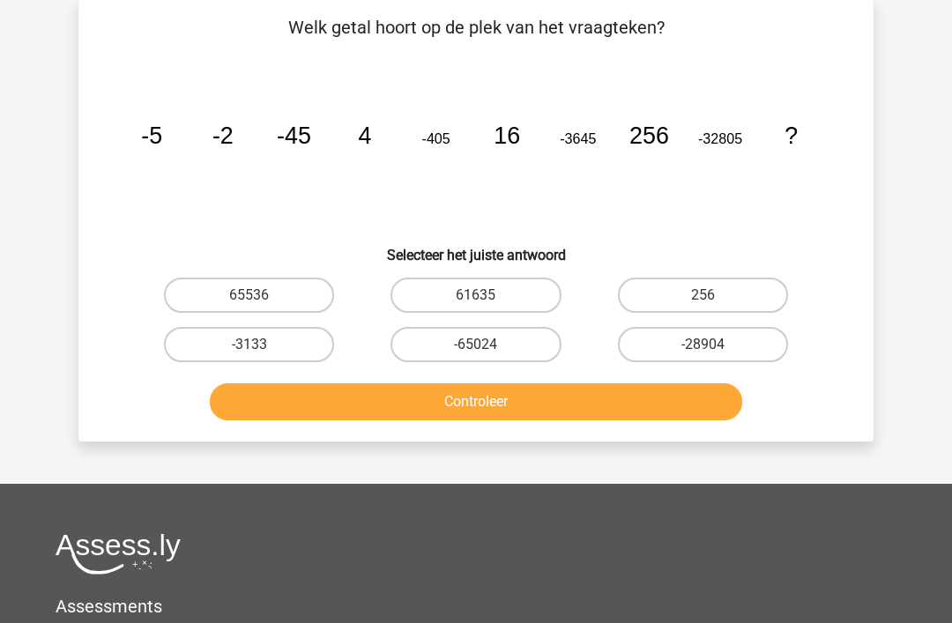
click at [672, 294] on label "256" at bounding box center [703, 295] width 170 height 35
click at [703, 295] on input "256" at bounding box center [708, 300] width 11 height 11
radio input "true"
click at [518, 307] on label "61635" at bounding box center [476, 295] width 170 height 35
click at [488, 307] on input "61635" at bounding box center [481, 300] width 11 height 11
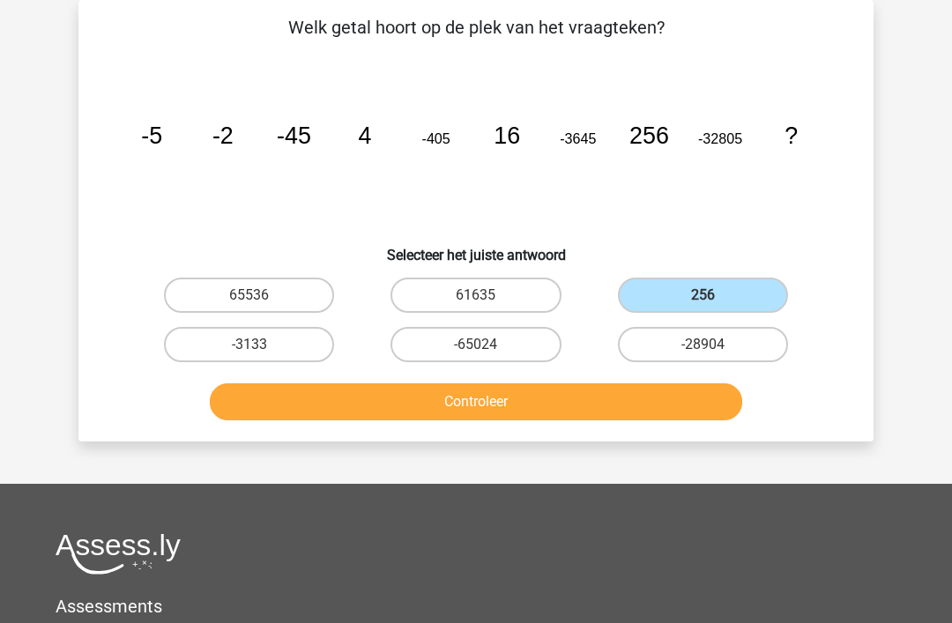
radio input "true"
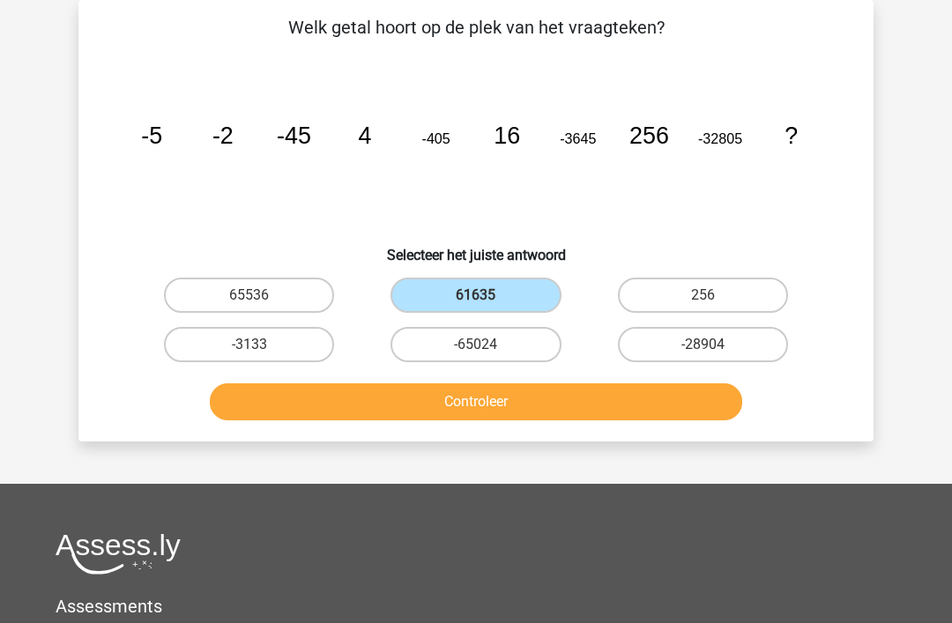
click at [479, 414] on button "Controleer" at bounding box center [476, 402] width 533 height 37
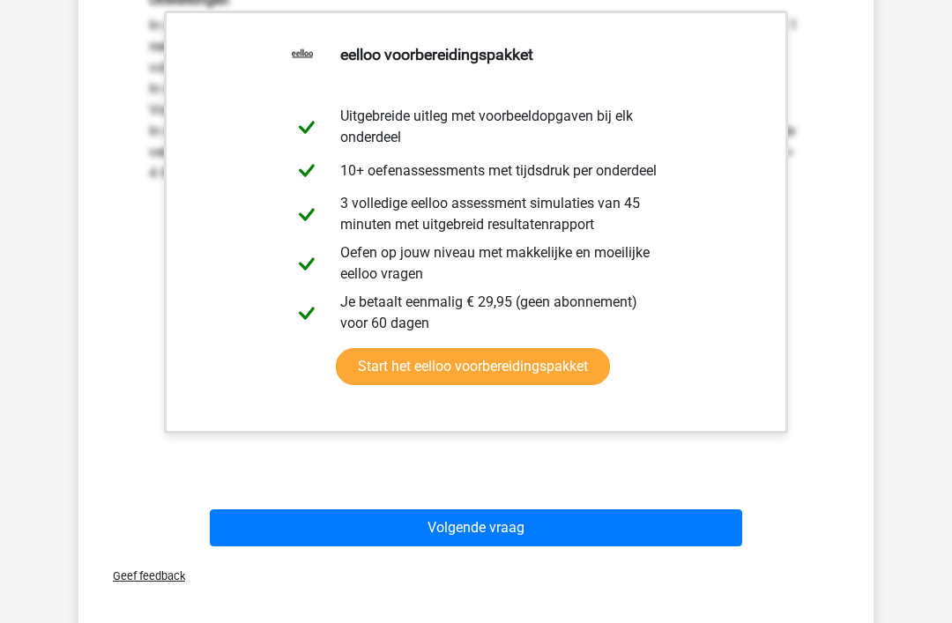
click at [464, 532] on button "Volgende vraag" at bounding box center [476, 528] width 533 height 37
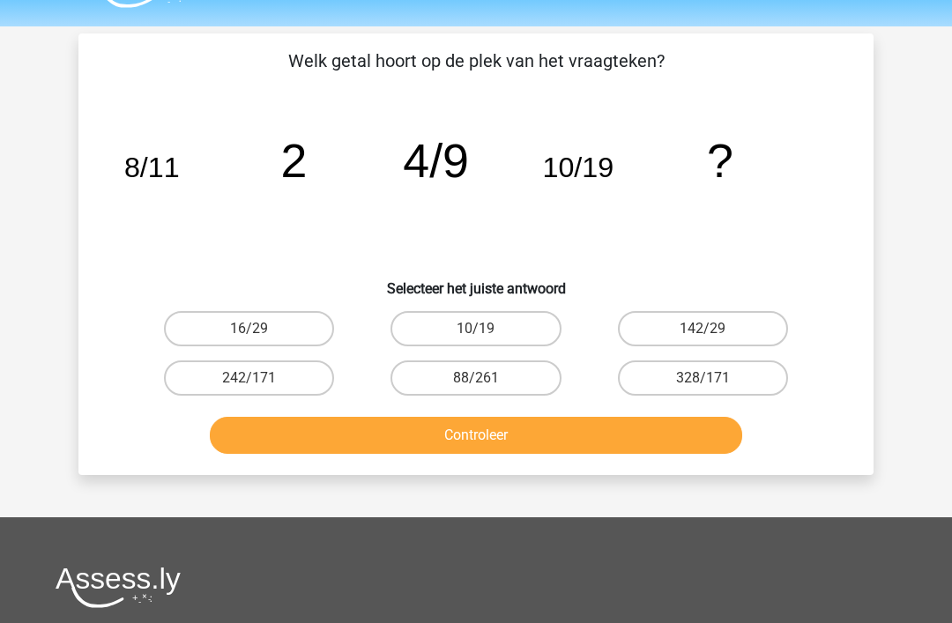
scroll to position [0, 0]
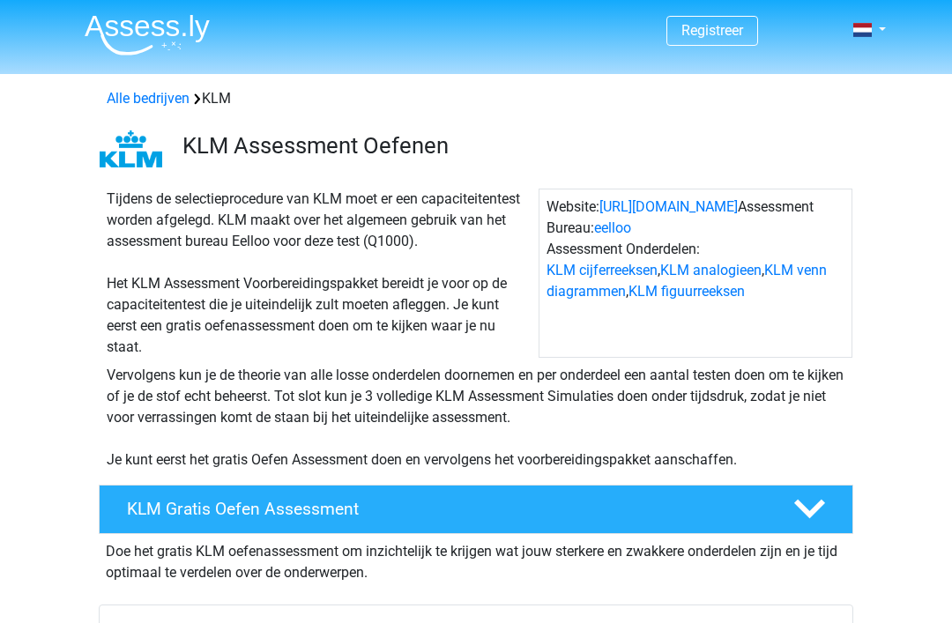
scroll to position [1180, 0]
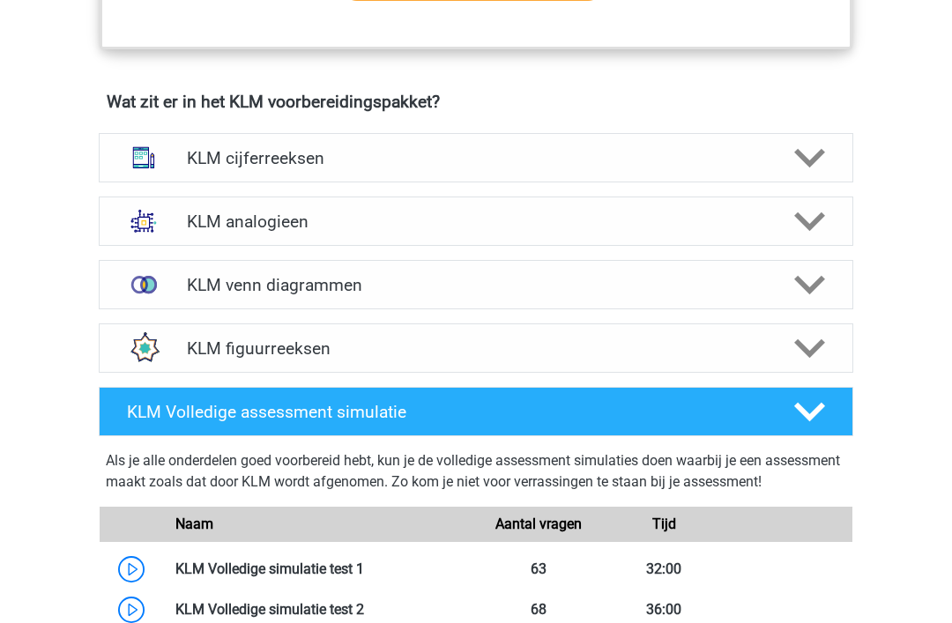
click at [406, 344] on h4 "KLM figuurreeksen" at bounding box center [475, 349] width 577 height 20
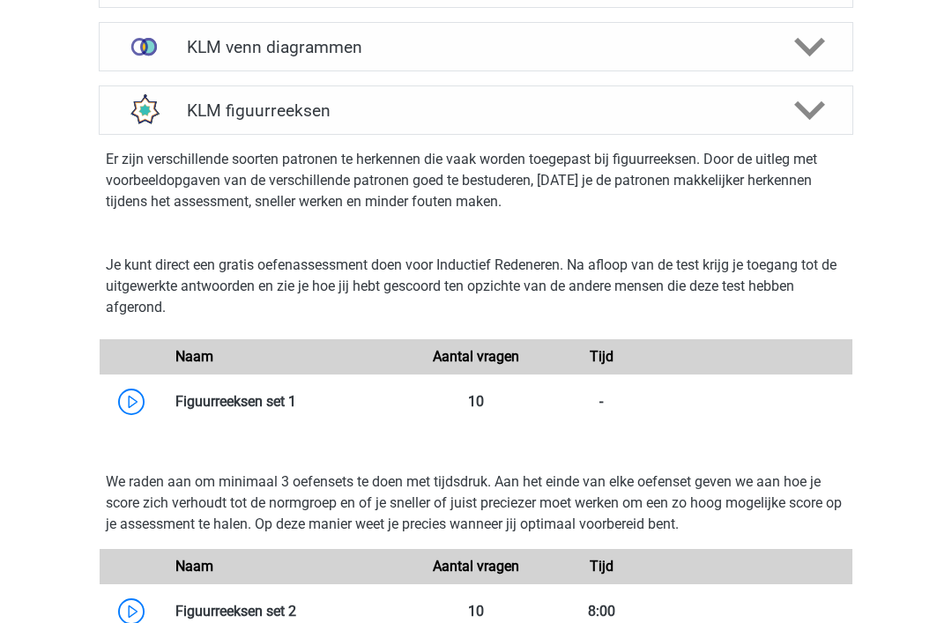
scroll to position [1418, 0]
click at [296, 400] on link at bounding box center [296, 402] width 0 height 17
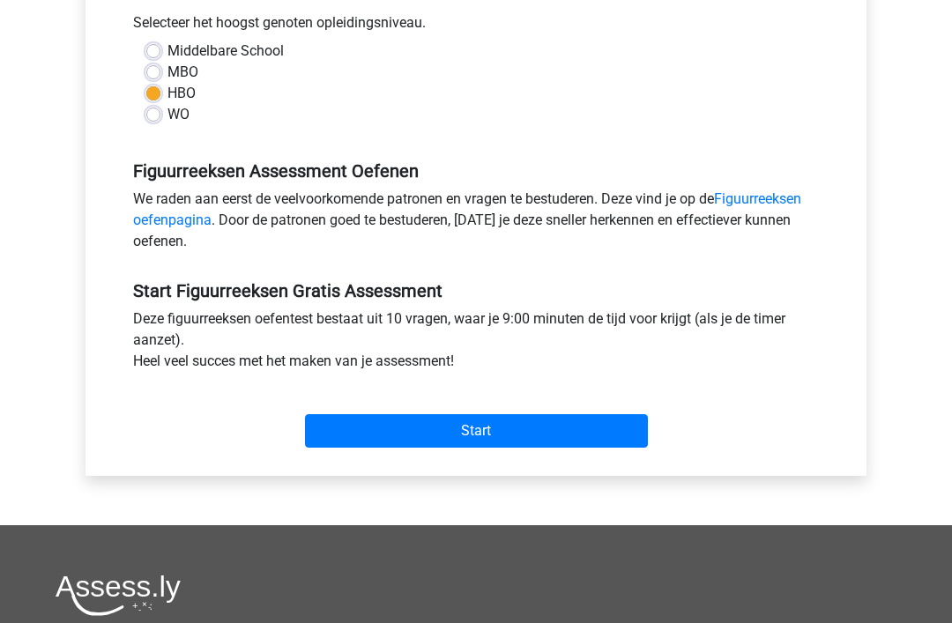
scroll to position [401, 0]
click at [462, 426] on input "Start" at bounding box center [476, 432] width 343 height 34
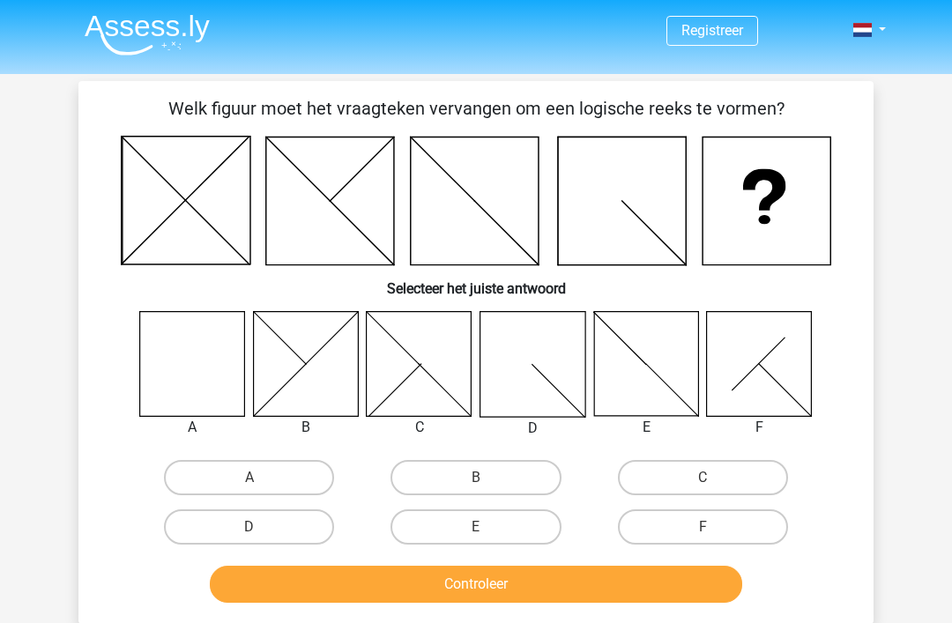
click at [277, 469] on label "A" at bounding box center [249, 477] width 170 height 35
click at [261, 478] on input "A" at bounding box center [254, 483] width 11 height 11
radio input "true"
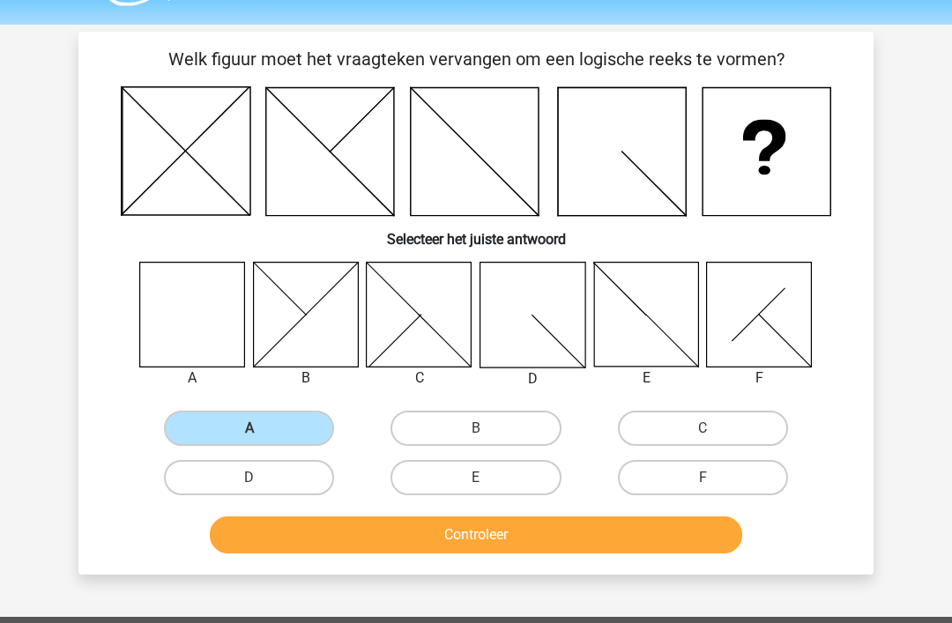
click at [349, 540] on button "Controleer" at bounding box center [476, 535] width 533 height 37
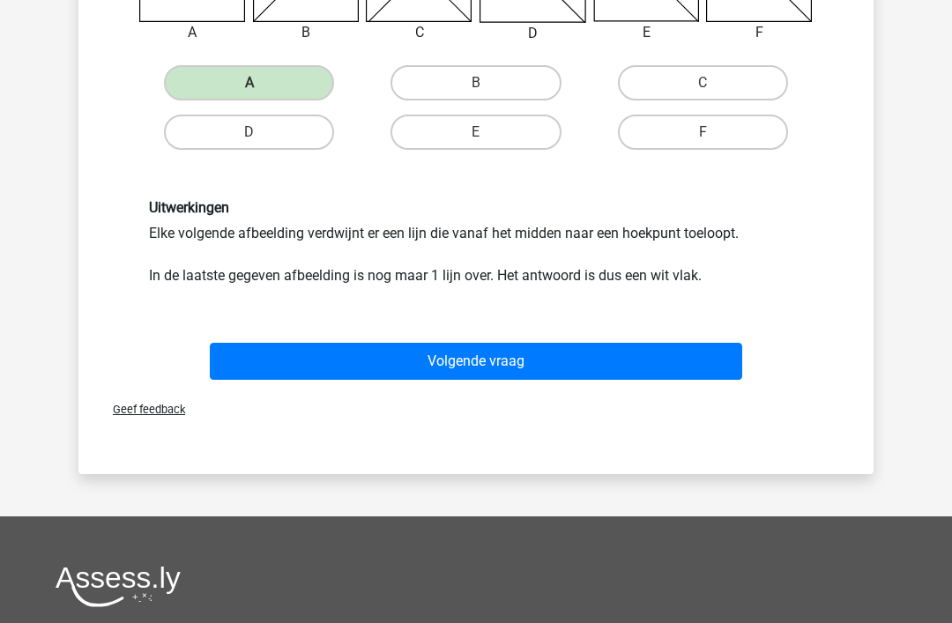
click at [438, 361] on button "Volgende vraag" at bounding box center [476, 361] width 533 height 37
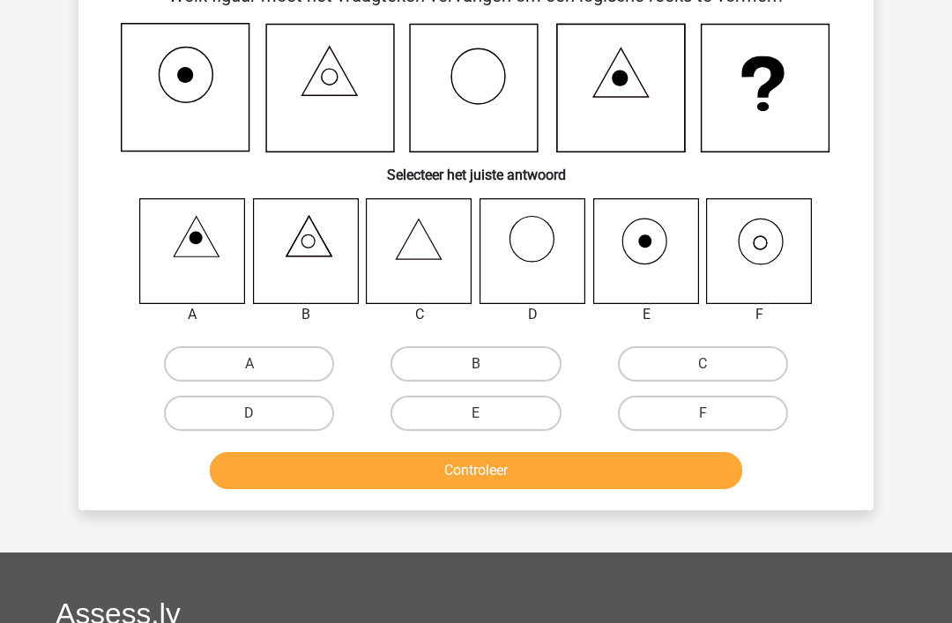
scroll to position [81, 0]
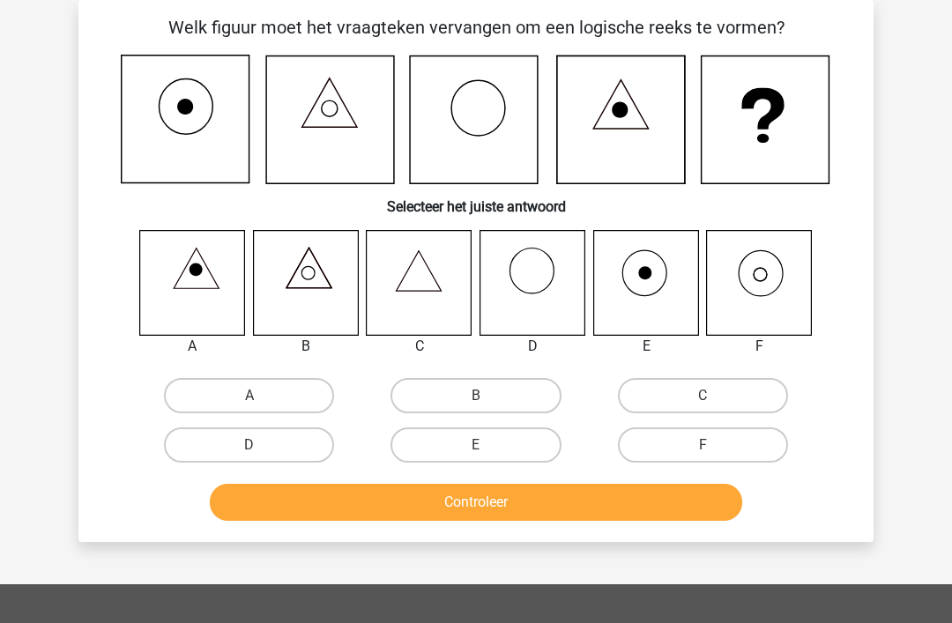
click at [689, 456] on label "F" at bounding box center [703, 445] width 170 height 35
click at [703, 456] on input "F" at bounding box center [708, 450] width 11 height 11
radio input "true"
click at [592, 514] on button "Controleer" at bounding box center [476, 502] width 533 height 37
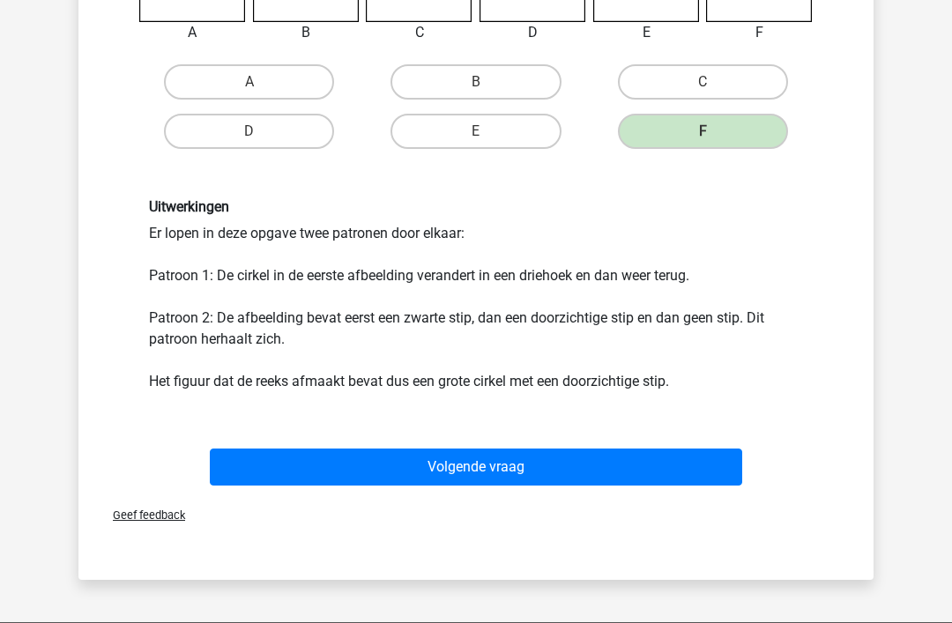
click at [583, 464] on button "Volgende vraag" at bounding box center [476, 468] width 533 height 37
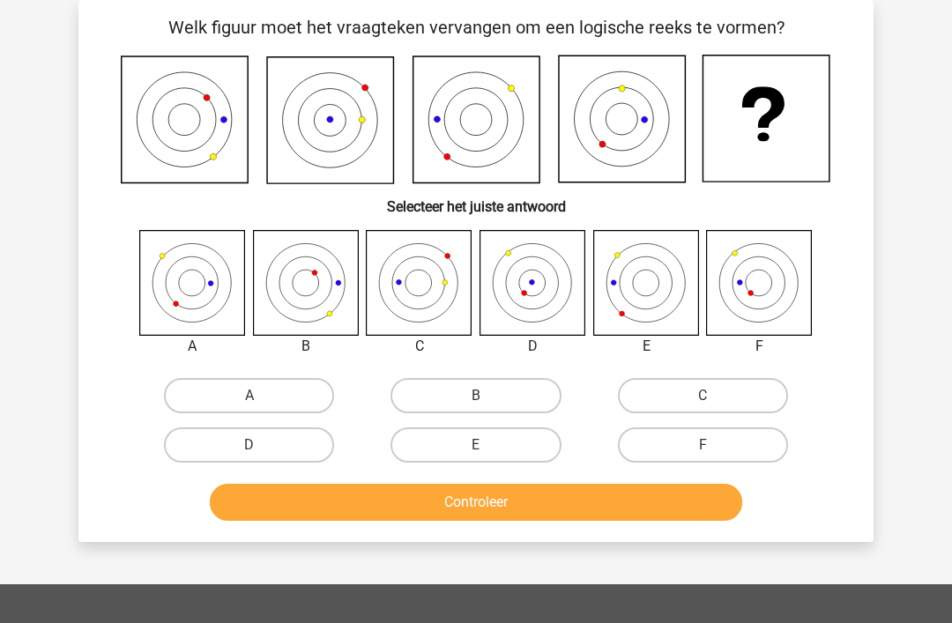
click at [309, 455] on label "D" at bounding box center [249, 445] width 170 height 35
click at [261, 455] on input "D" at bounding box center [254, 450] width 11 height 11
radio input "true"
click at [278, 460] on label "D" at bounding box center [249, 445] width 170 height 35
click at [261, 457] on input "D" at bounding box center [254, 450] width 11 height 11
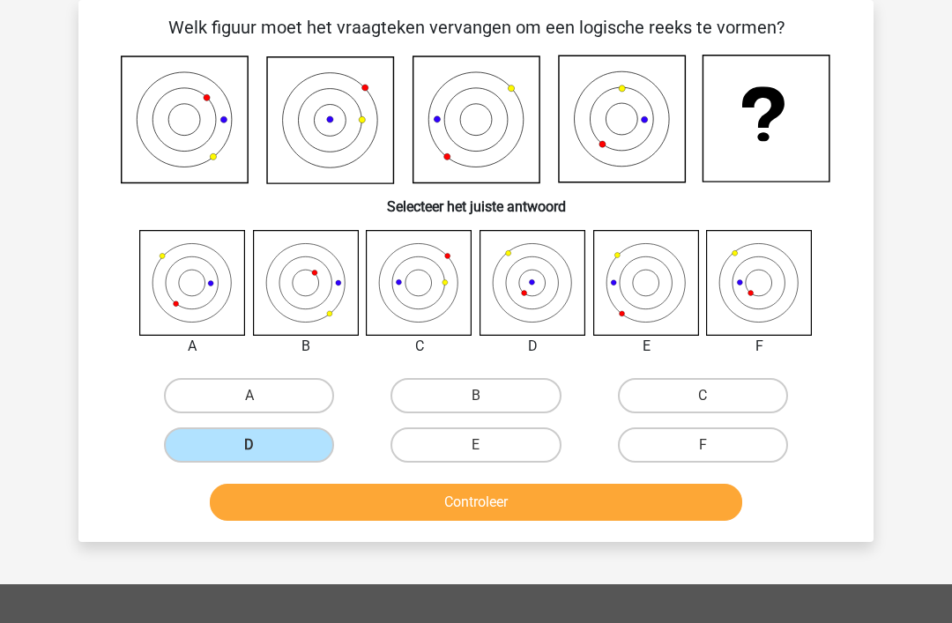
click at [424, 517] on button "Controleer" at bounding box center [476, 502] width 533 height 37
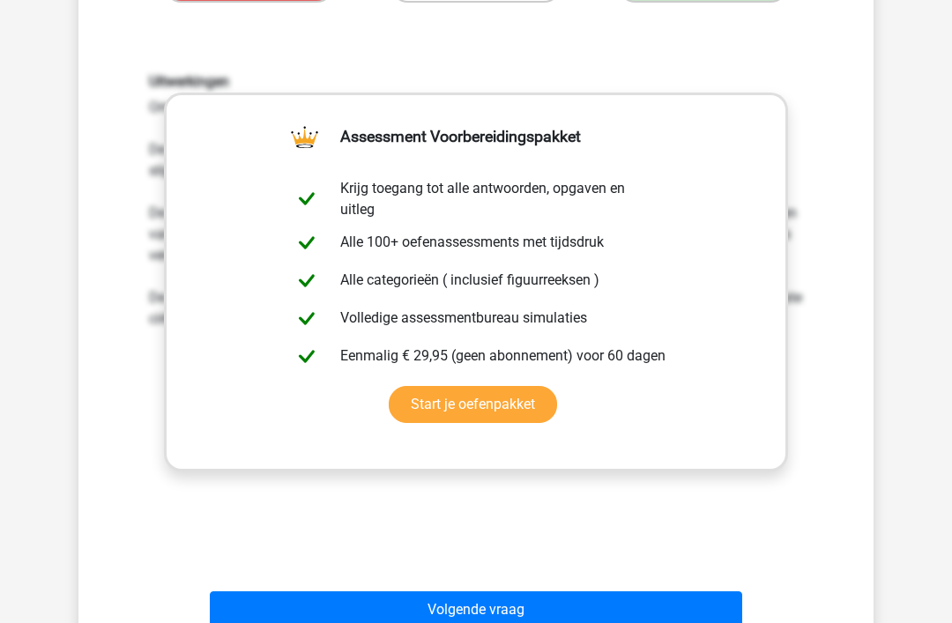
click at [559, 607] on button "Volgende vraag" at bounding box center [476, 610] width 533 height 37
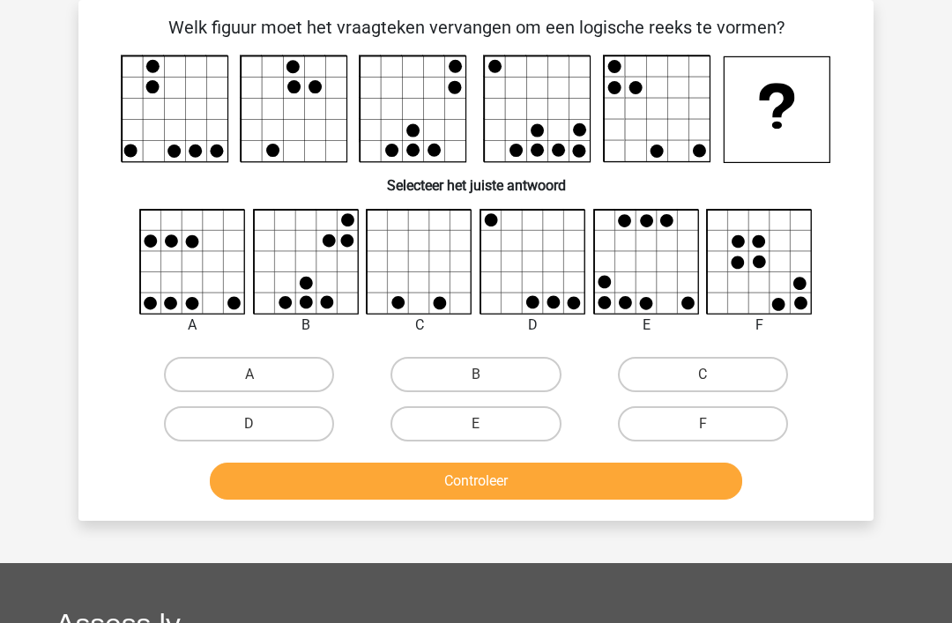
click at [270, 362] on label "A" at bounding box center [249, 374] width 170 height 35
click at [261, 375] on input "A" at bounding box center [254, 380] width 11 height 11
radio input "true"
click at [318, 481] on button "Controleer" at bounding box center [476, 481] width 533 height 37
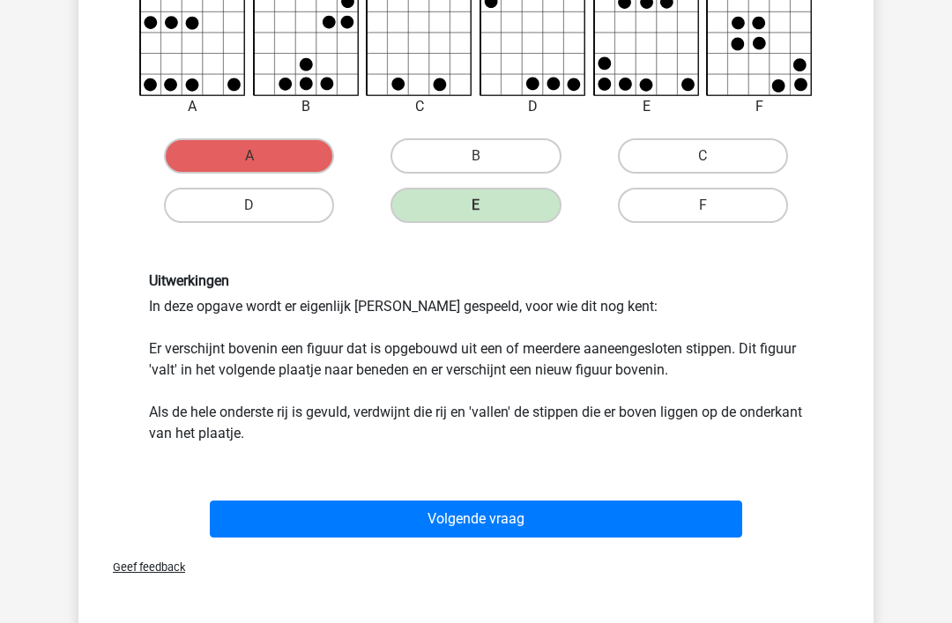
scroll to position [299, 0]
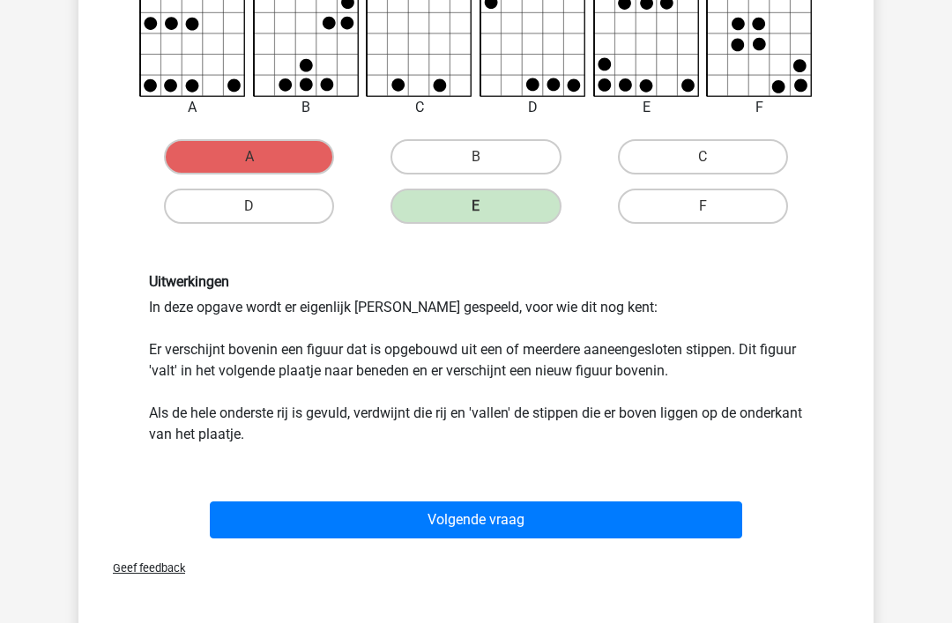
click at [673, 517] on button "Volgende vraag" at bounding box center [476, 520] width 533 height 37
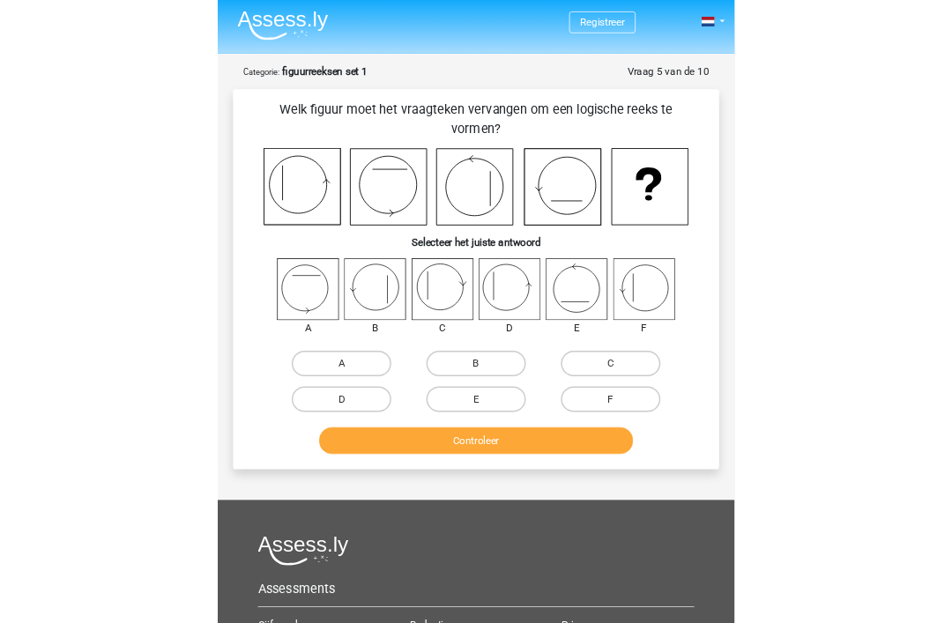
scroll to position [81, 0]
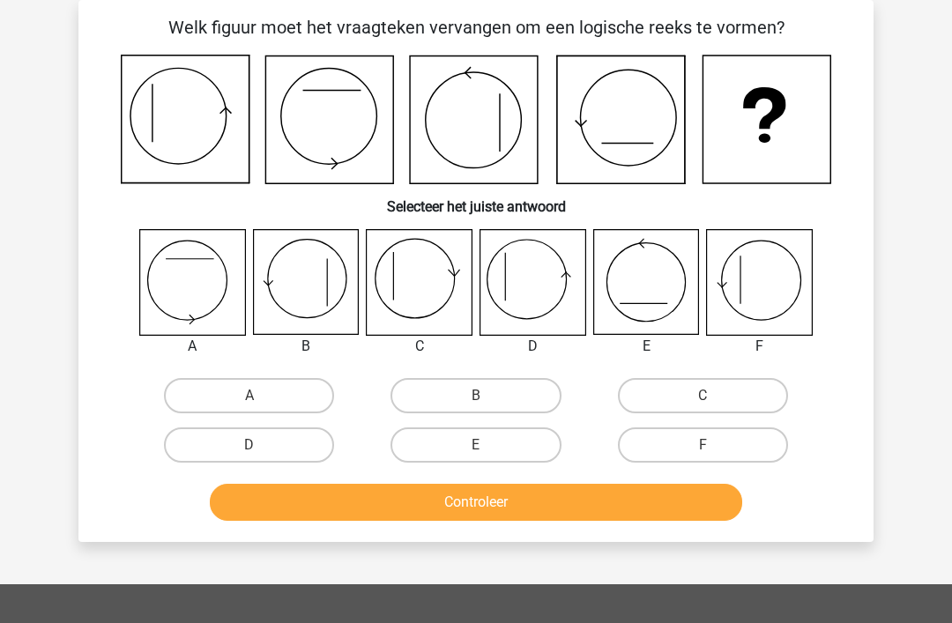
click at [257, 403] on input "A" at bounding box center [254, 401] width 11 height 11
radio input "true"
click at [364, 495] on button "Controleer" at bounding box center [476, 502] width 533 height 37
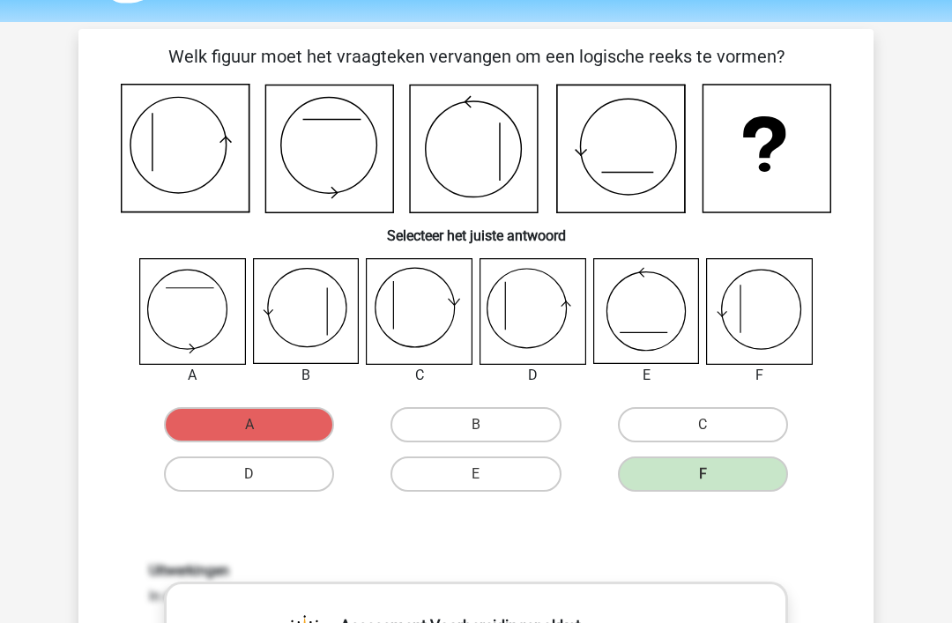
scroll to position [56, 0]
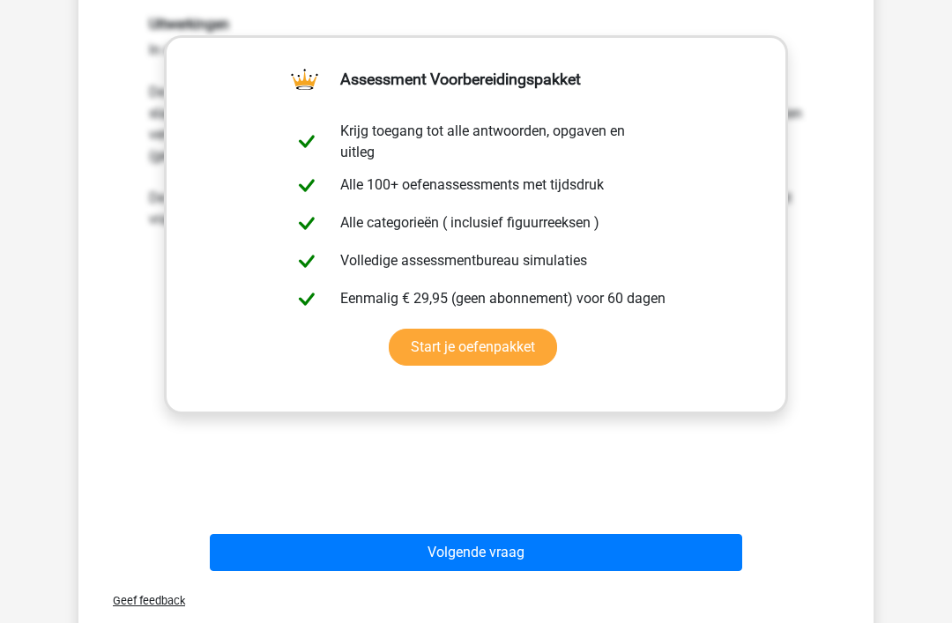
click at [592, 570] on button "Volgende vraag" at bounding box center [476, 553] width 533 height 37
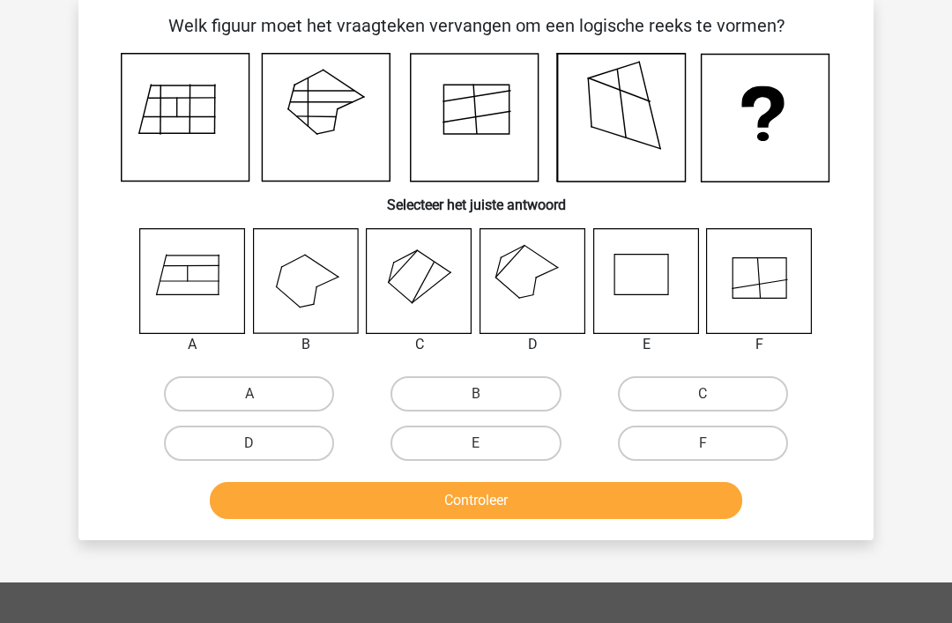
scroll to position [81, 0]
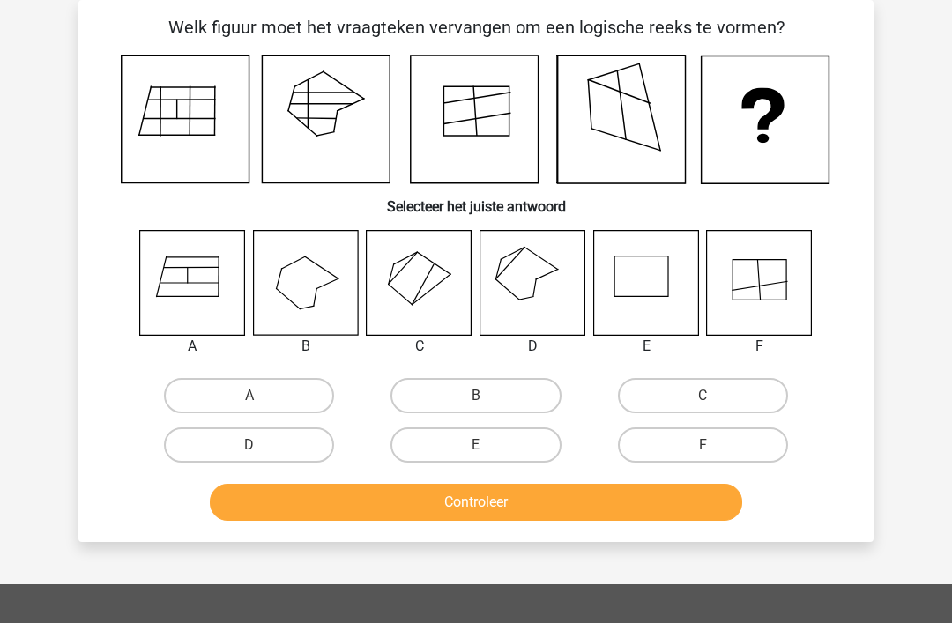
click at [302, 385] on label "A" at bounding box center [249, 395] width 170 height 35
click at [261, 396] on input "A" at bounding box center [254, 401] width 11 height 11
radio input "true"
click at [305, 488] on button "Controleer" at bounding box center [476, 502] width 533 height 37
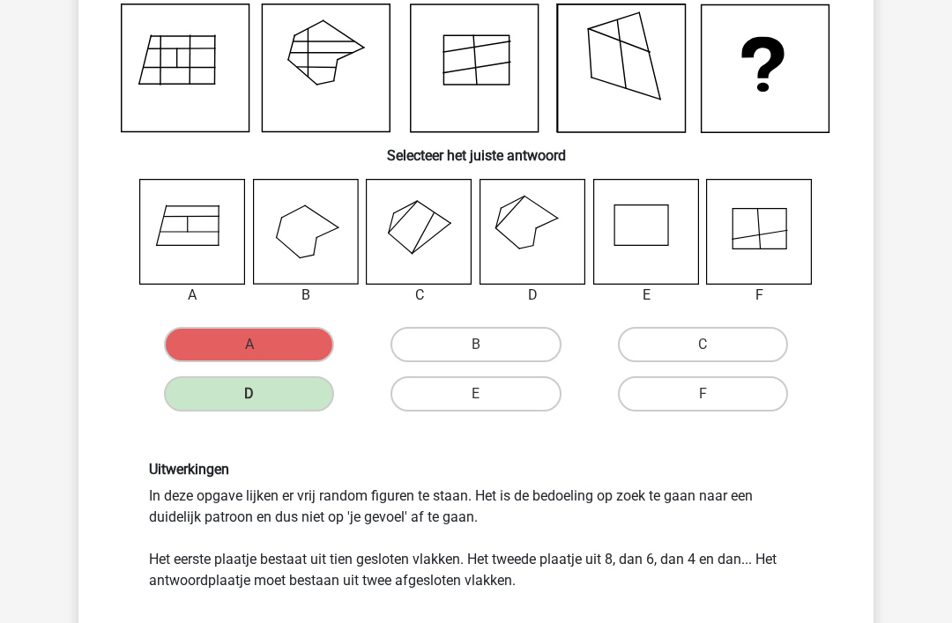
scroll to position [131, 0]
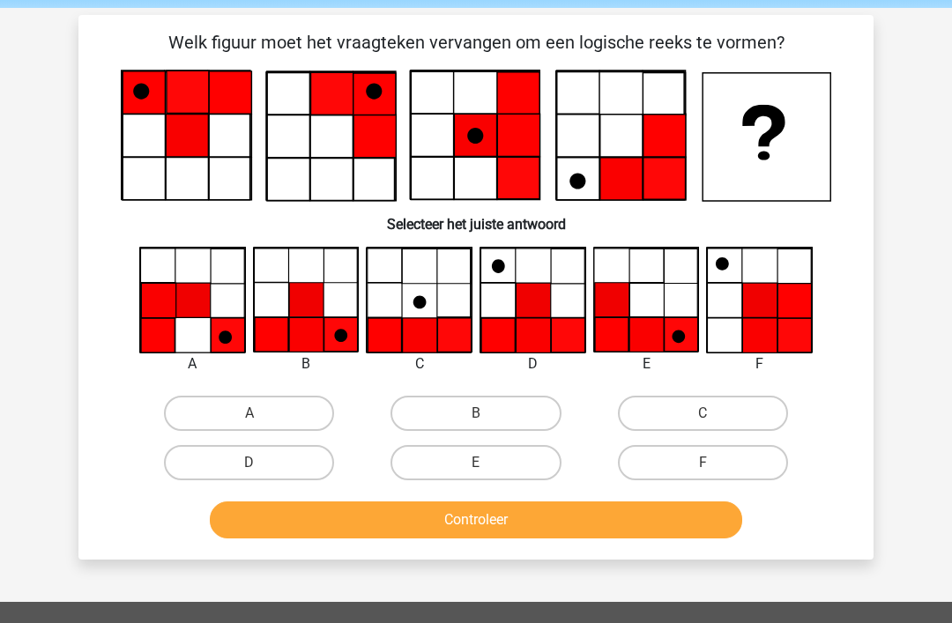
scroll to position [41, 0]
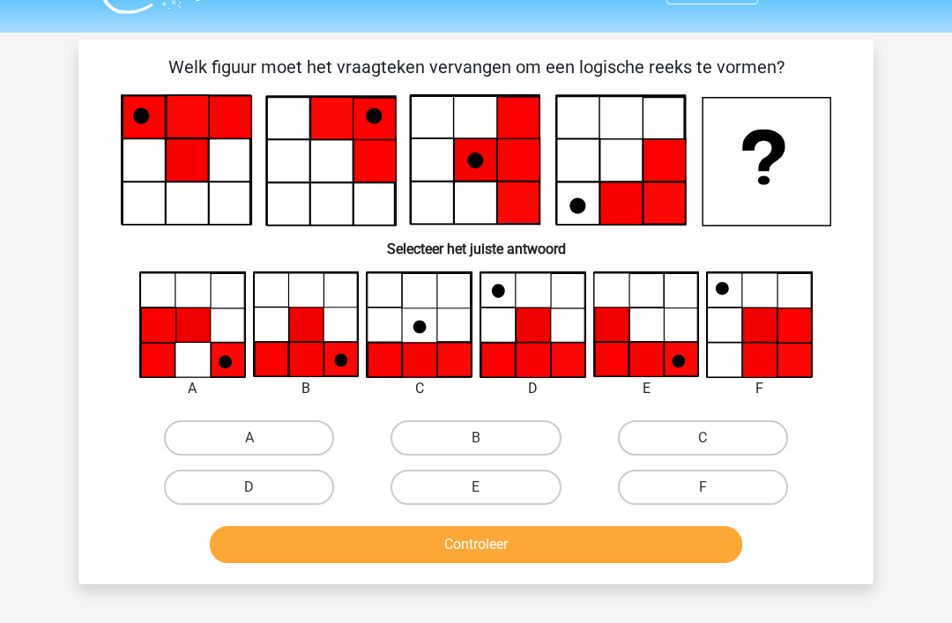
click at [321, 488] on label "D" at bounding box center [249, 488] width 170 height 35
click at [261, 488] on input "D" at bounding box center [254, 493] width 11 height 11
radio input "true"
click at [308, 559] on button "Controleer" at bounding box center [476, 544] width 533 height 37
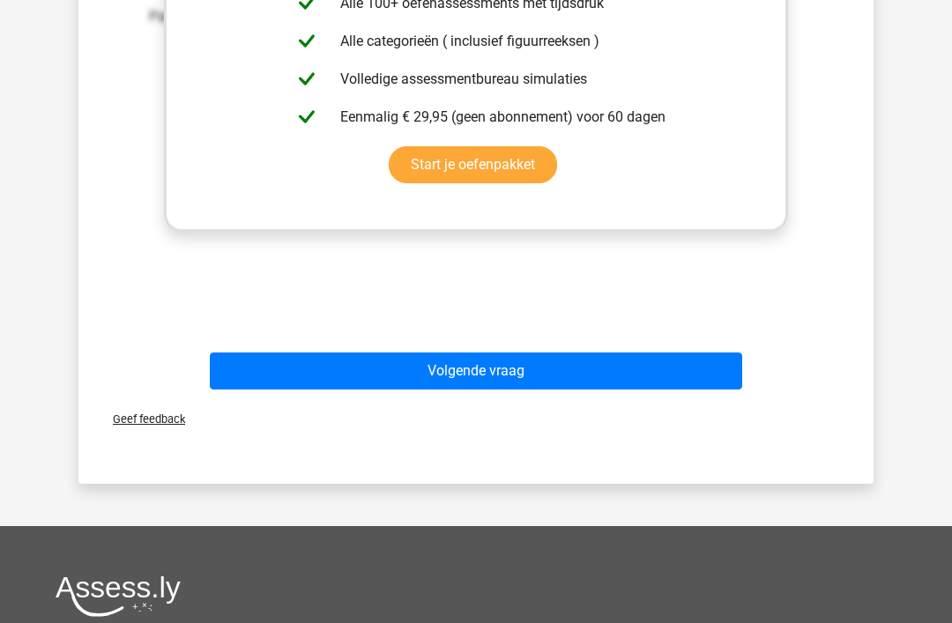
click at [496, 374] on button "Volgende vraag" at bounding box center [476, 371] width 533 height 37
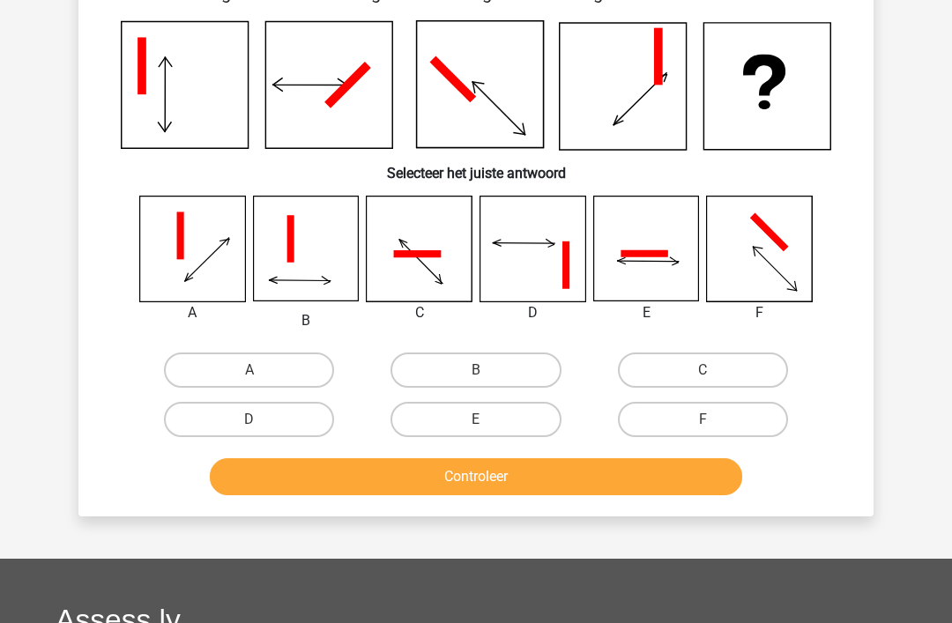
scroll to position [123, 0]
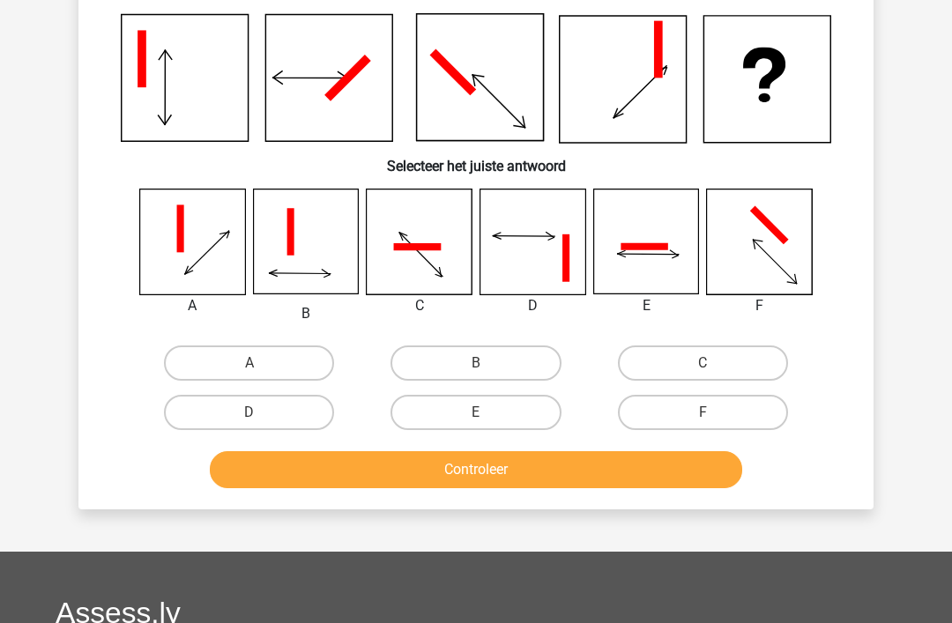
click at [413, 269] on icon at bounding box center [419, 242] width 105 height 105
click at [660, 370] on label "C" at bounding box center [703, 363] width 170 height 35
click at [703, 370] on input "C" at bounding box center [708, 368] width 11 height 11
radio input "true"
click at [290, 413] on label "D" at bounding box center [249, 412] width 170 height 35
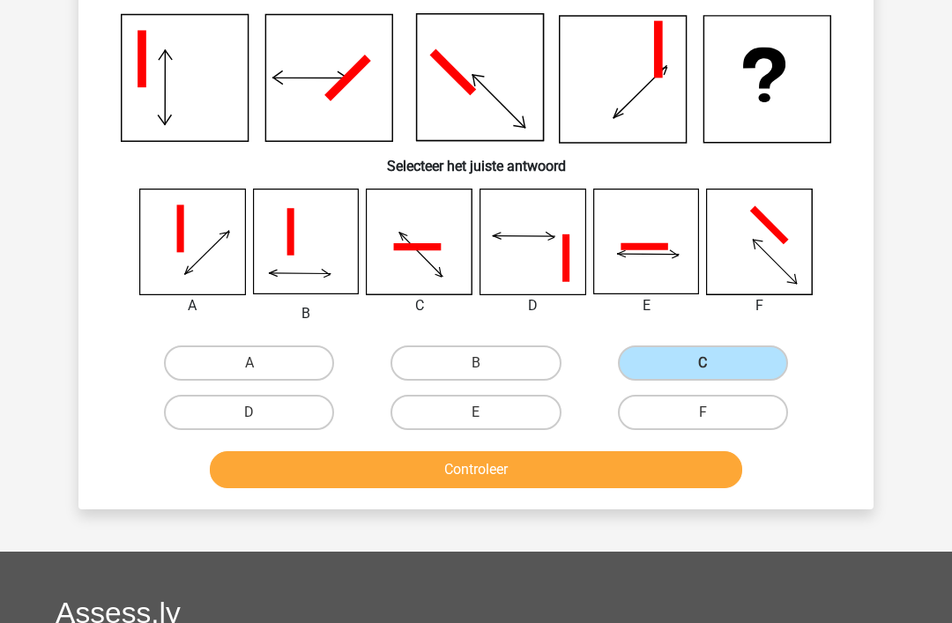
click at [261, 413] on input "D" at bounding box center [254, 418] width 11 height 11
radio input "true"
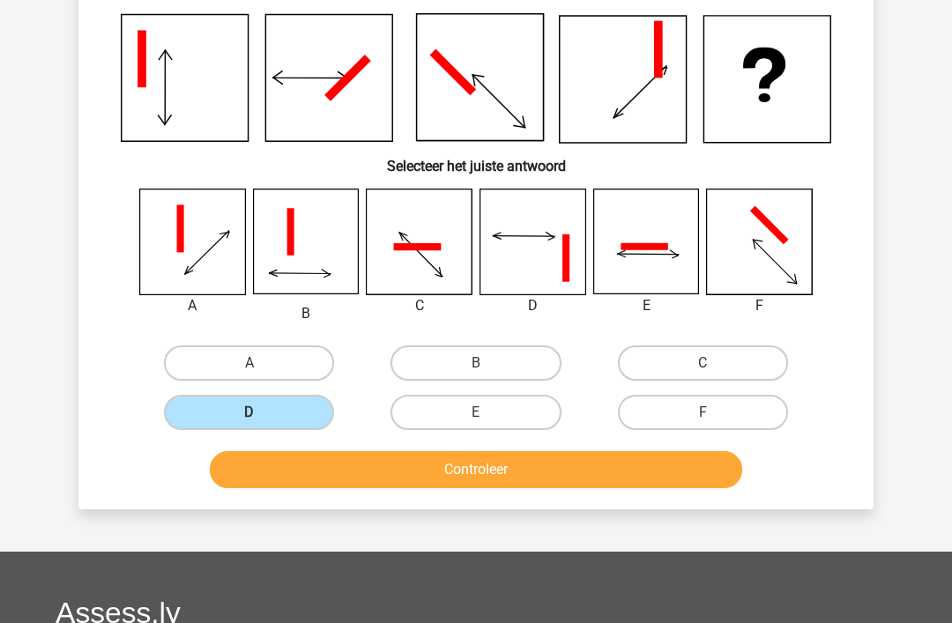
click at [376, 487] on button "Controleer" at bounding box center [476, 469] width 533 height 37
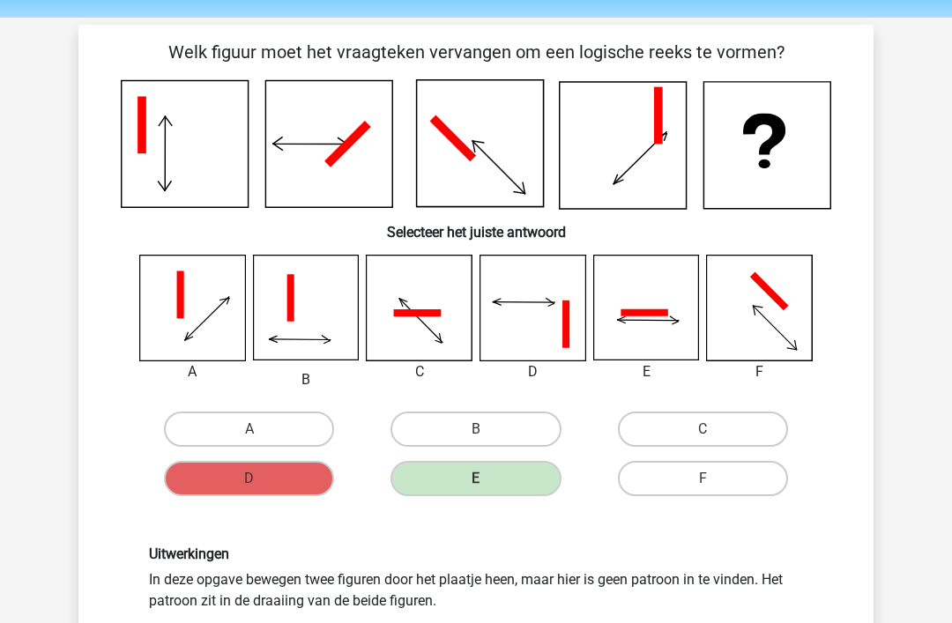
scroll to position [54, 0]
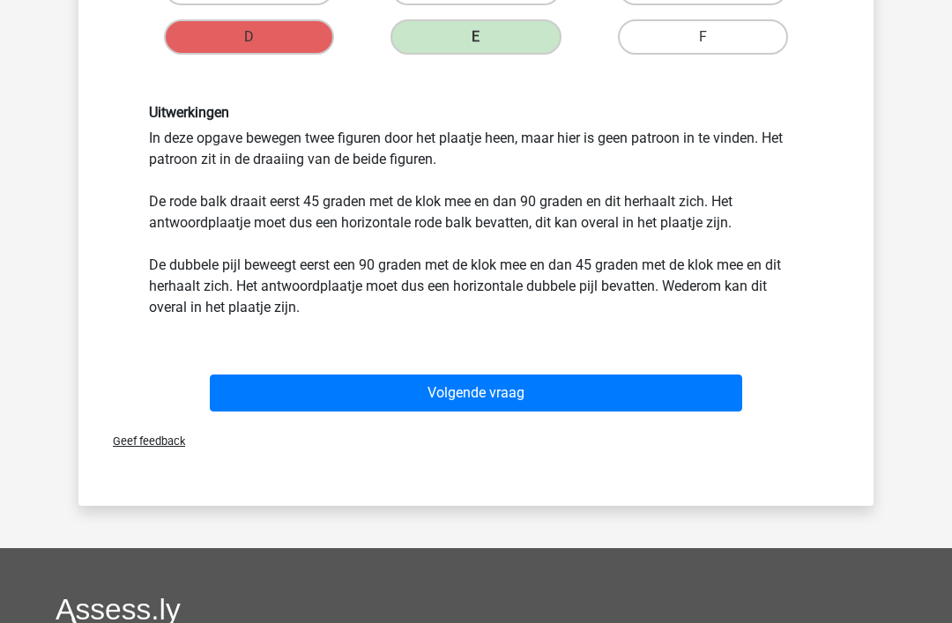
click at [683, 394] on button "Volgende vraag" at bounding box center [476, 393] width 533 height 37
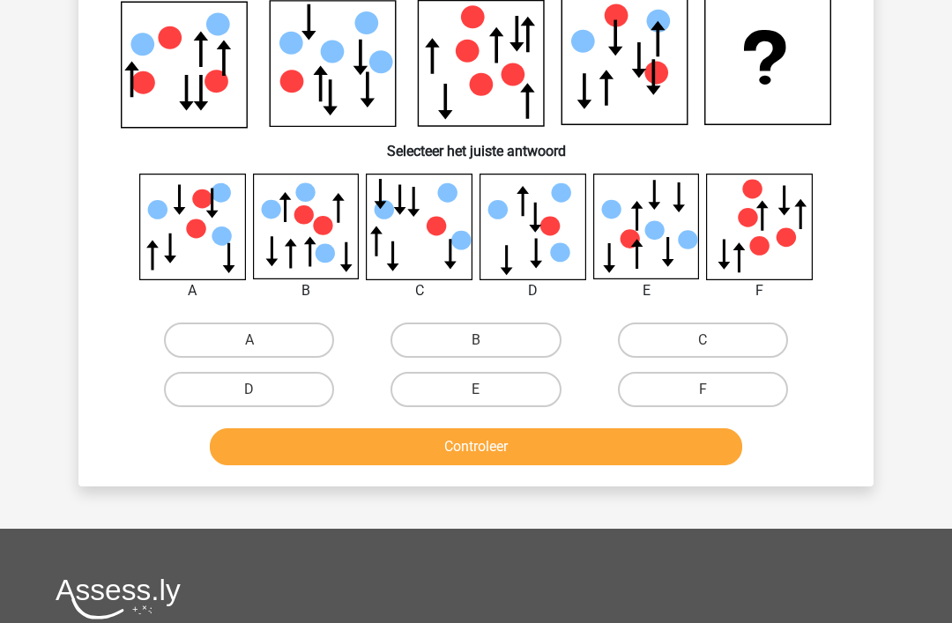
scroll to position [138, 0]
